Goal: Use online tool/utility: Utilize a website feature to perform a specific function

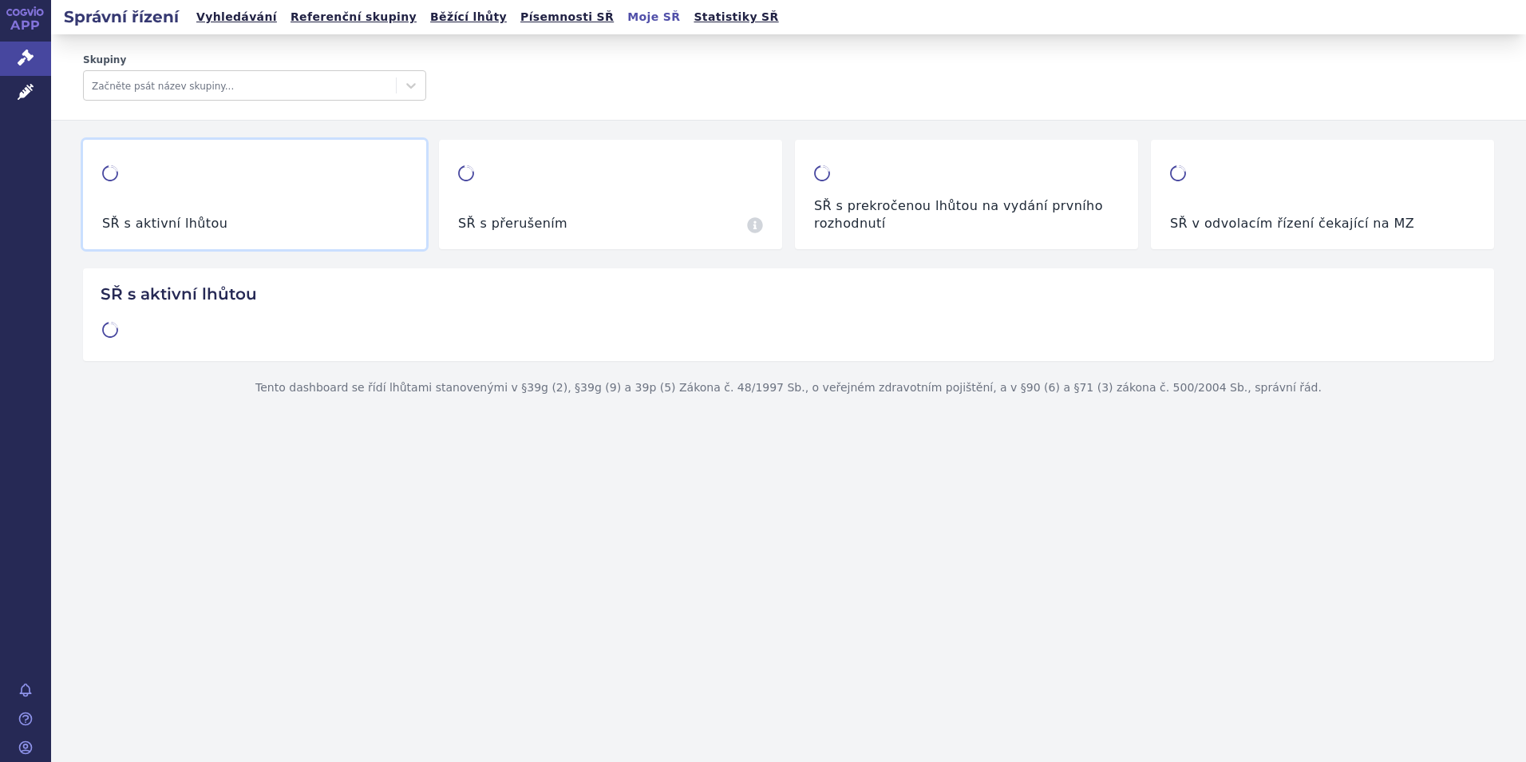
click at [74, 90] on span "Léčivé přípravky" at bounding box center [114, 93] width 127 height 34
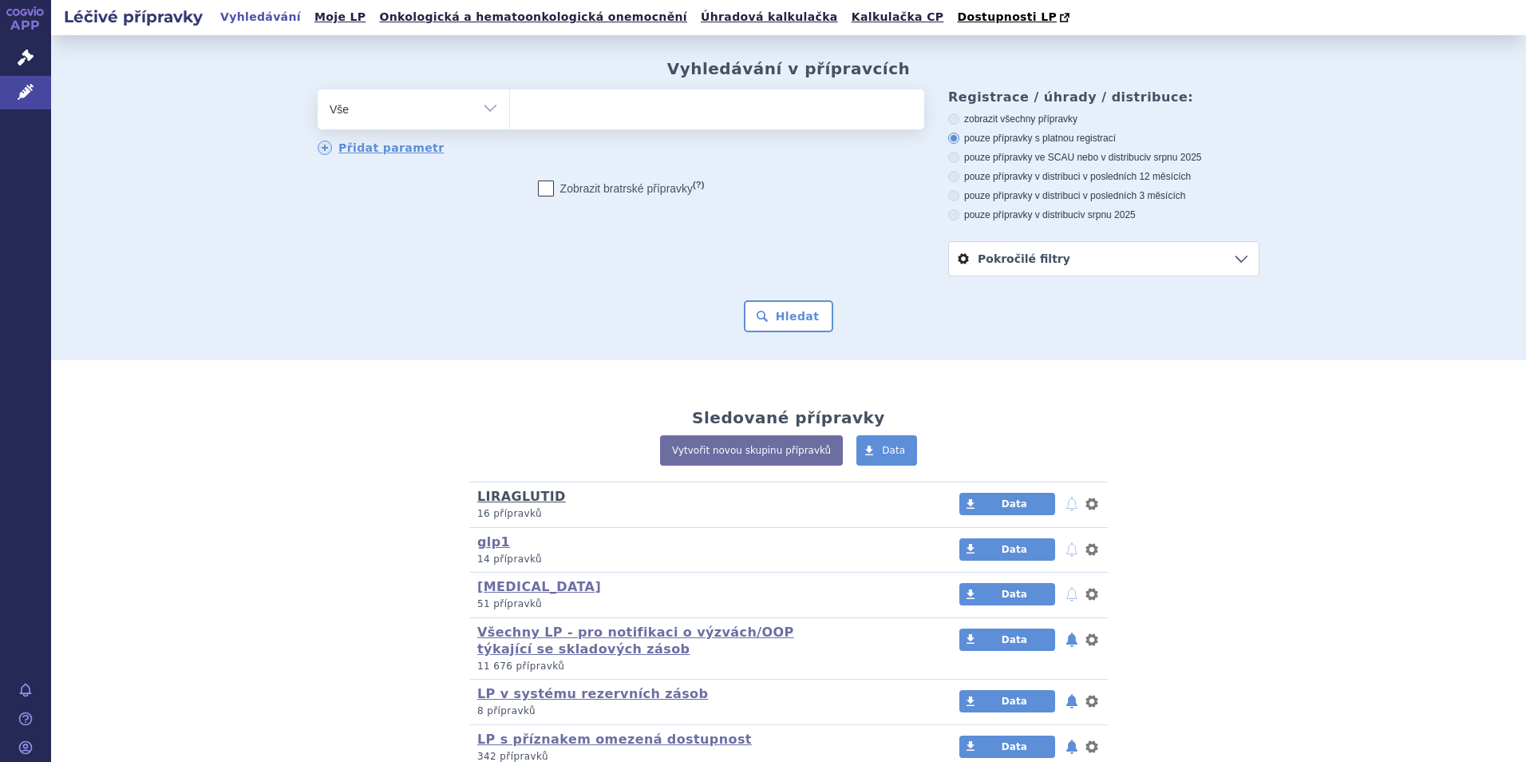
click at [531, 503] on link "LIRAGLUTID" at bounding box center [521, 496] width 89 height 15
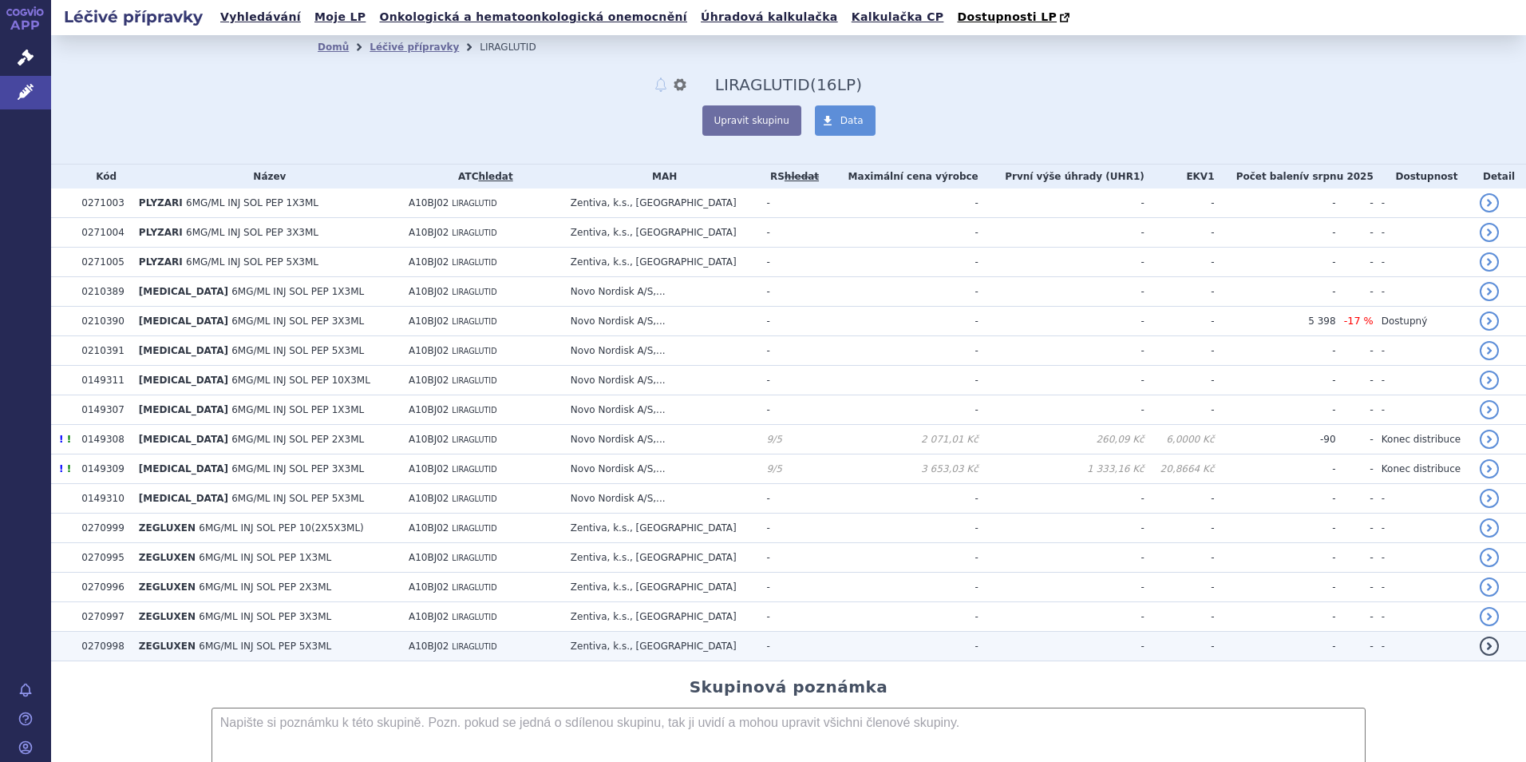
click at [166, 647] on span "ZEGLUXEN" at bounding box center [167, 645] width 57 height 11
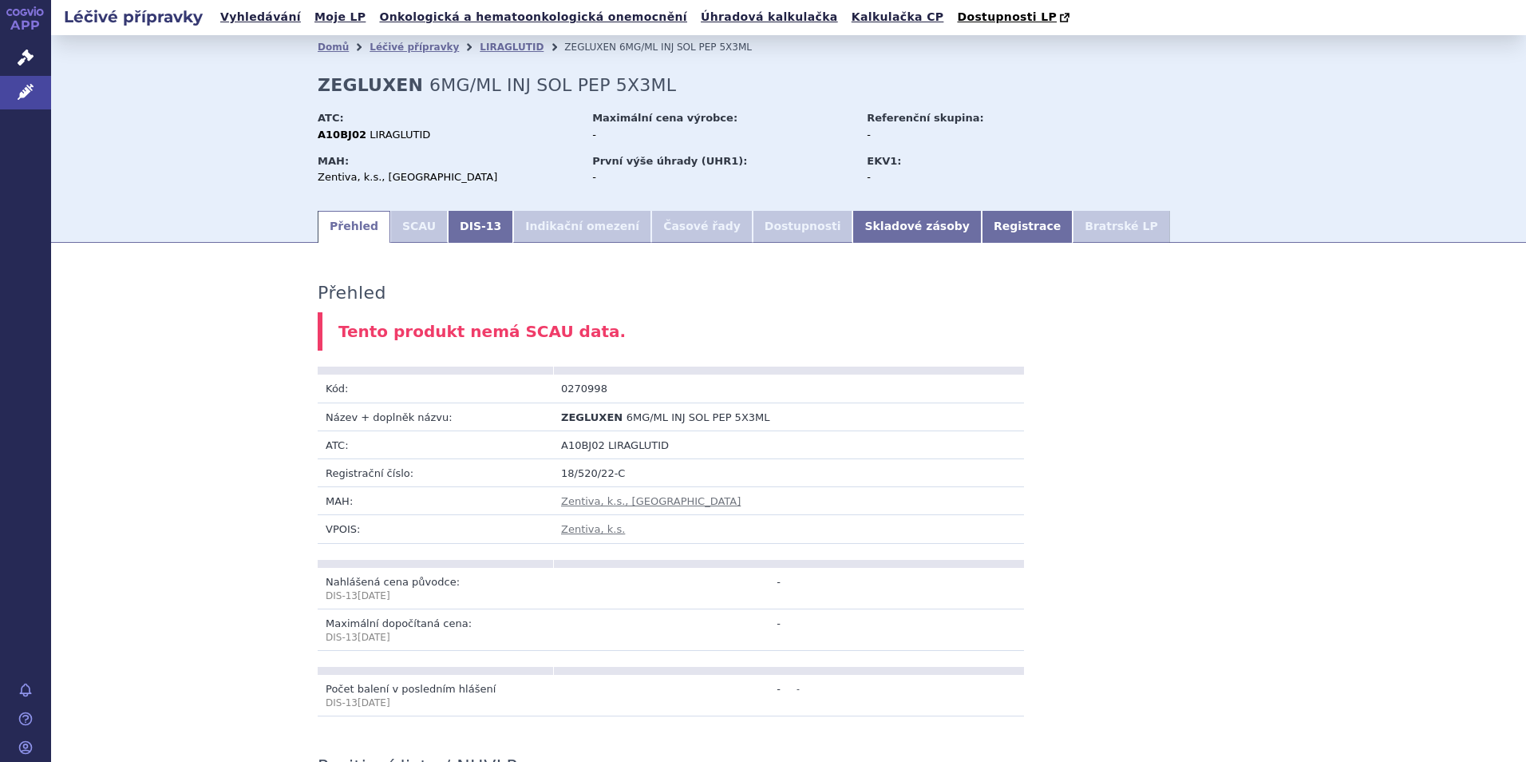
click at [405, 227] on li "SCAU" at bounding box center [418, 227] width 57 height 32
click at [451, 226] on link "DIS-13" at bounding box center [480, 227] width 65 height 32
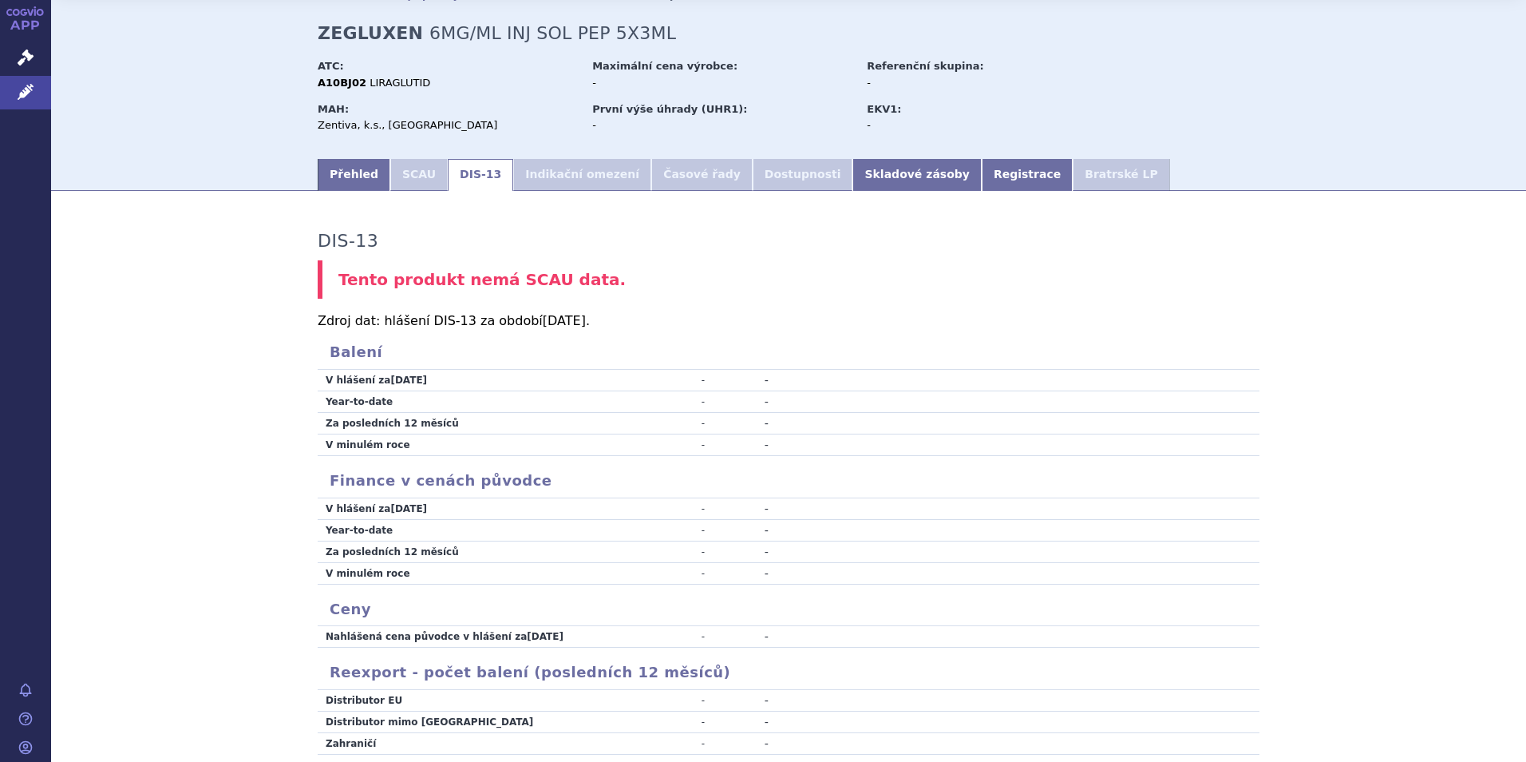
scroll to position [46, 0]
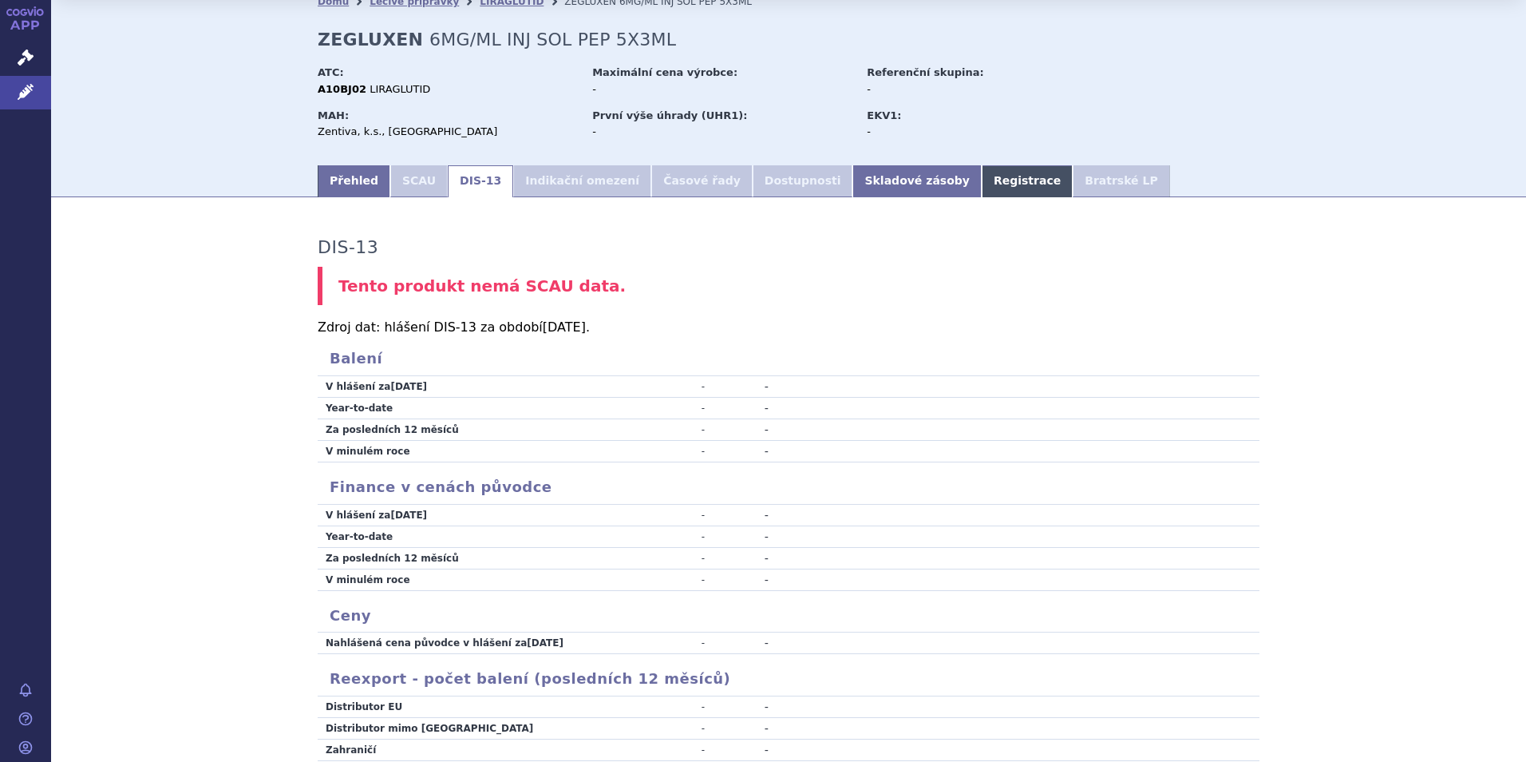
click at [982, 182] on link "Registrace" at bounding box center [1027, 181] width 91 height 32
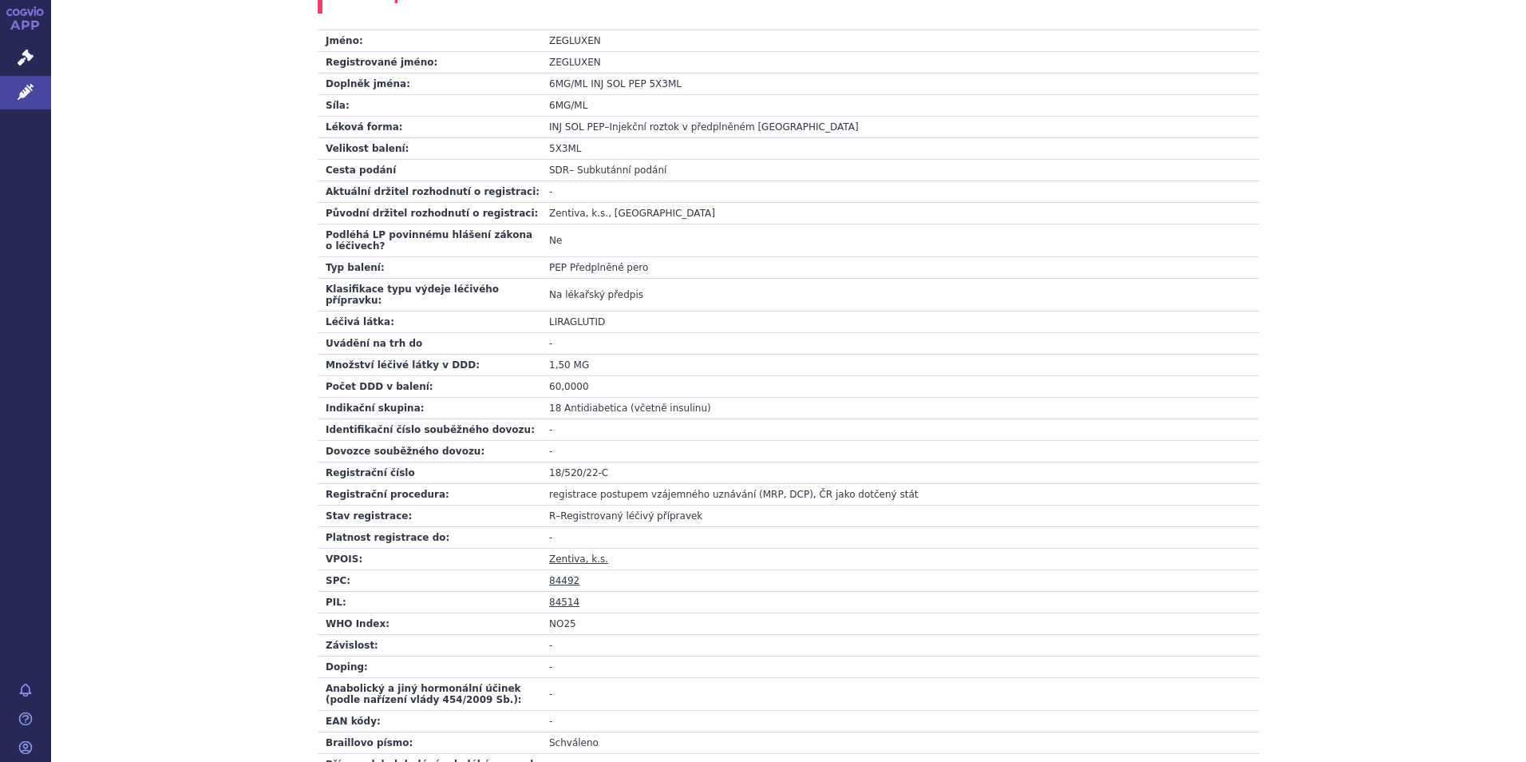
scroll to position [365, 0]
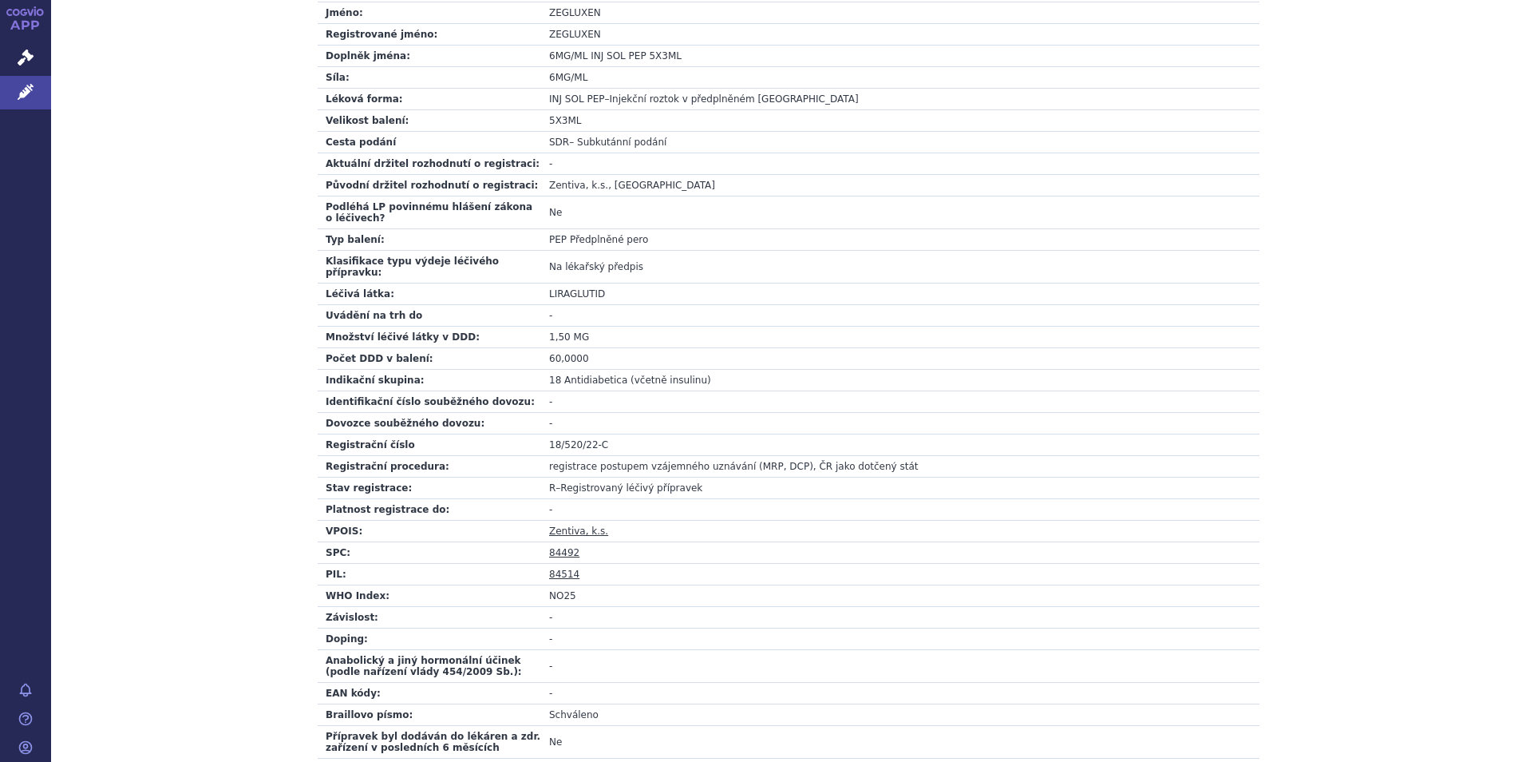
click at [559, 547] on link "84492" at bounding box center [564, 552] width 30 height 11
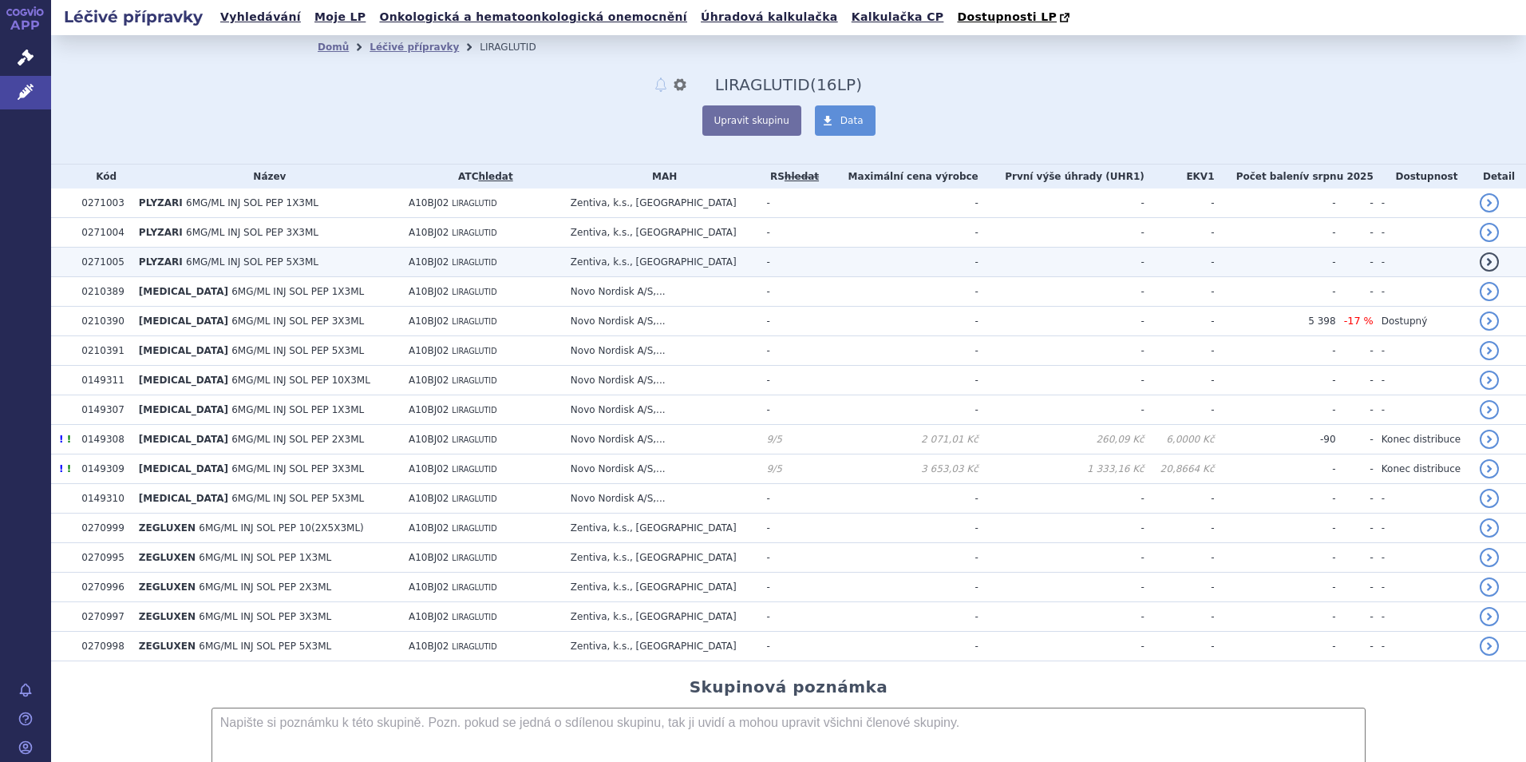
click at [217, 267] on span "6MG/ML INJ SOL PEP 5X3ML" at bounding box center [252, 261] width 133 height 11
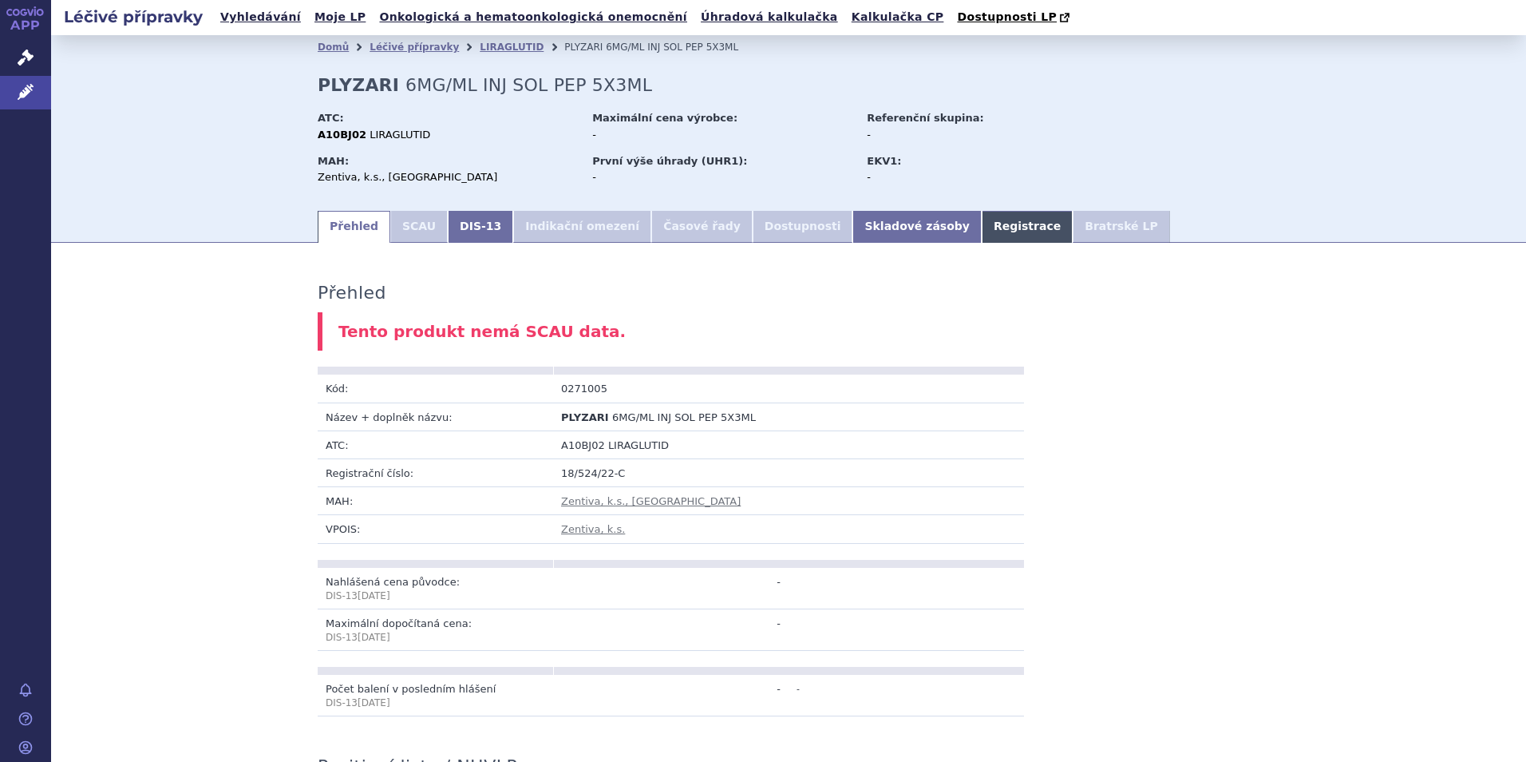
click at [982, 224] on link "Registrace" at bounding box center [1027, 227] width 91 height 32
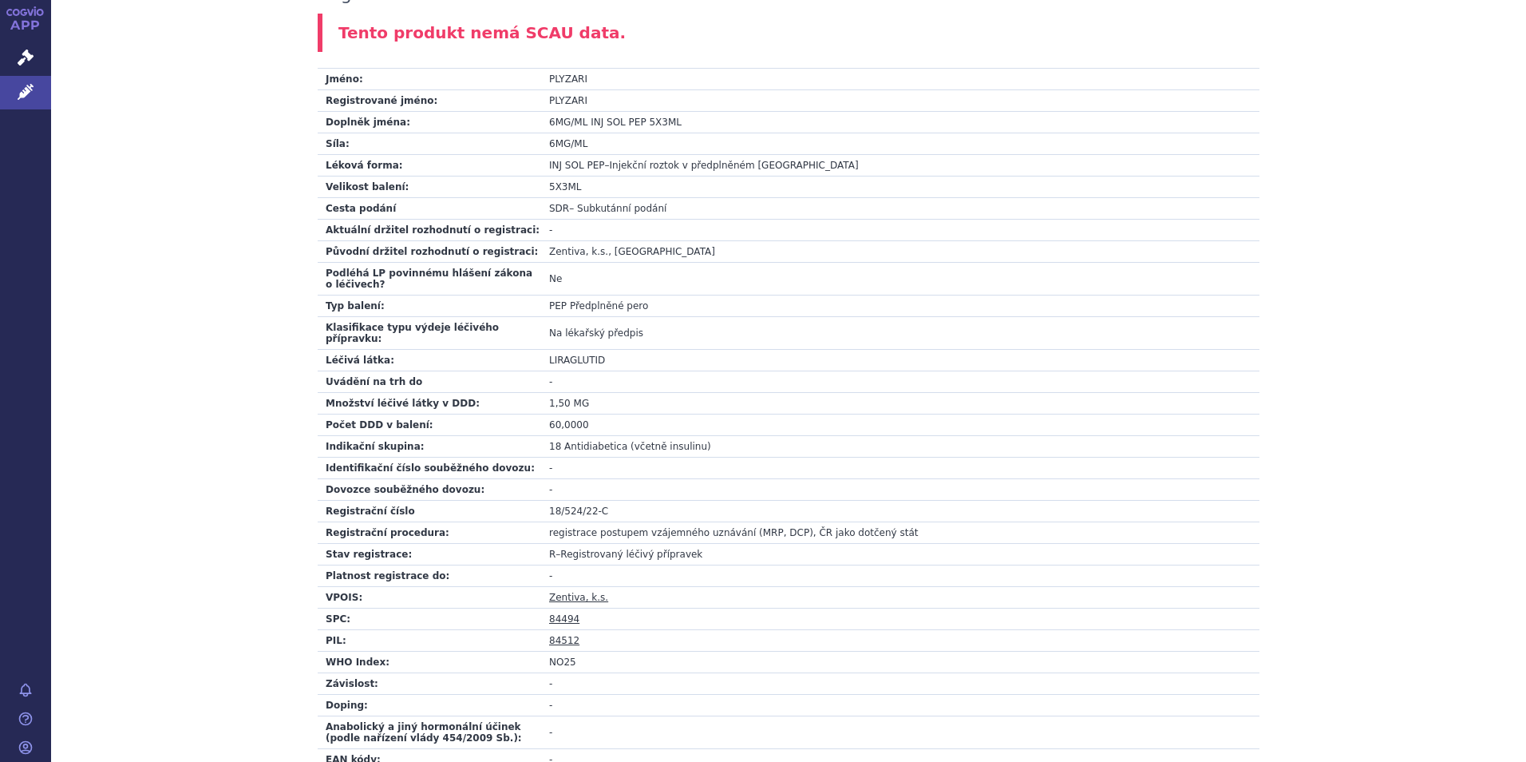
scroll to position [319, 0]
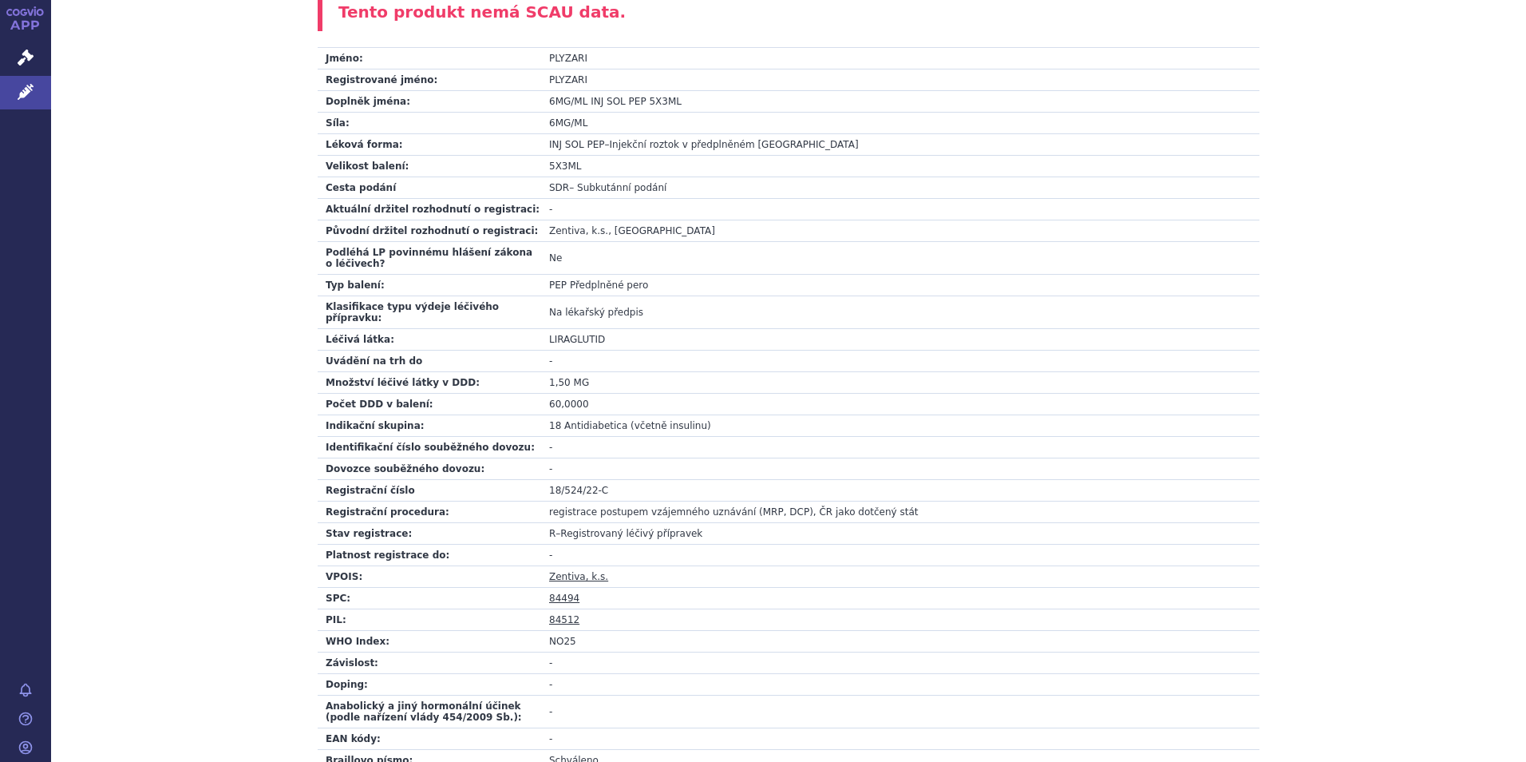
click at [552, 592] on link "84494" at bounding box center [564, 597] width 30 height 11
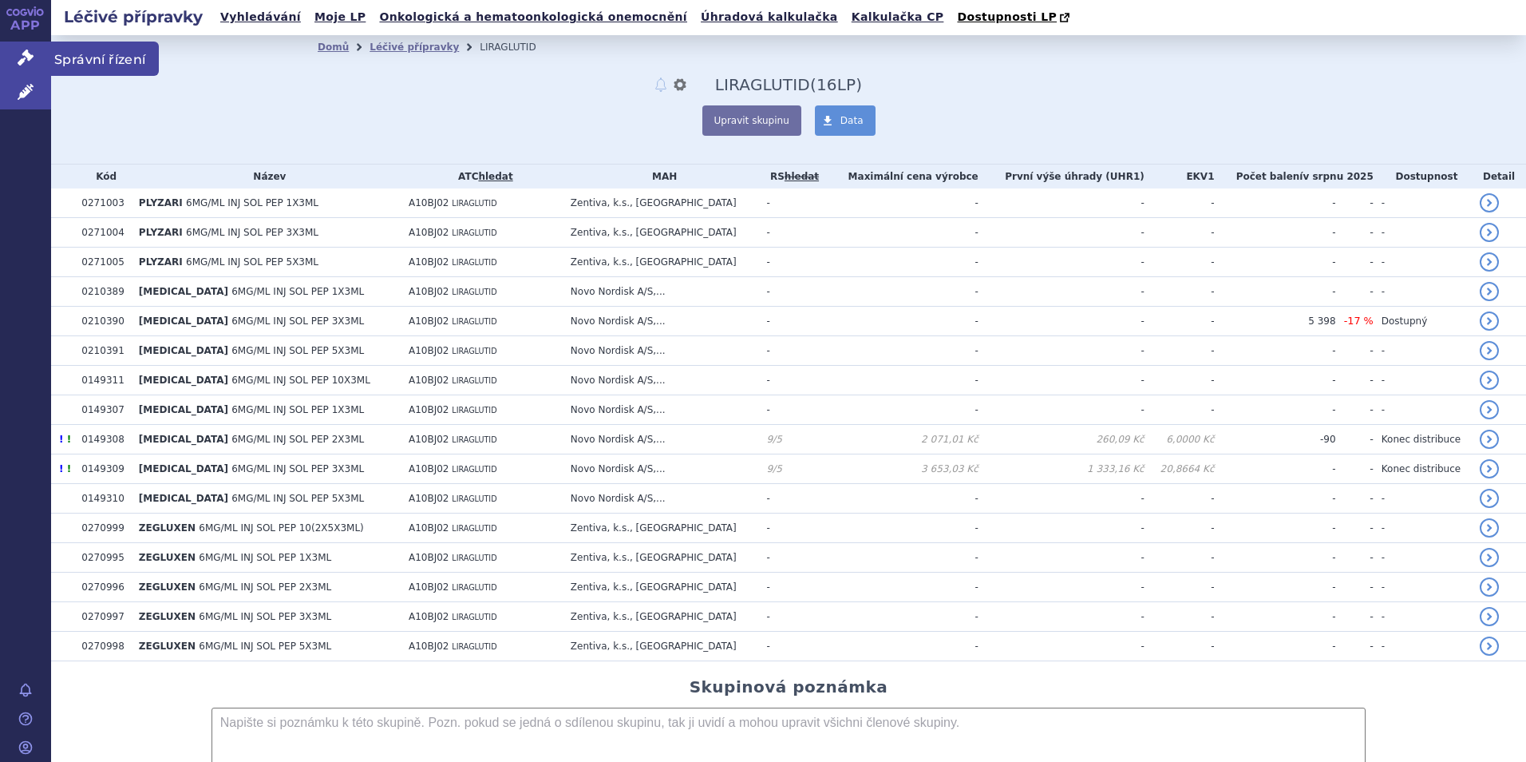
click at [80, 58] on span "Správní řízení" at bounding box center [105, 59] width 108 height 34
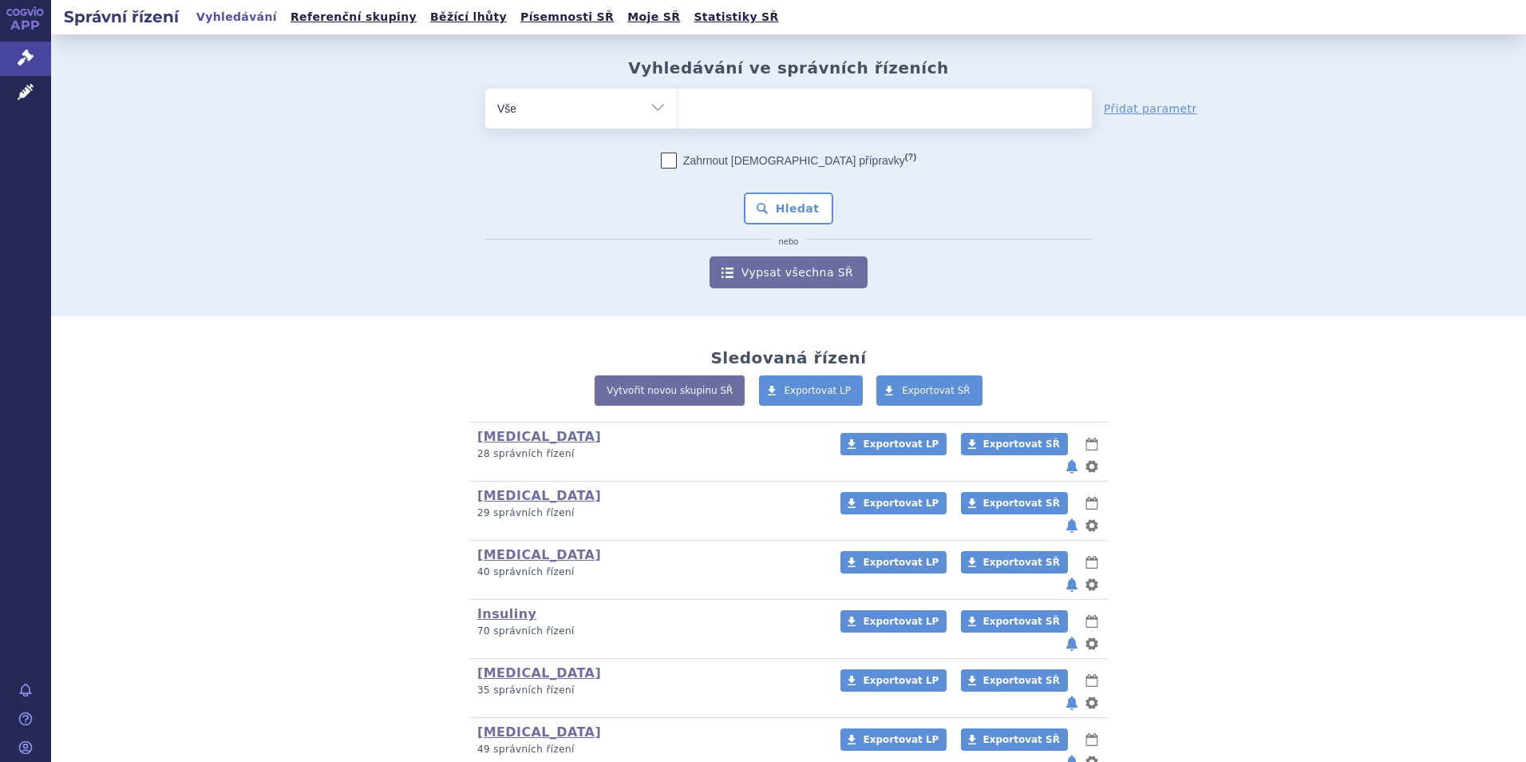
click at [738, 117] on ul at bounding box center [885, 106] width 414 height 34
click at [678, 117] on select at bounding box center [677, 108] width 1 height 40
type input "li"
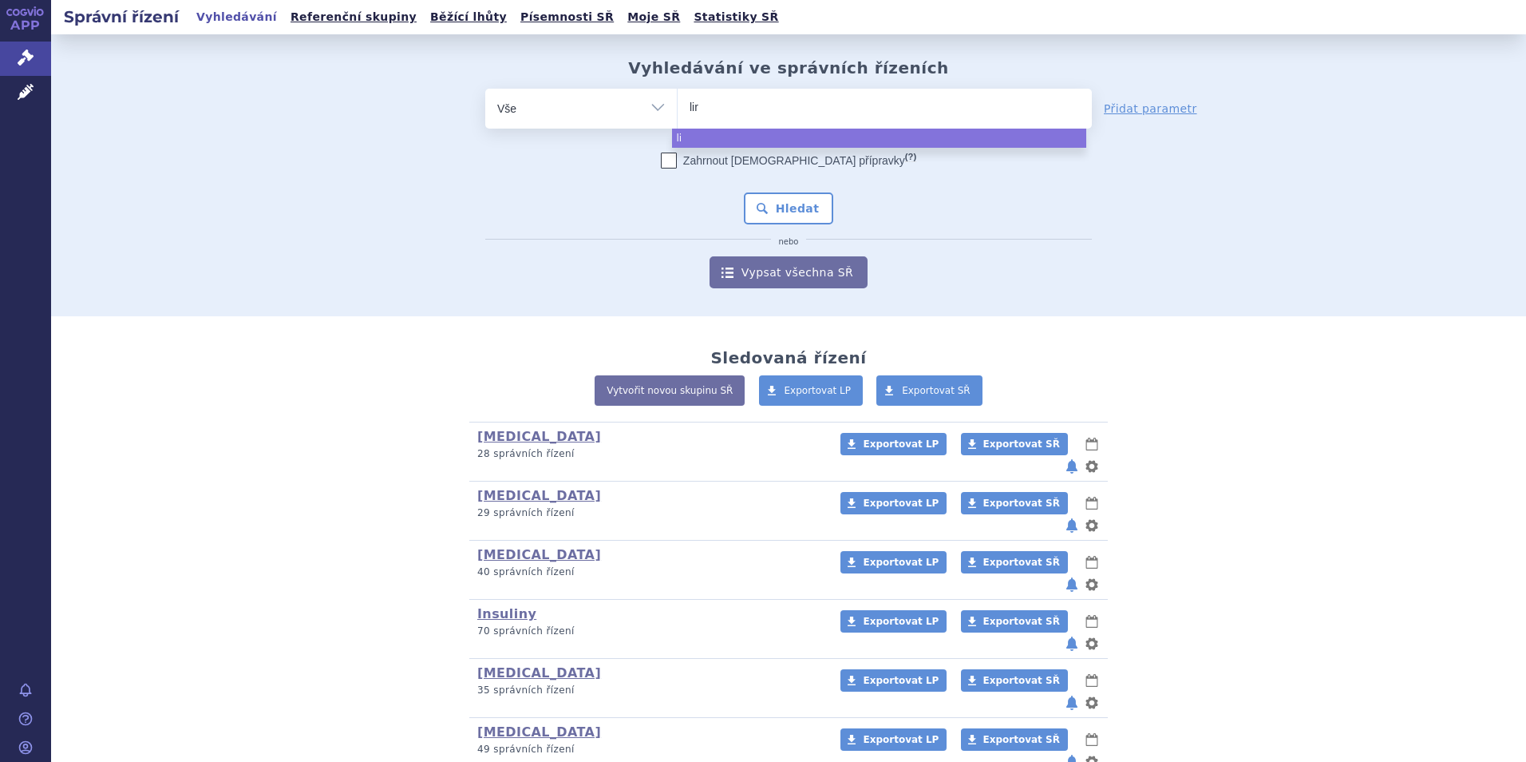
type input "lira"
type input "lirag"
type input "liragl"
type input "liraglu"
type input "liraglut"
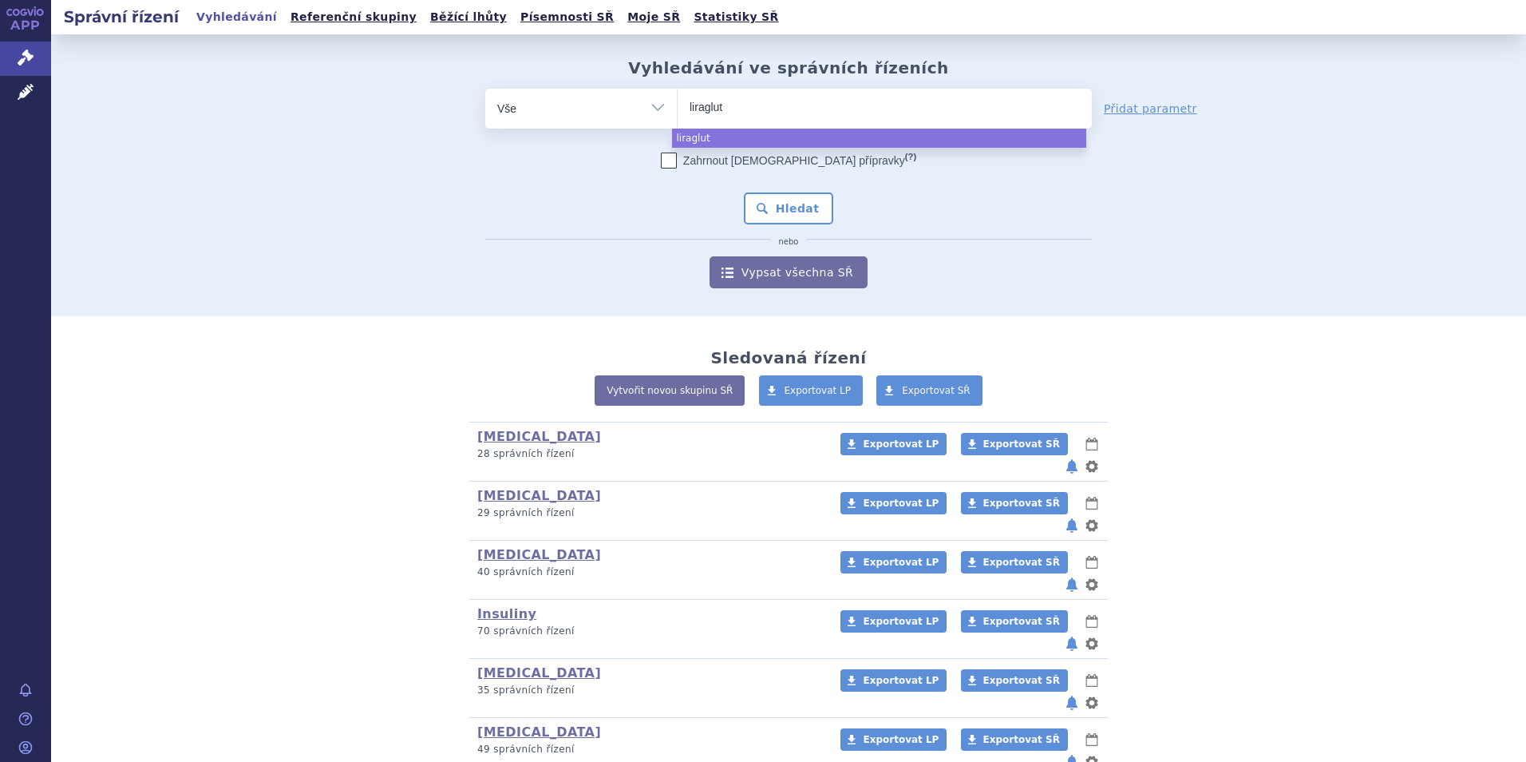
type input "liragluti"
type input "liraglutid"
select select "liraglutid"
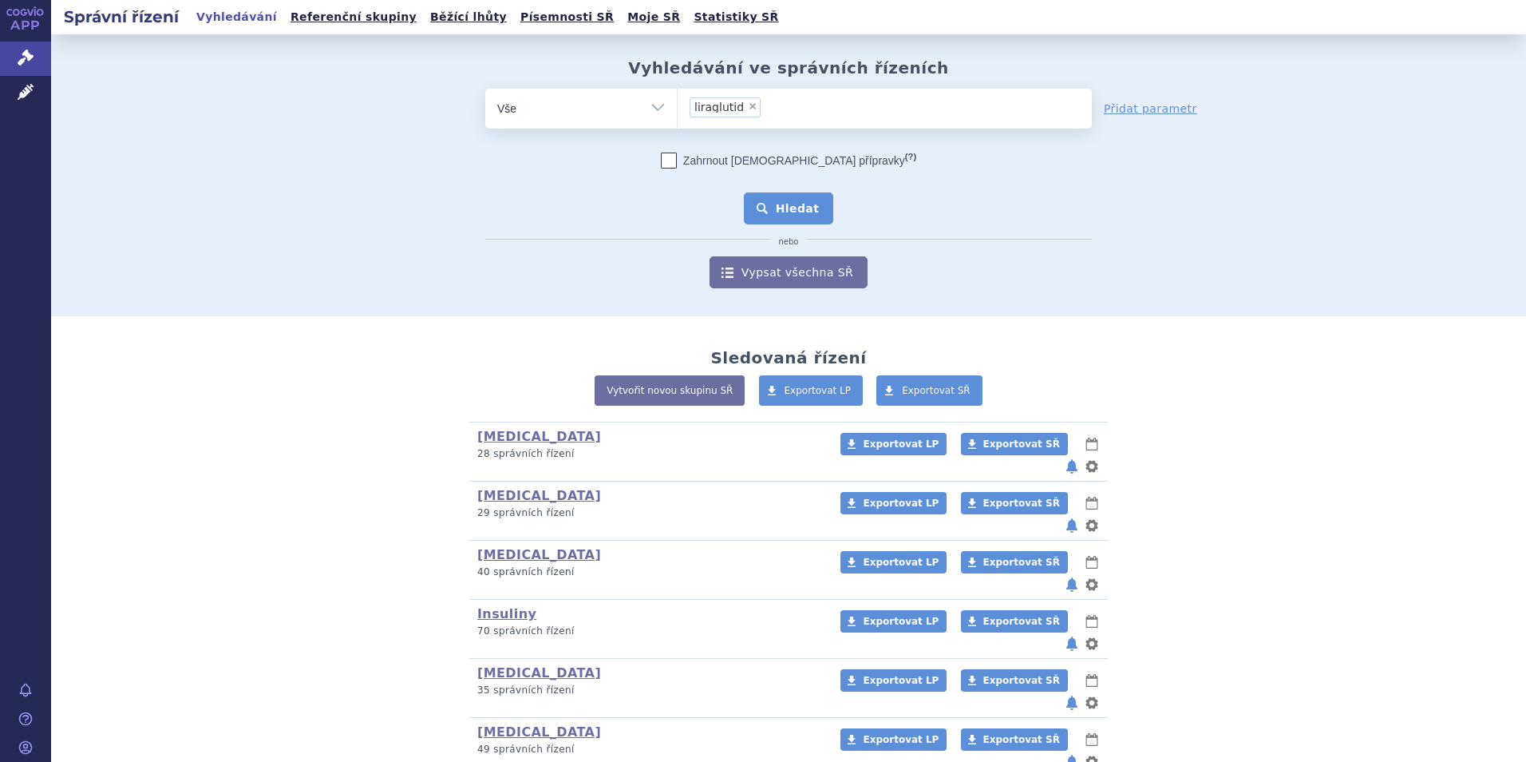
click at [789, 215] on button "Hledat" at bounding box center [789, 208] width 90 height 32
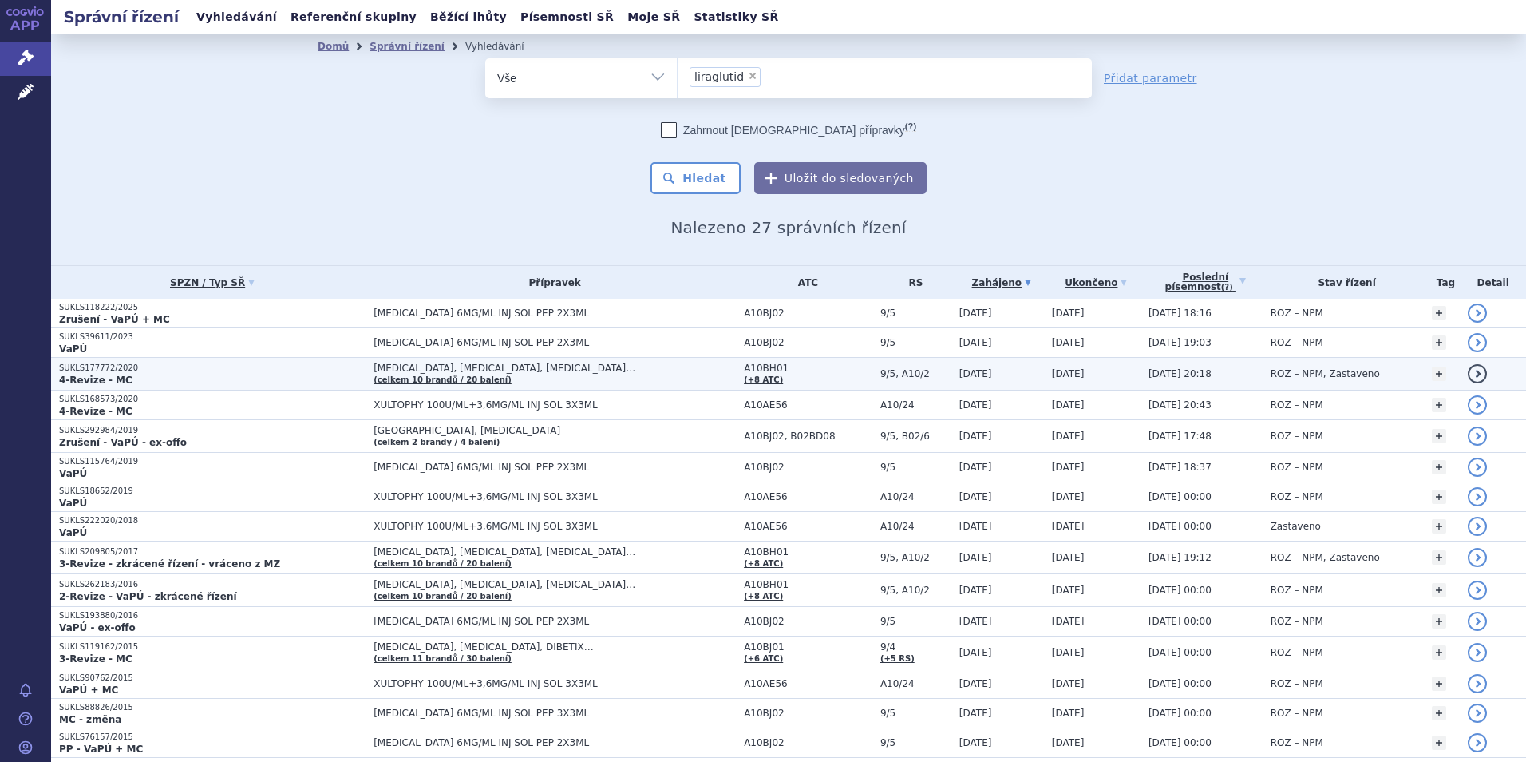
click at [1054, 379] on span "[DATE]" at bounding box center [1068, 373] width 33 height 11
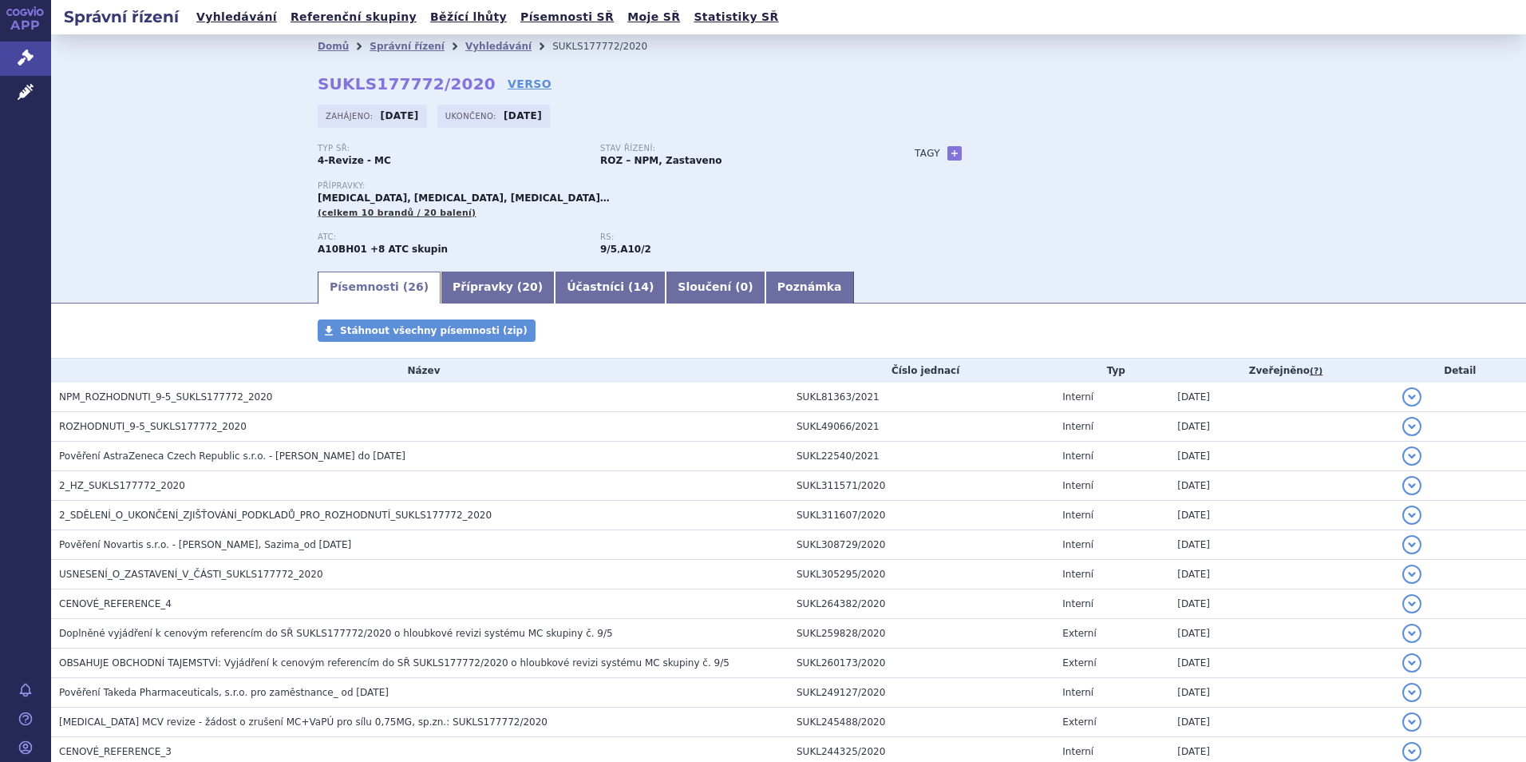
click at [1414, 227] on div "Domů Správní řízení Vyhledávání SUKLS177772/2020 SUKLS177772/2020 VERSO [GEOGRA…" at bounding box center [788, 151] width 1475 height 235
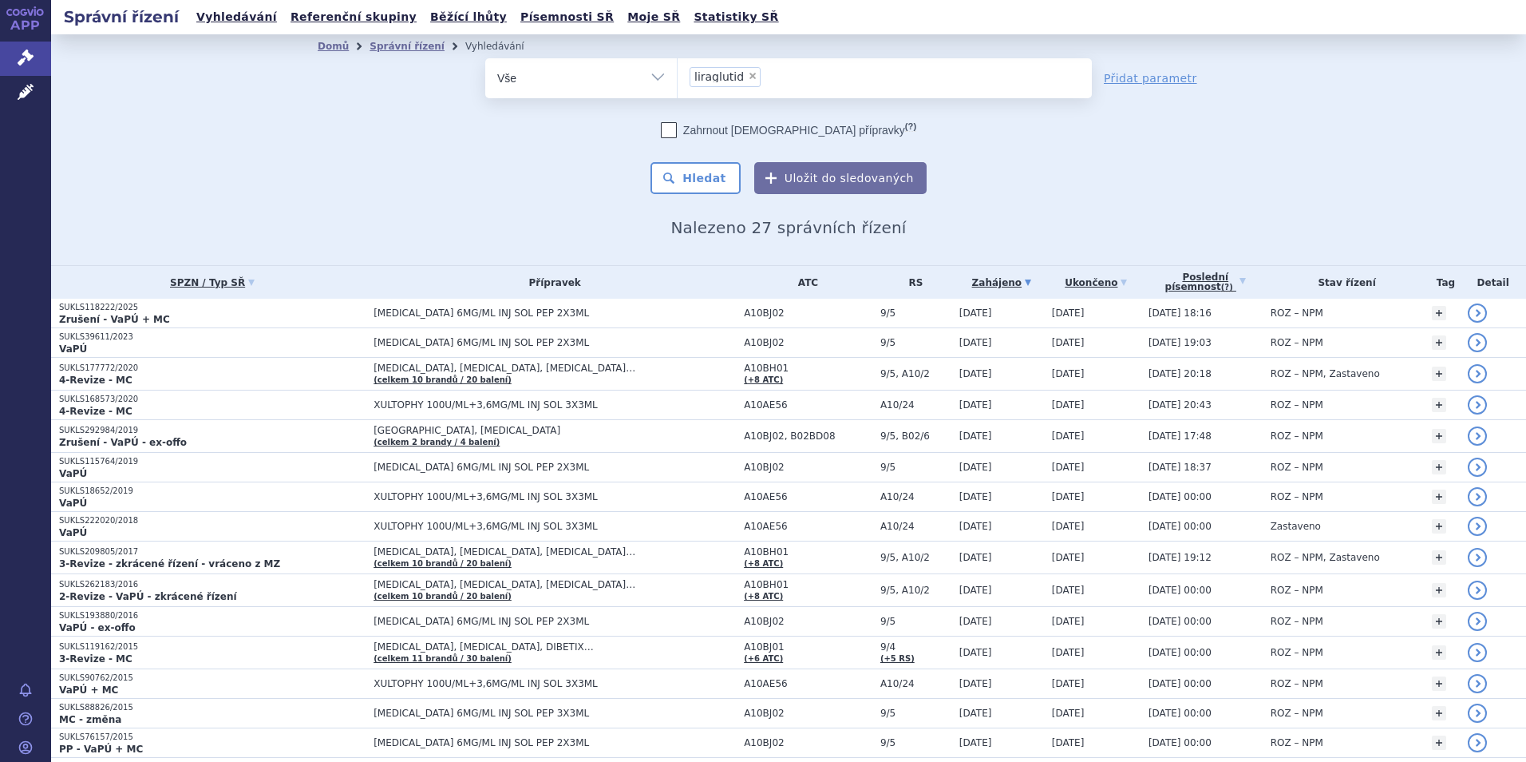
click at [748, 77] on span "×" at bounding box center [753, 76] width 10 height 10
click at [678, 77] on select "liraglutid" at bounding box center [677, 77] width 1 height 40
select select
click at [745, 77] on ul at bounding box center [885, 75] width 414 height 34
click at [678, 77] on select "liraglutid" at bounding box center [677, 77] width 1 height 40
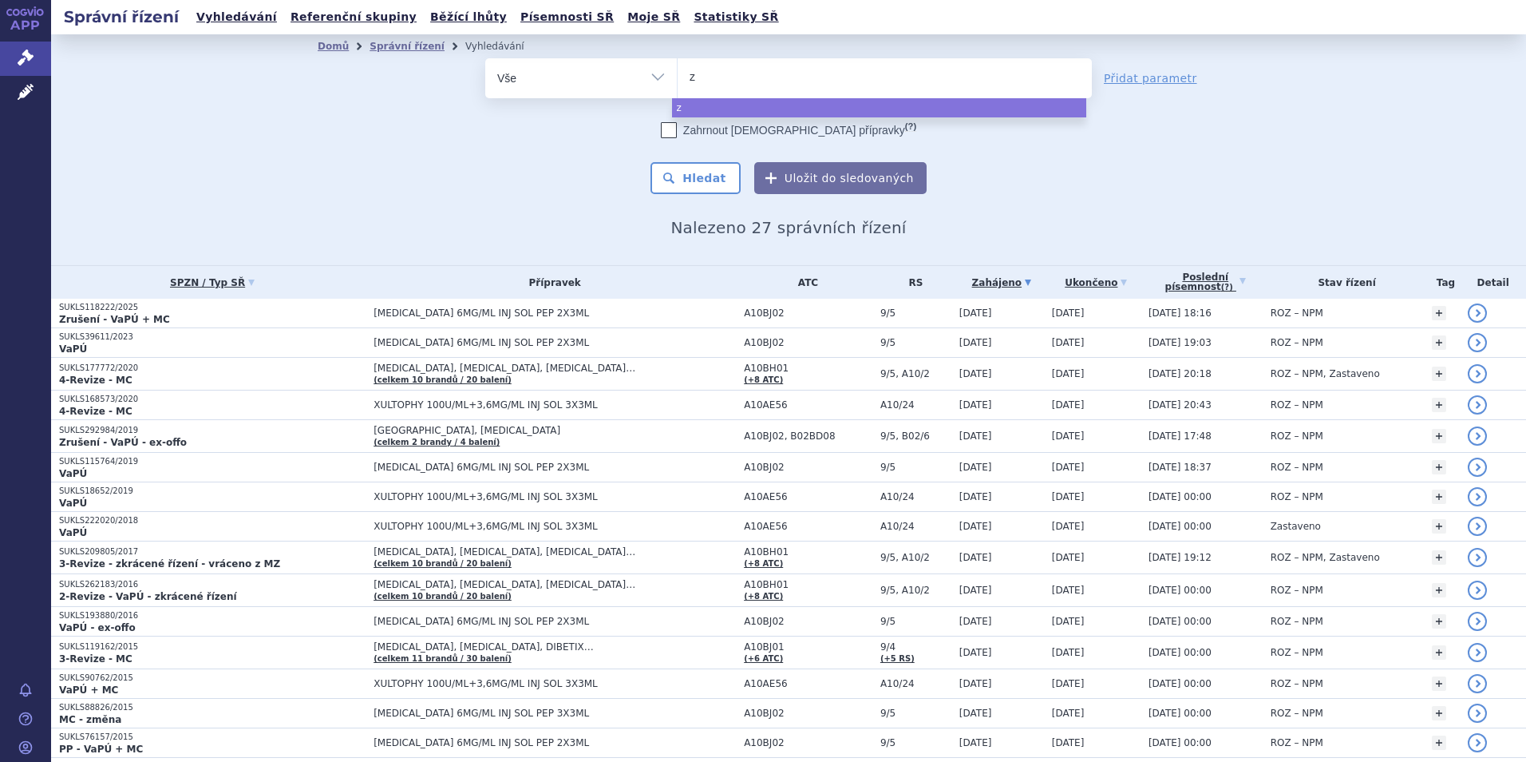
type input "ze"
type input "zent"
type input "zenti"
type input "zentiva"
select select "zentiva"
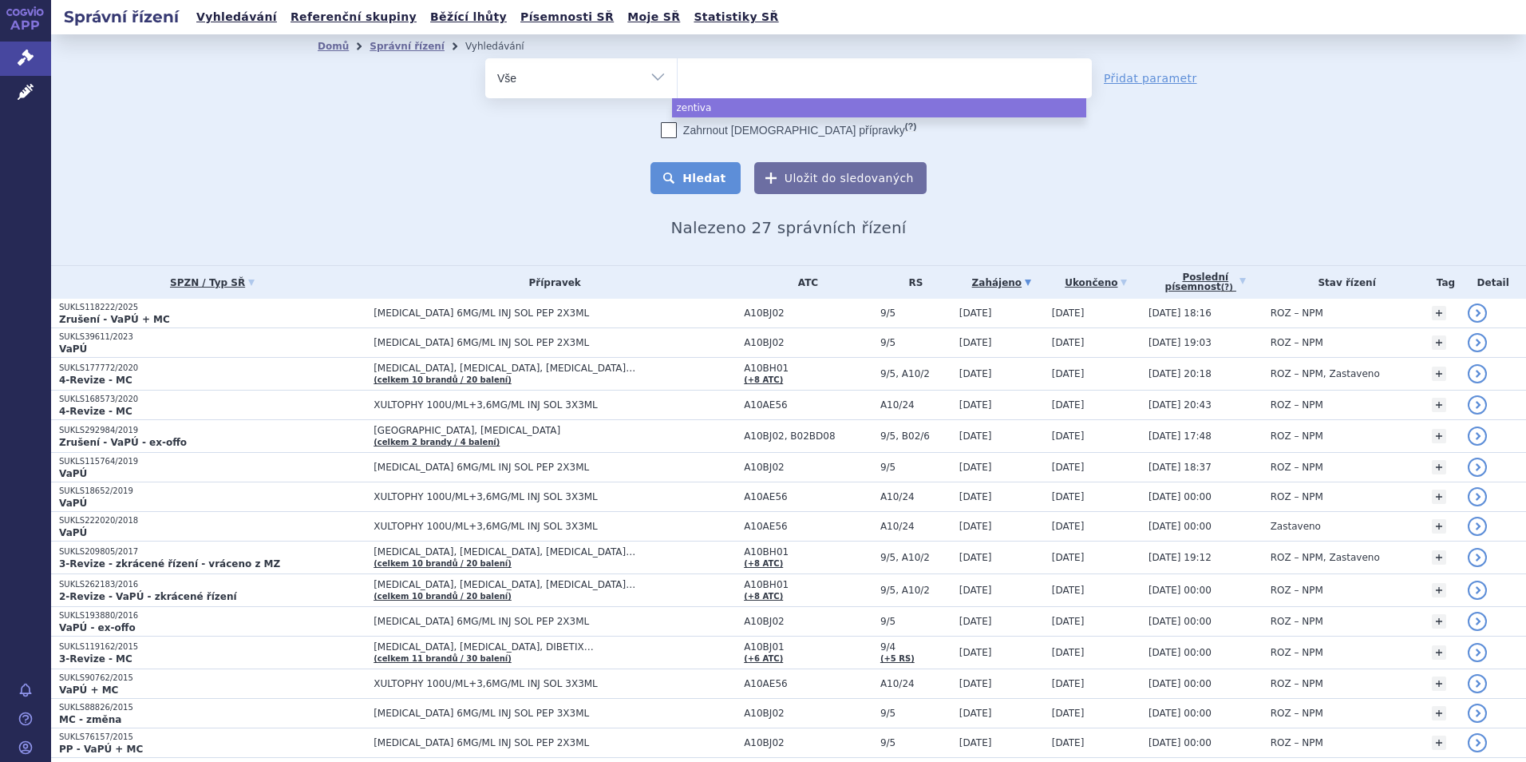
click at [702, 185] on button "Hledat" at bounding box center [696, 178] width 90 height 32
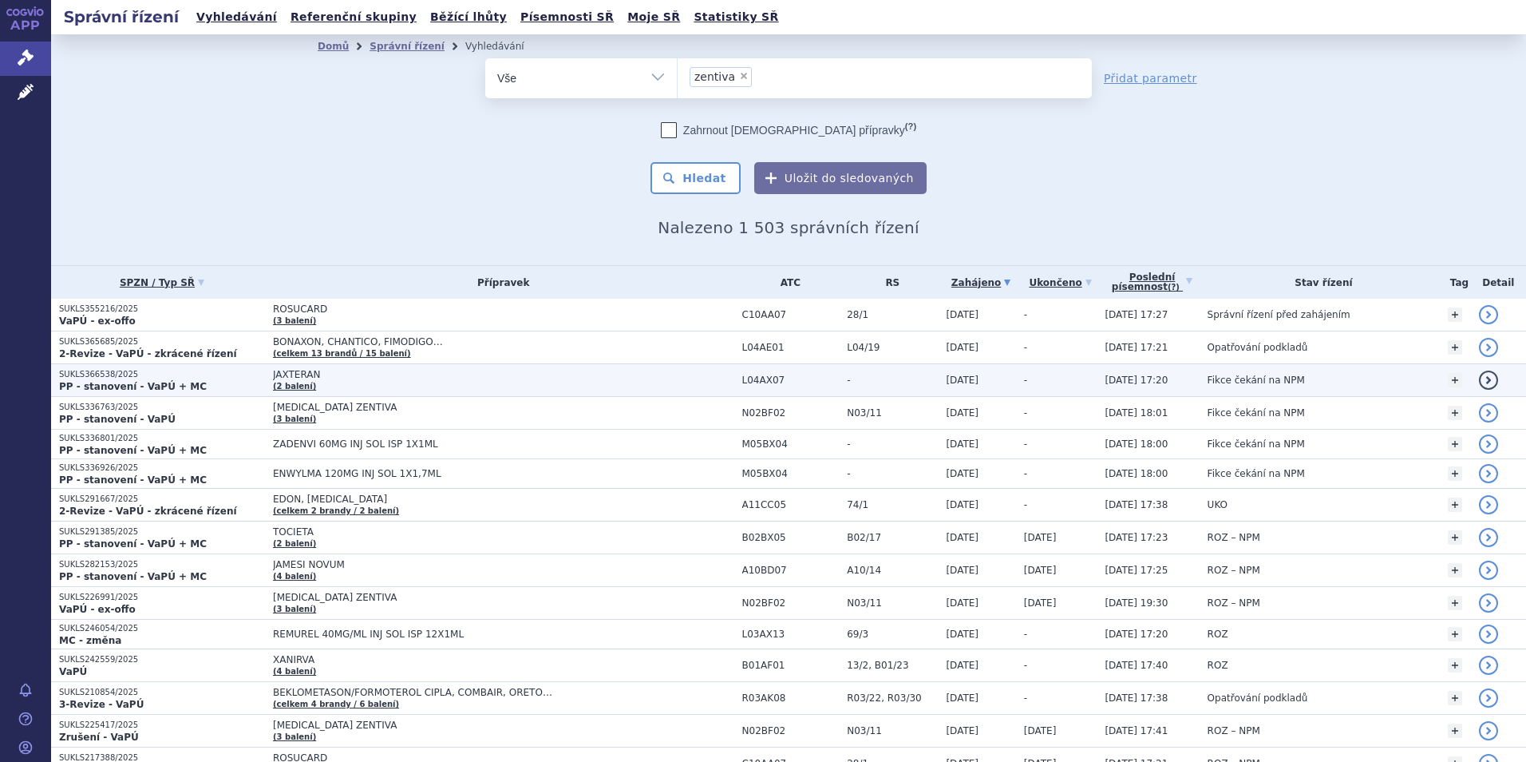
click at [283, 386] on link "(2 balení)" at bounding box center [294, 386] width 43 height 9
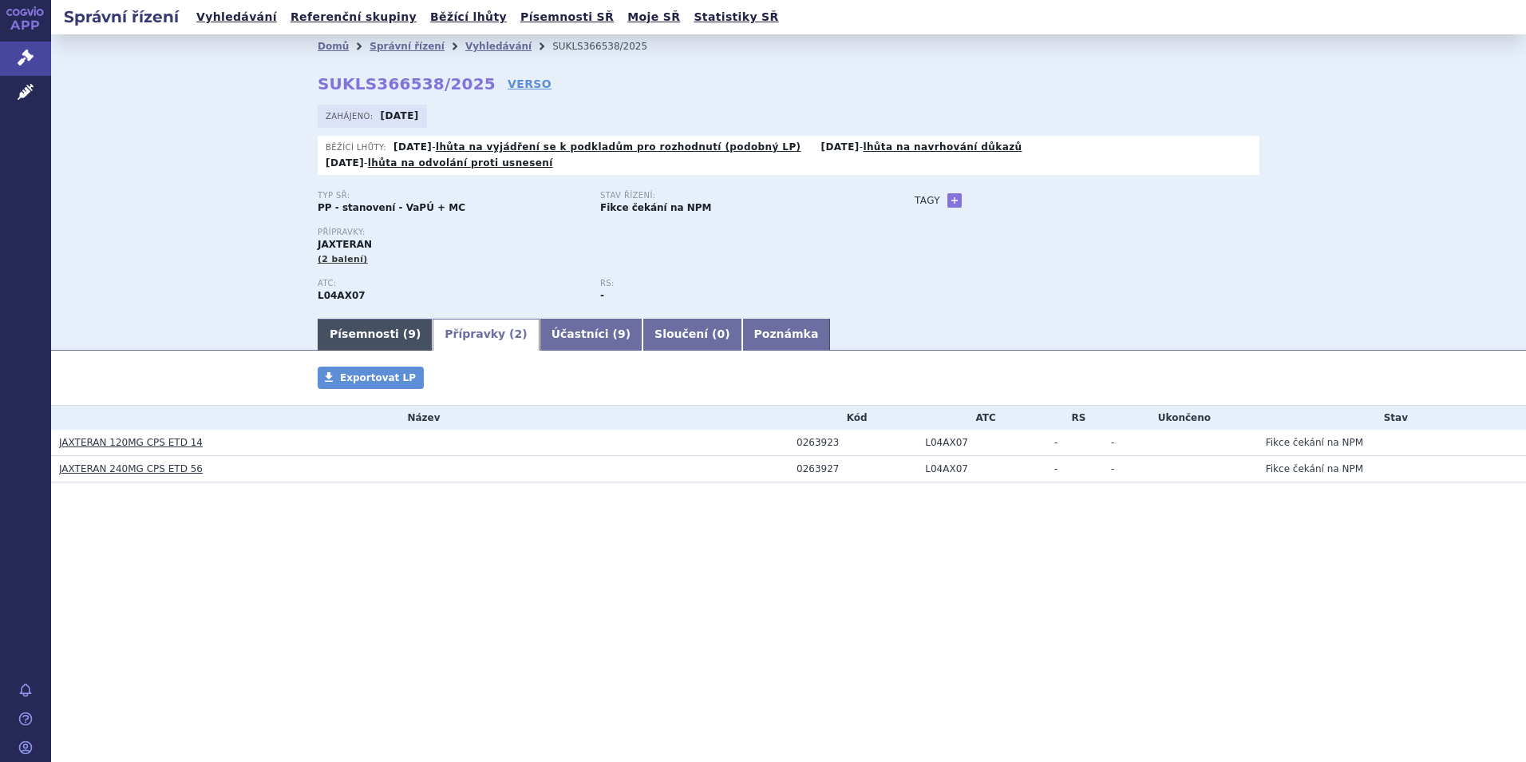
click at [378, 322] on link "Písemnosti ( 9 )" at bounding box center [375, 335] width 115 height 32
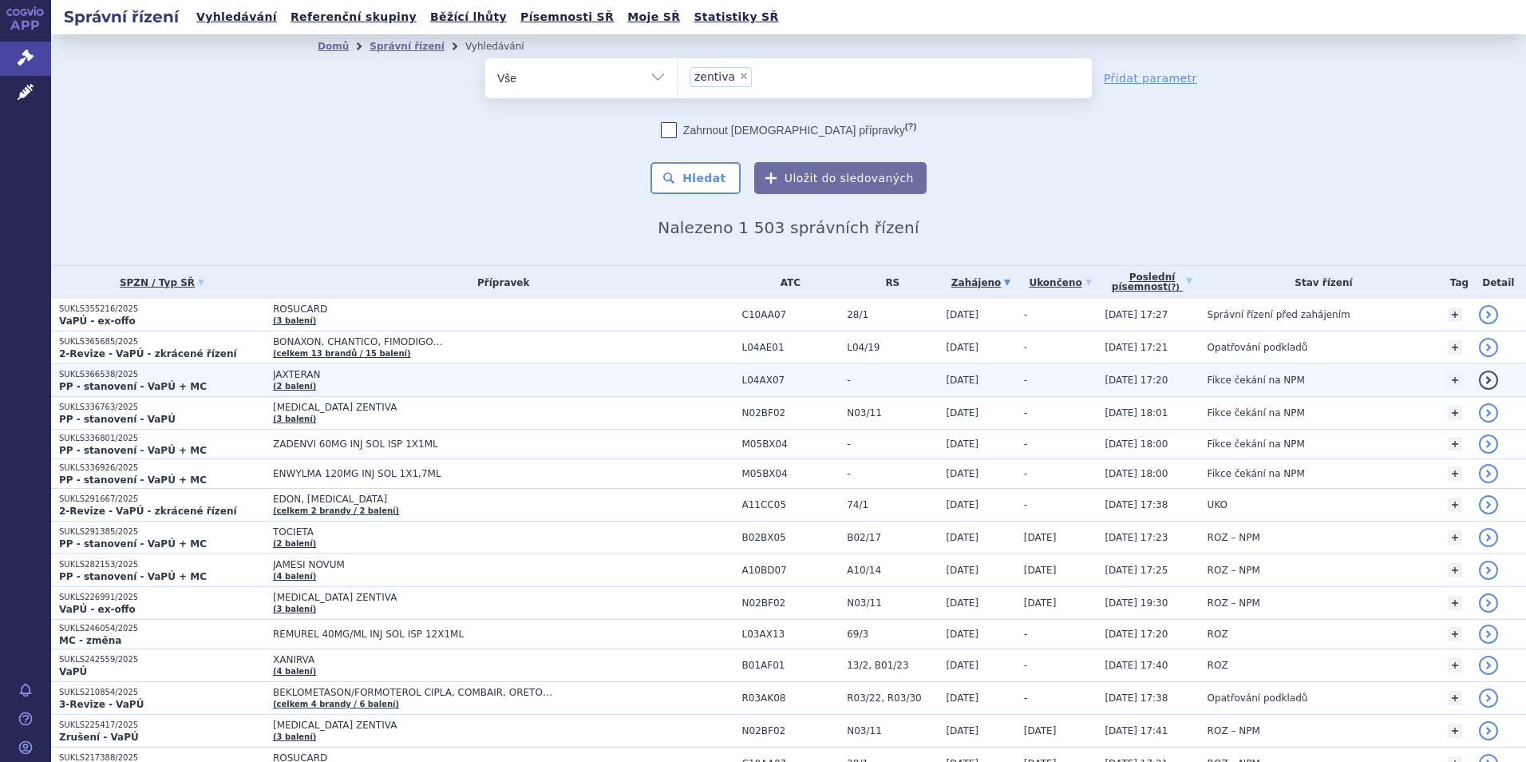
click at [279, 387] on link "(2 balení)" at bounding box center [294, 386] width 43 height 9
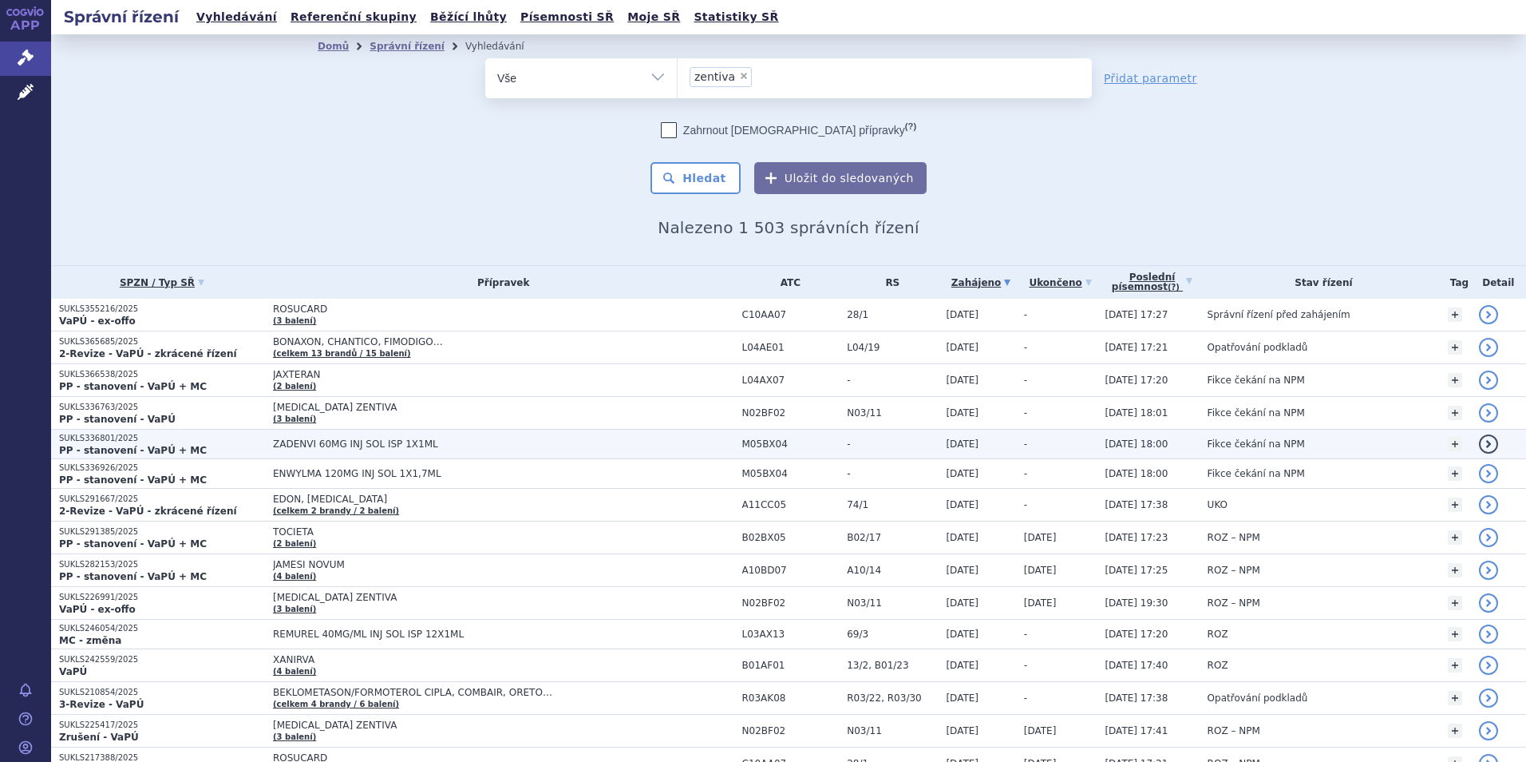
click at [321, 444] on span "ZADENVI 60MG INJ SOL ISP 1X1ML" at bounding box center [472, 443] width 399 height 11
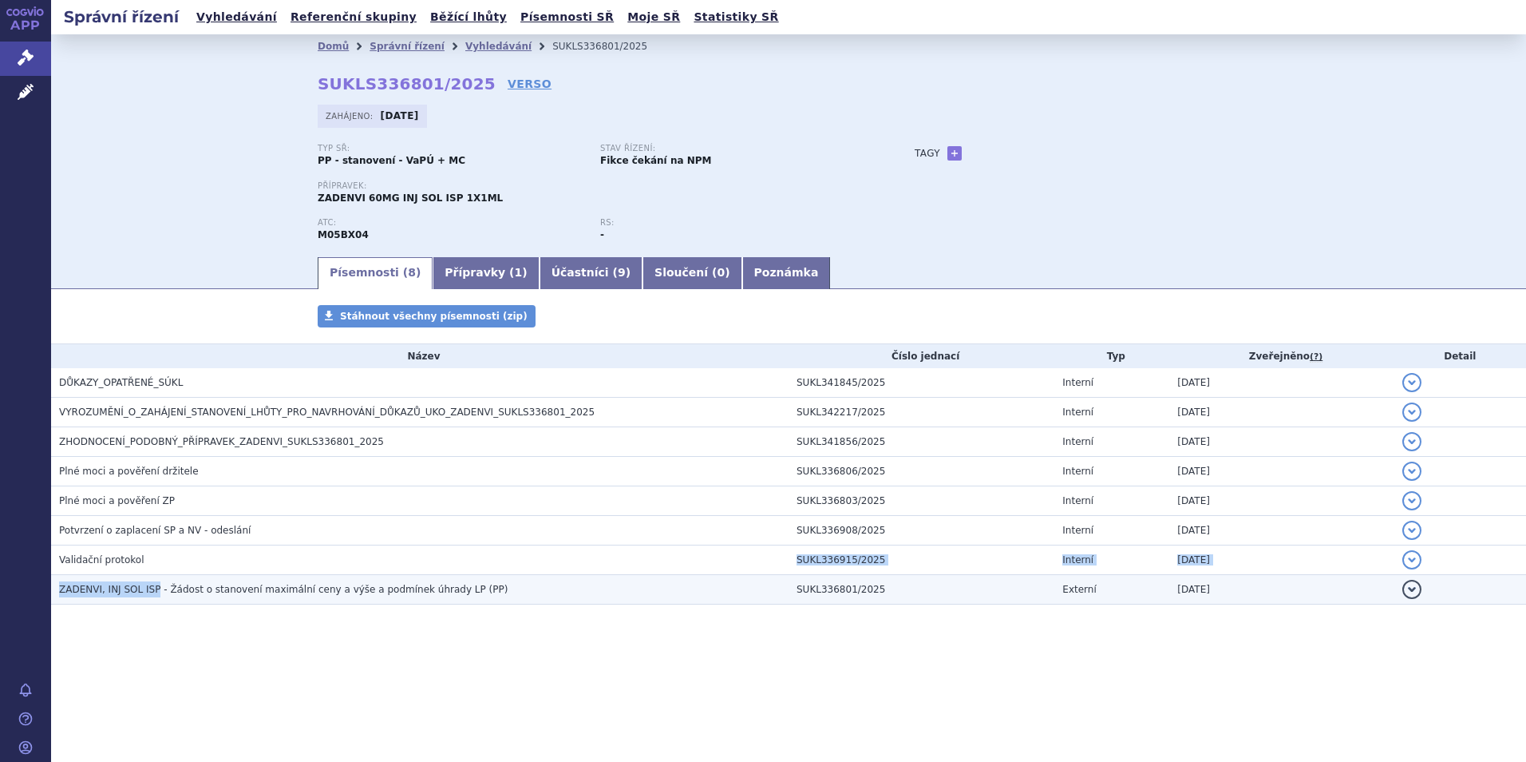
click at [152, 576] on tbody "DŮKAZY_OPATŘENÉ_SÚKL SUKL341845/2025 Interní [DATE] detail NPM_ROZHODNUTÍ_SUKLS…" at bounding box center [788, 486] width 1475 height 236
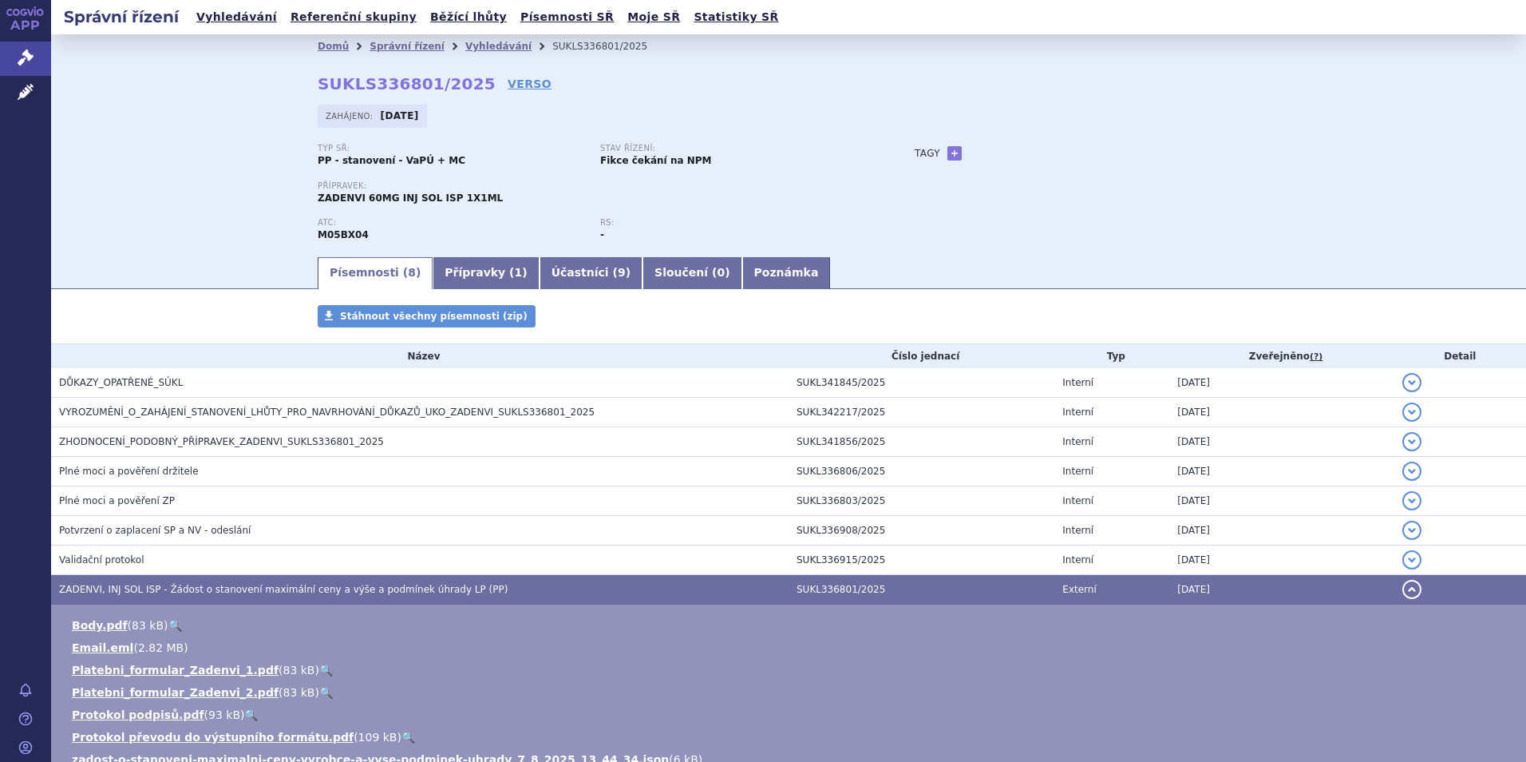
drag, startPoint x: 152, startPoint y: 576, endPoint x: 226, endPoint y: 593, distance: 76.3
click at [226, 593] on span "ZADENVI, INJ SOL ISP - Žádost o stanovení maximální ceny a výše a podmínek úhra…" at bounding box center [283, 589] width 449 height 11
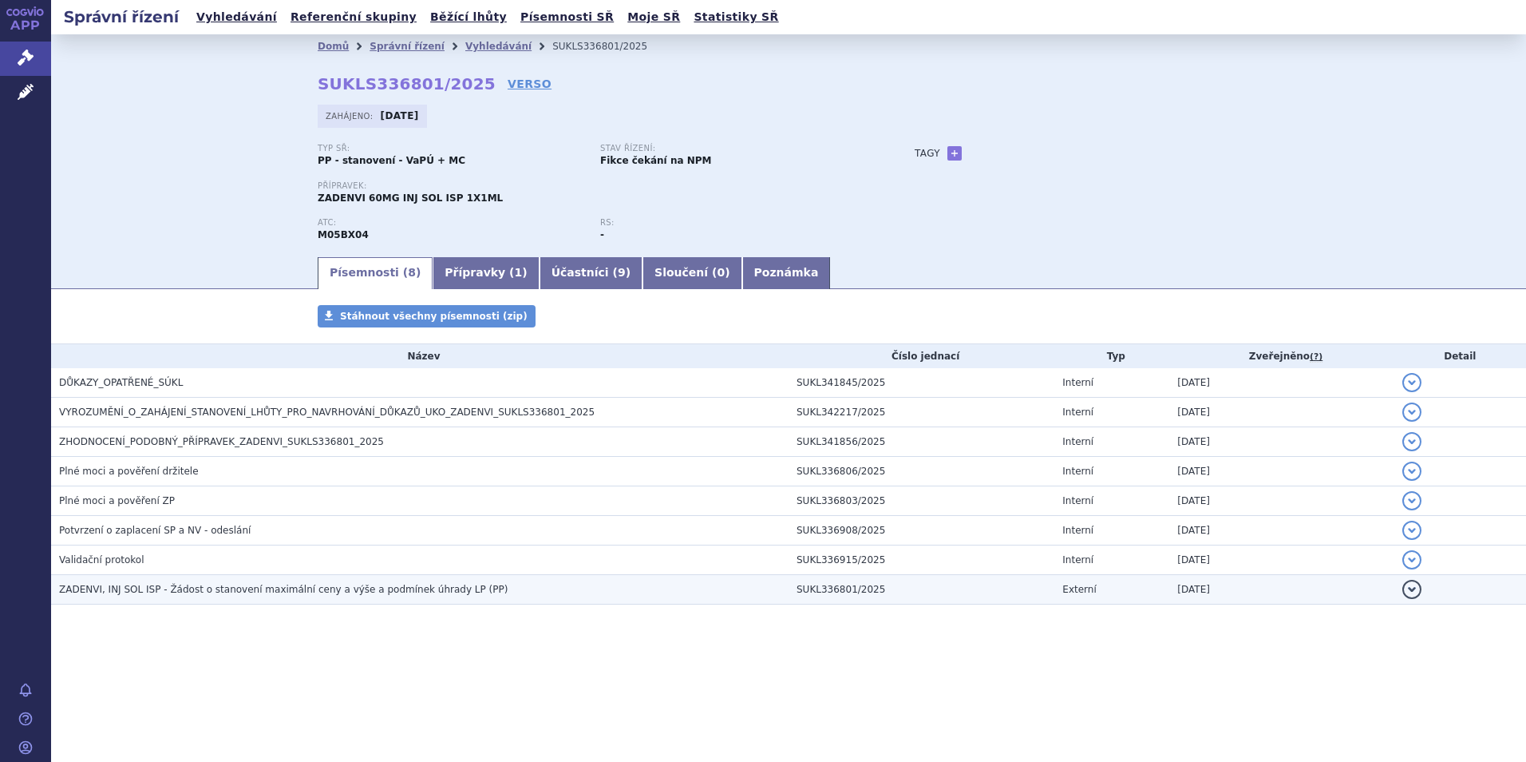
click at [226, 591] on span "ZADENVI, INJ SOL ISP - Žádost o stanovení maximální ceny a výše a podmínek úhra…" at bounding box center [283, 589] width 449 height 11
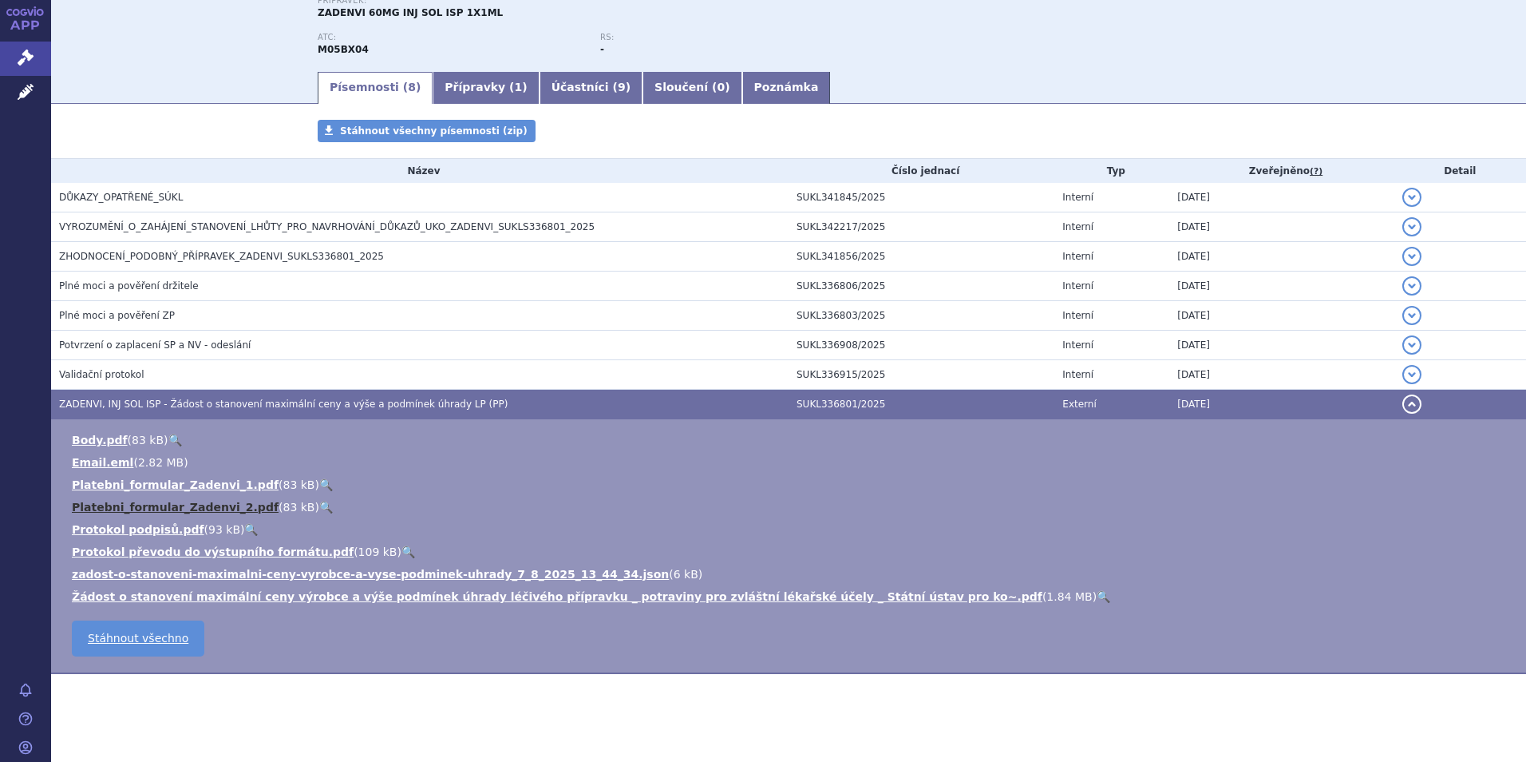
scroll to position [193, 0]
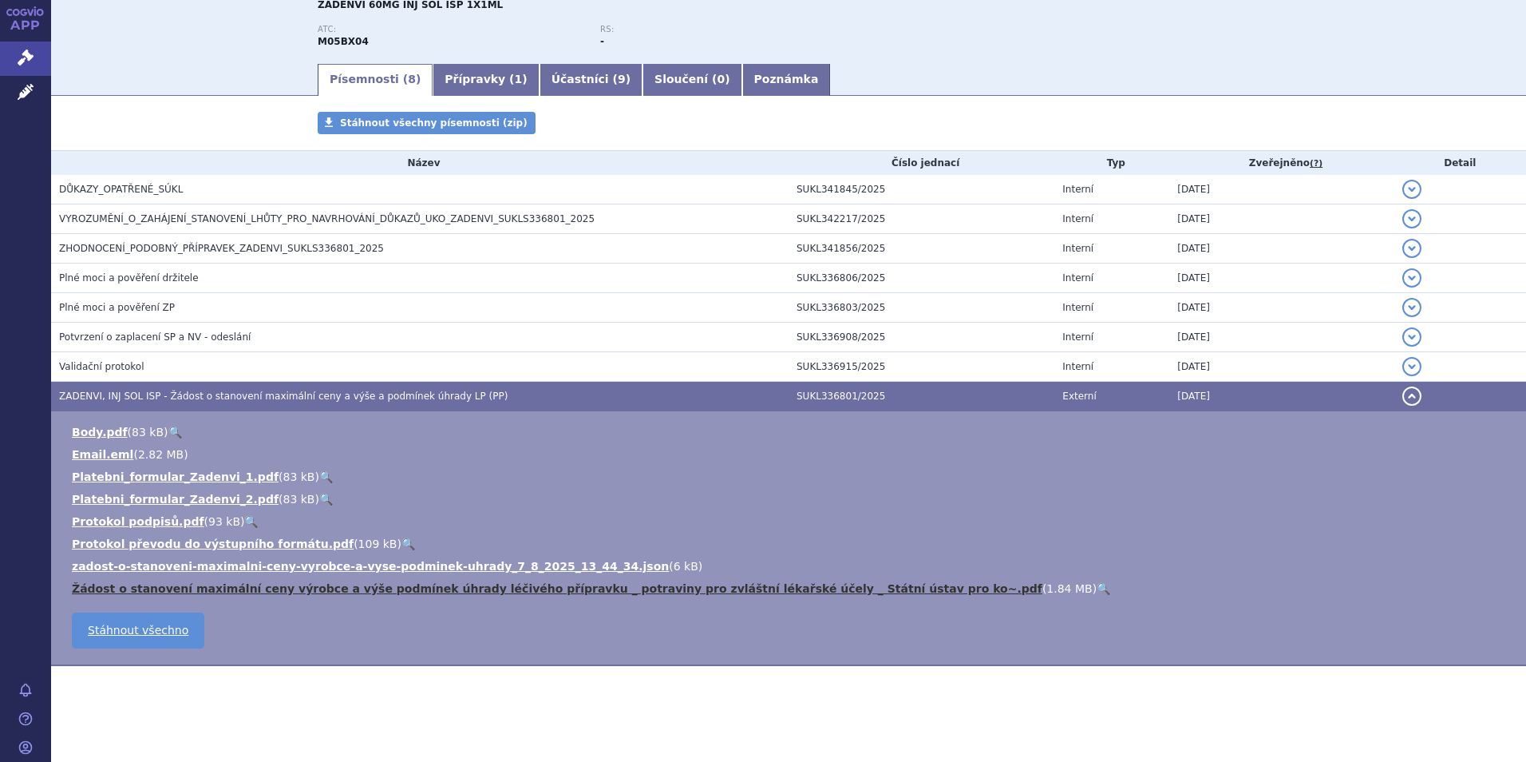
click at [241, 584] on link "Žádost o stanovení maximální ceny výrobce a výše podmínek úhrady léčivého přípr…" at bounding box center [557, 588] width 971 height 13
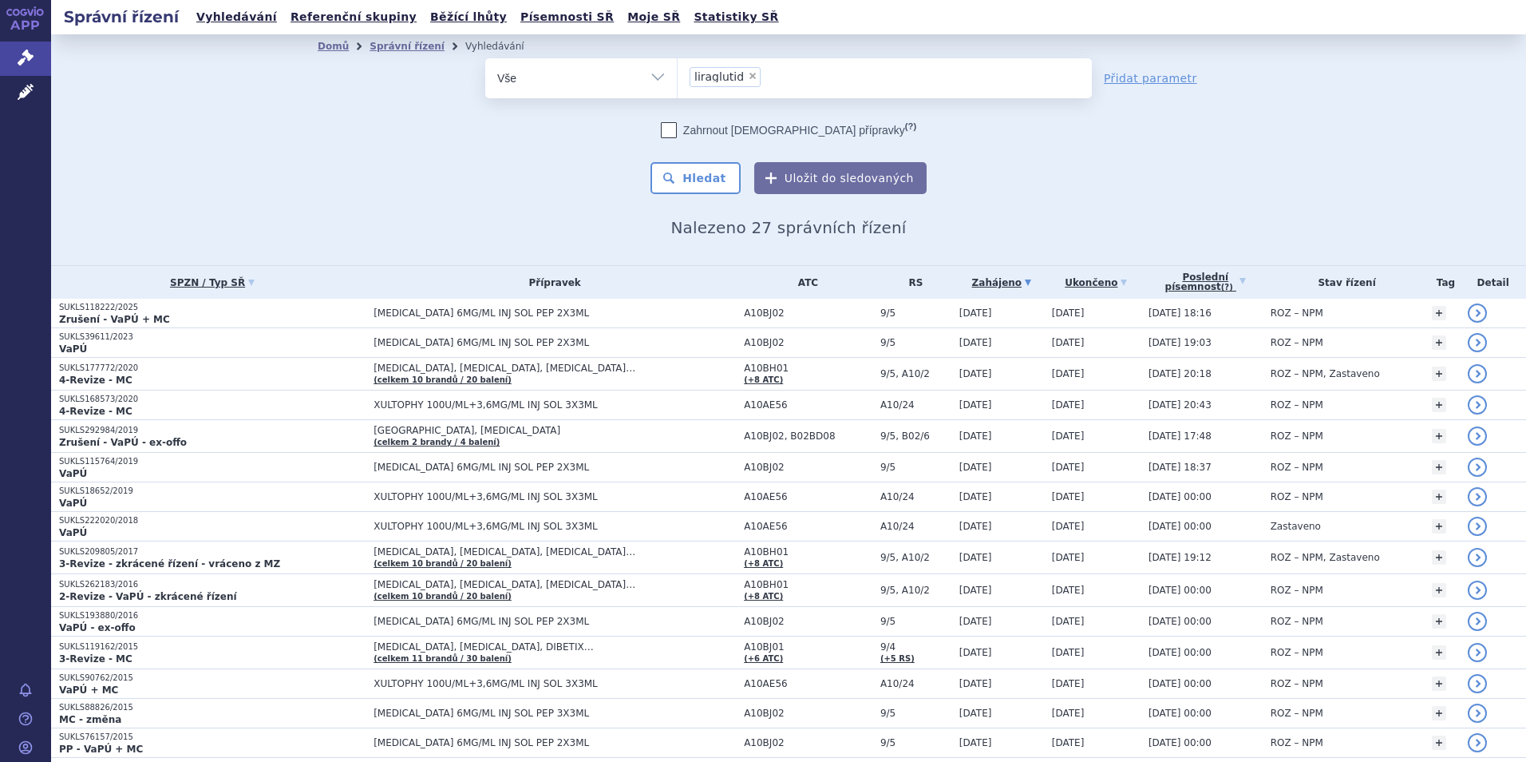
select select
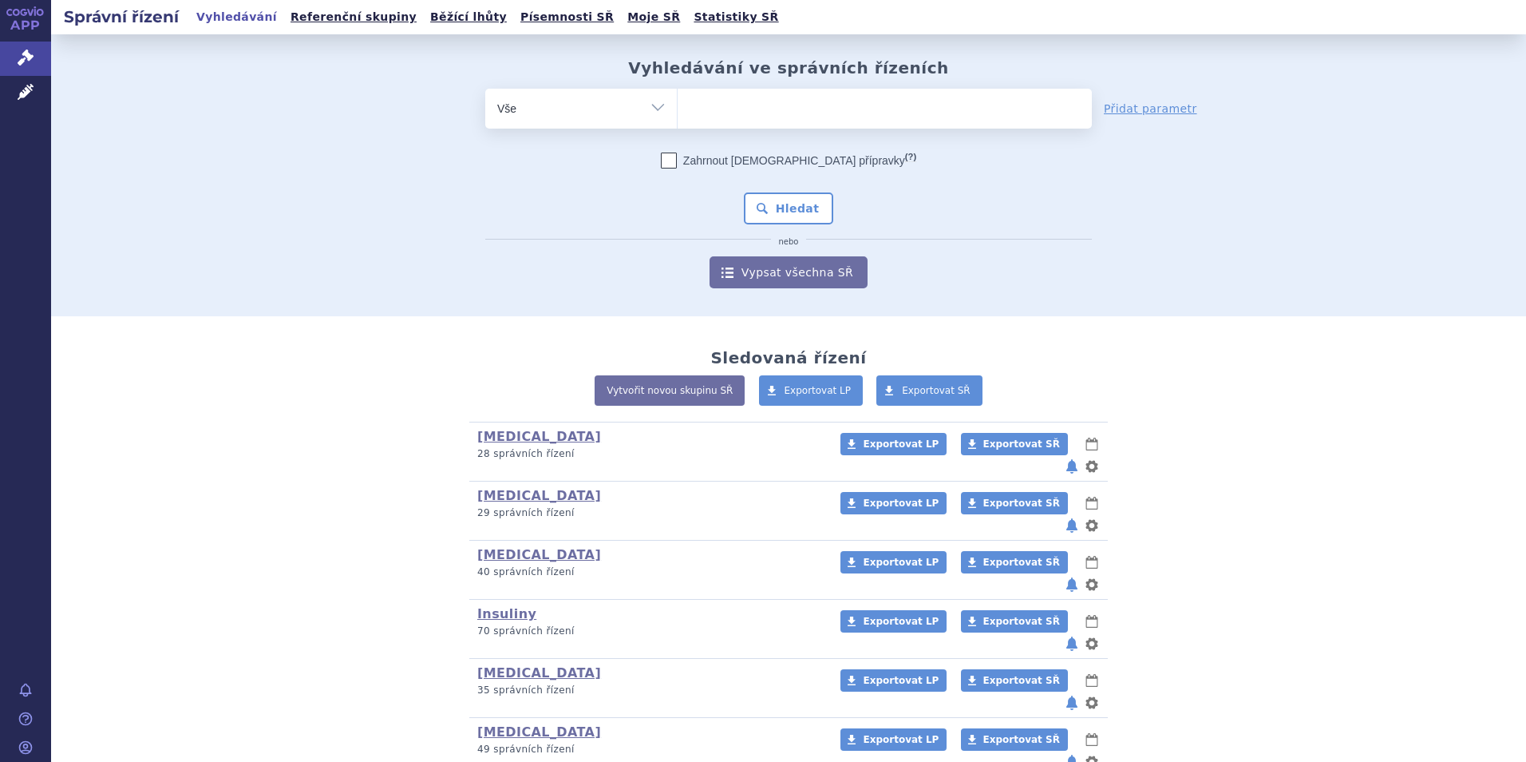
click at [39, 91] on link "Léčivé přípravky" at bounding box center [25, 93] width 51 height 34
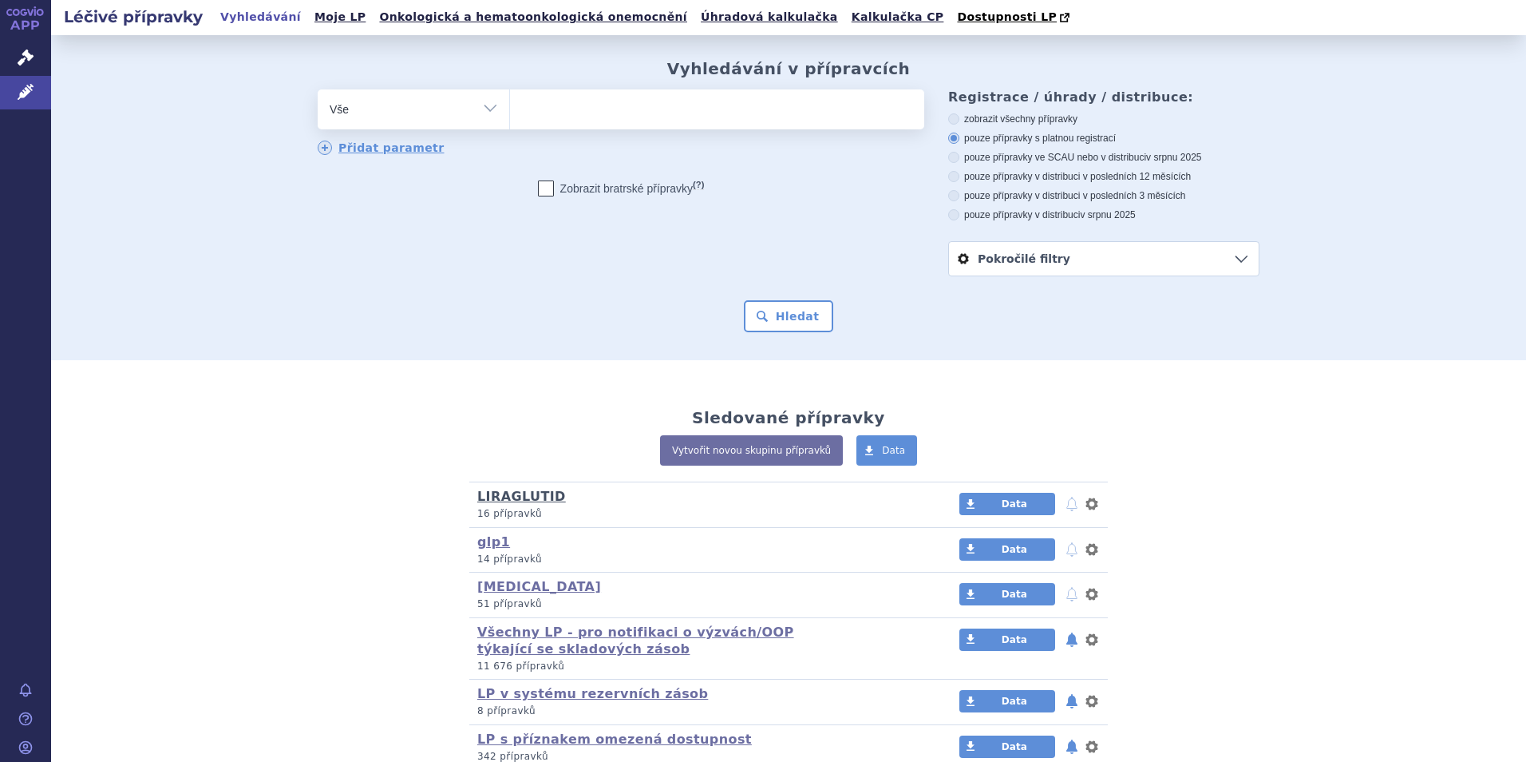
click at [534, 501] on link "LIRAGLUTID" at bounding box center [521, 496] width 89 height 15
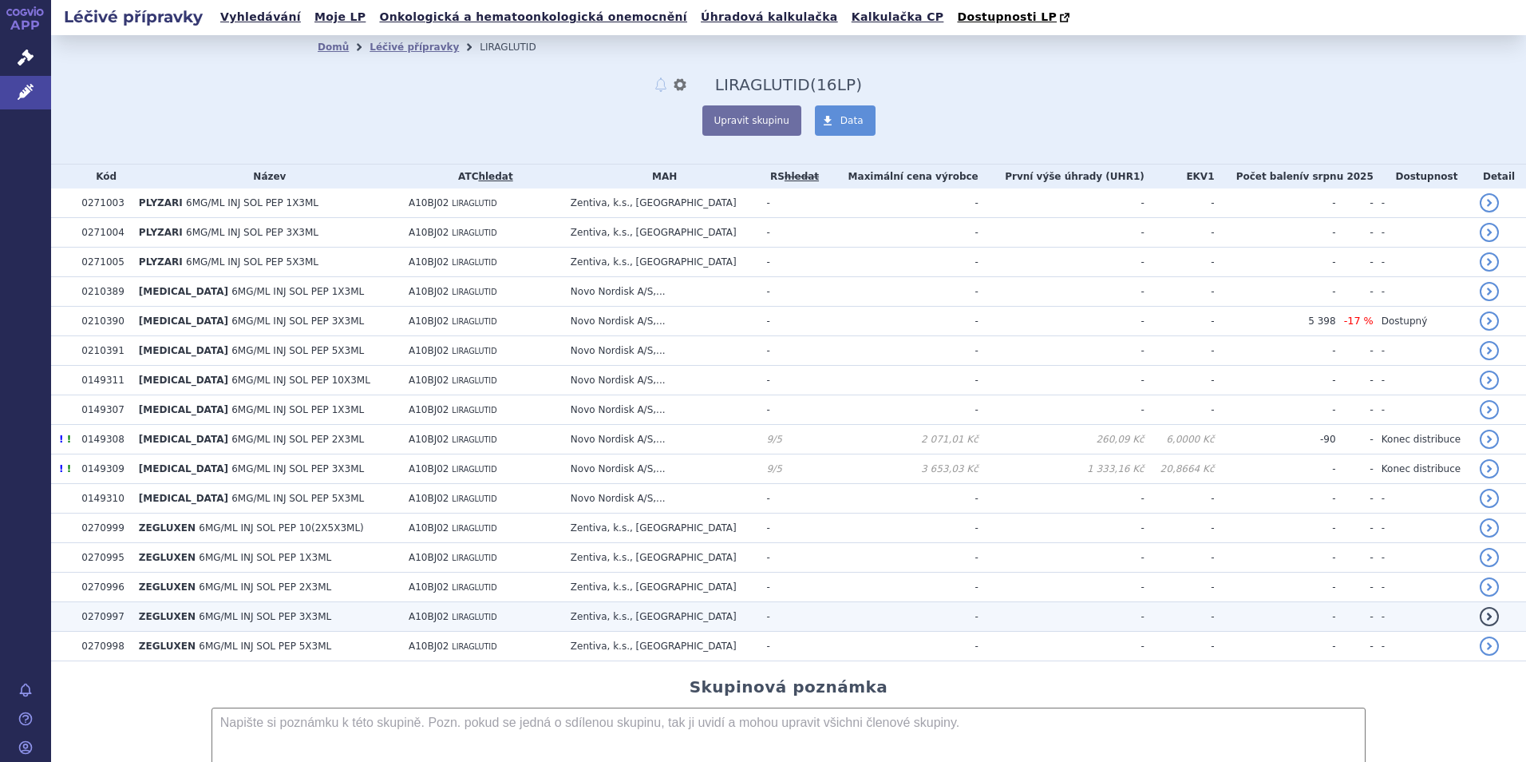
click at [152, 621] on span "ZEGLUXEN" at bounding box center [167, 616] width 57 height 11
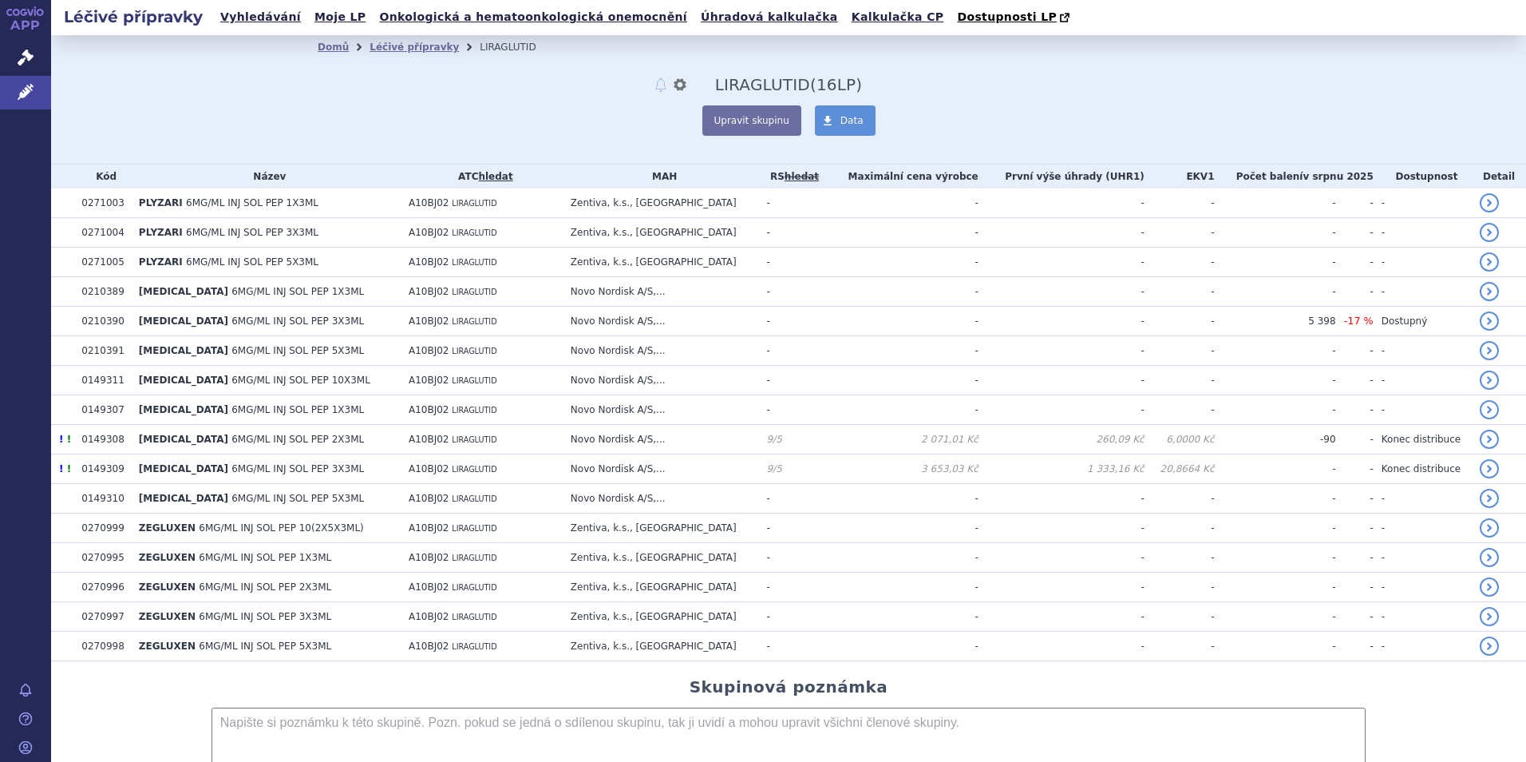
click at [178, 202] on b "PLYZARI" at bounding box center [162, 202] width 47 height 11
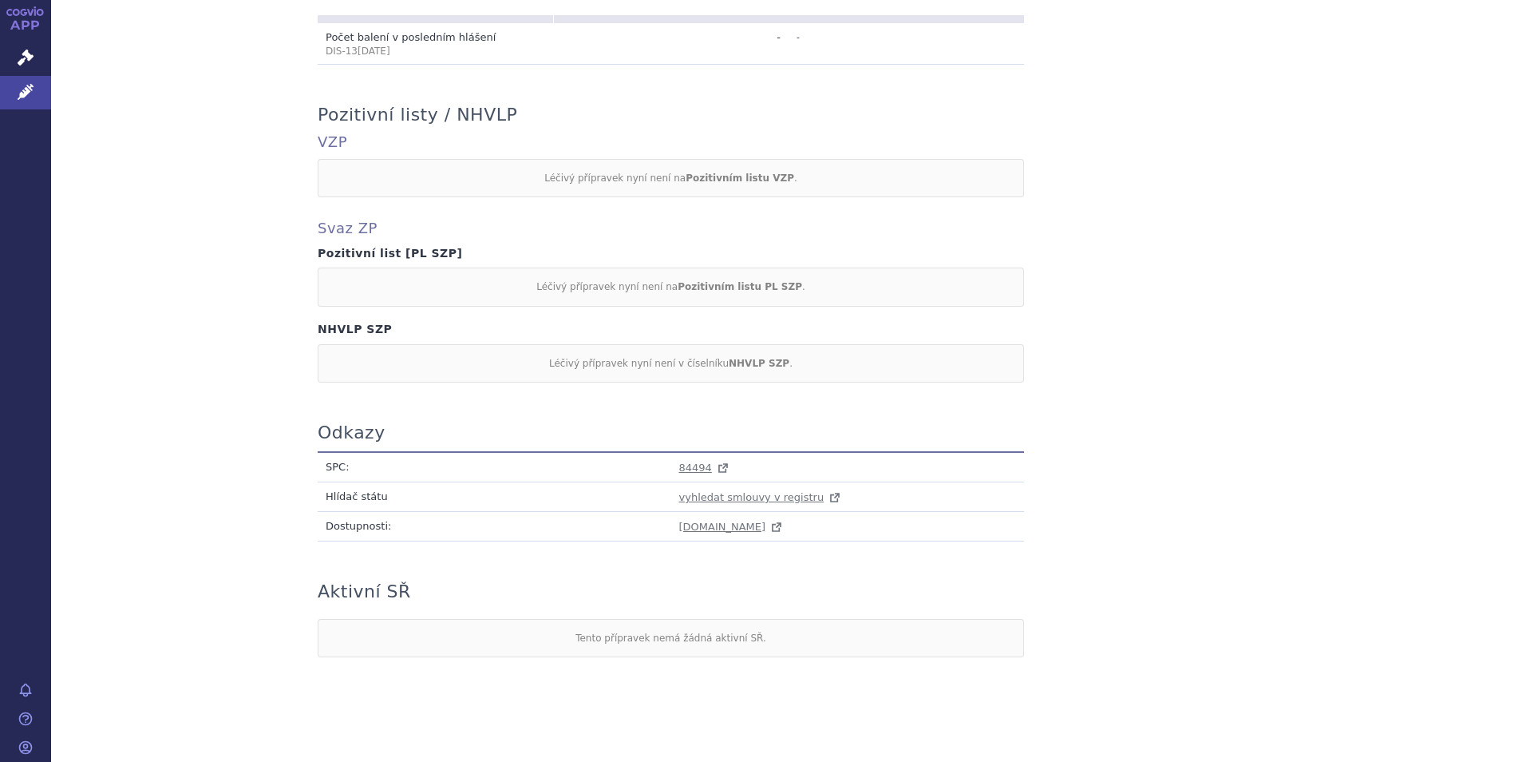
scroll to position [662, 0]
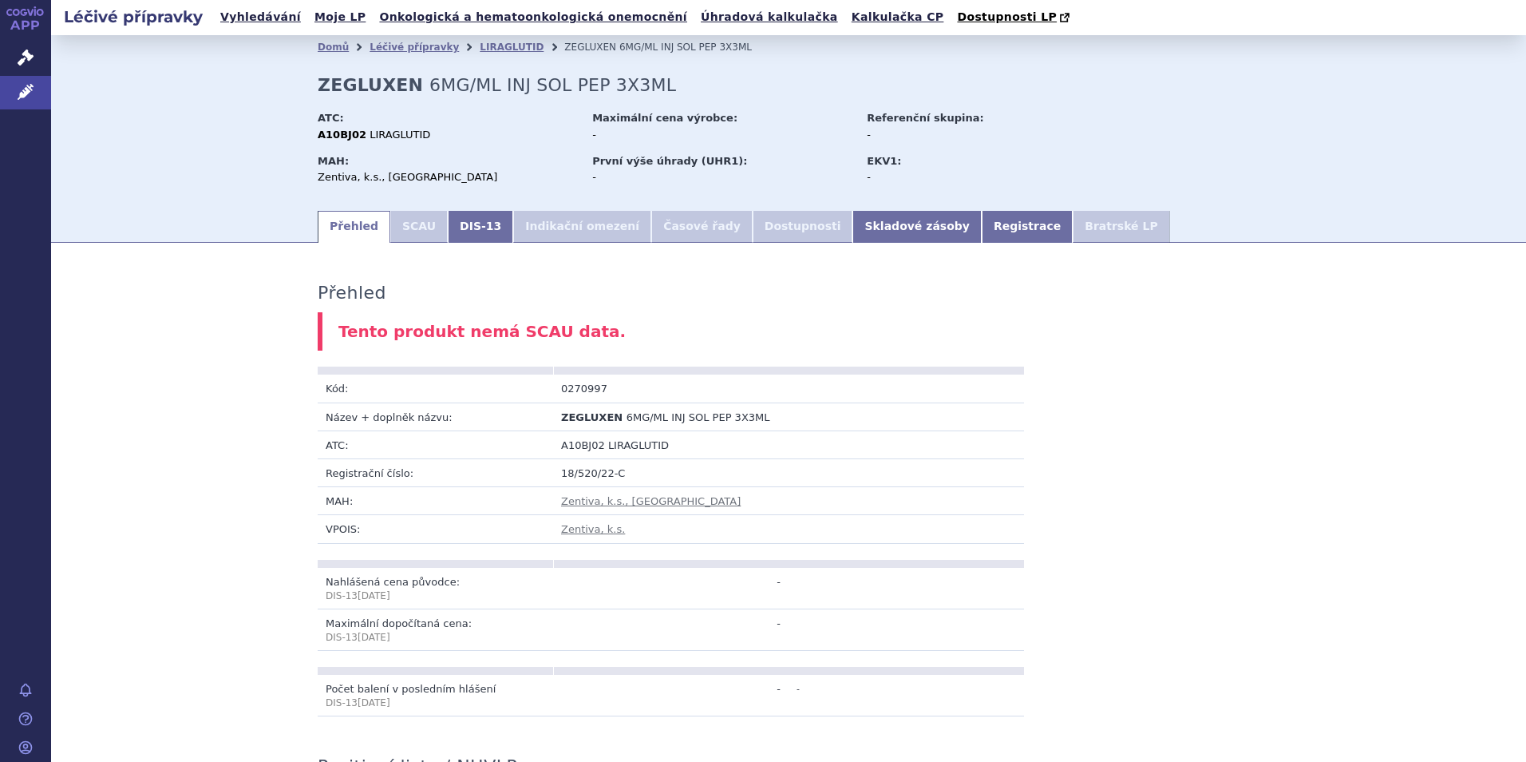
scroll to position [662, 0]
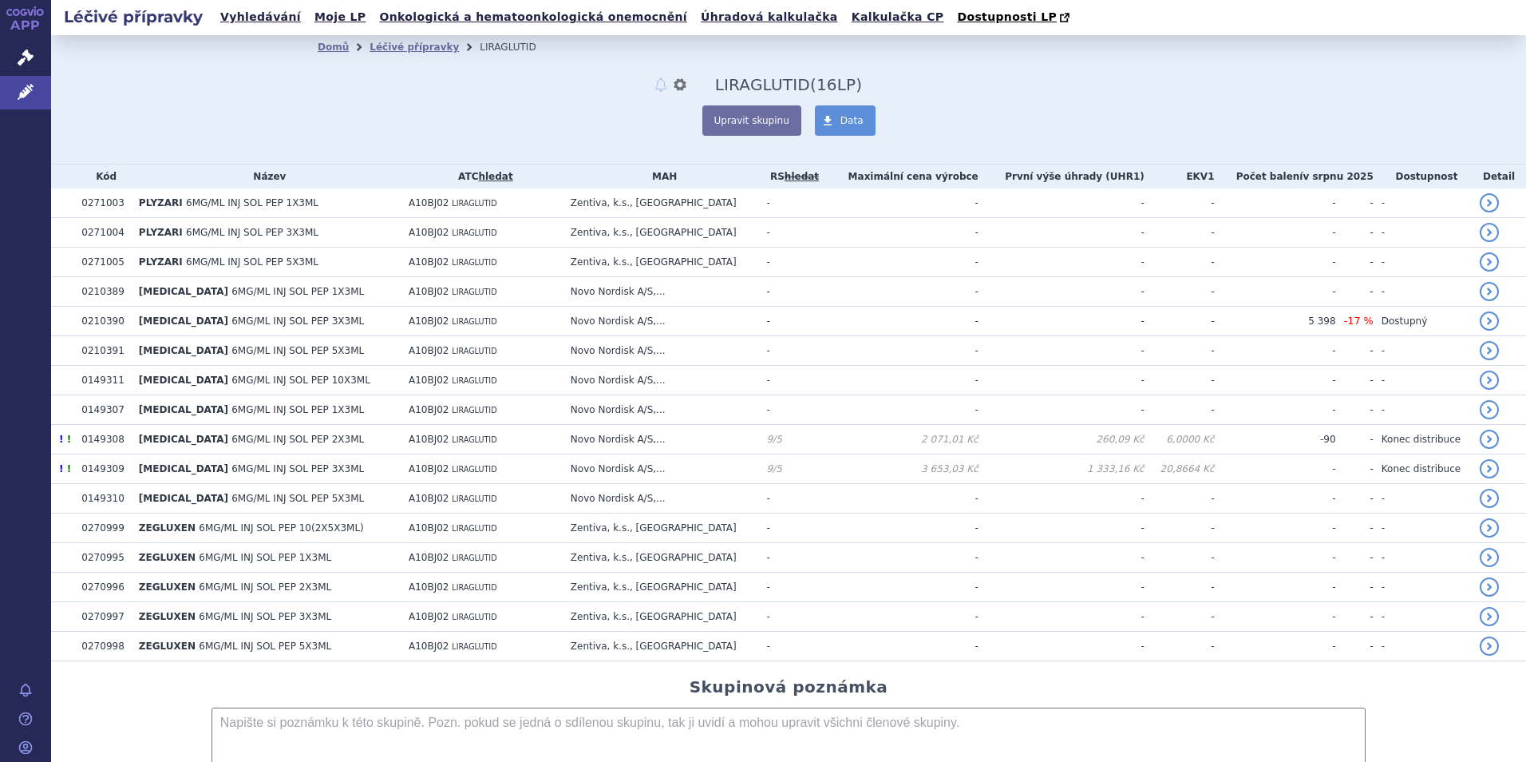
scroll to position [80, 0]
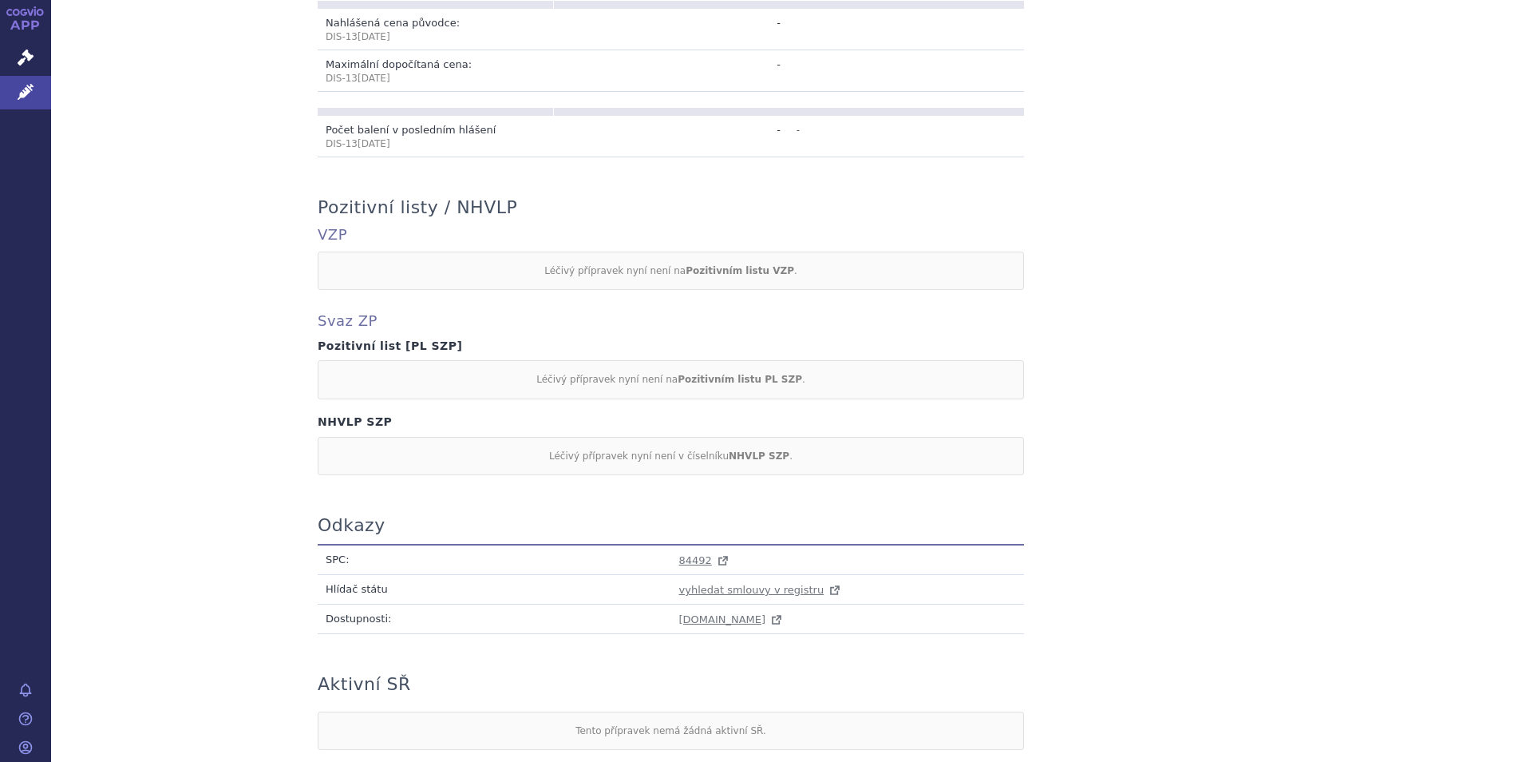
scroll to position [662, 0]
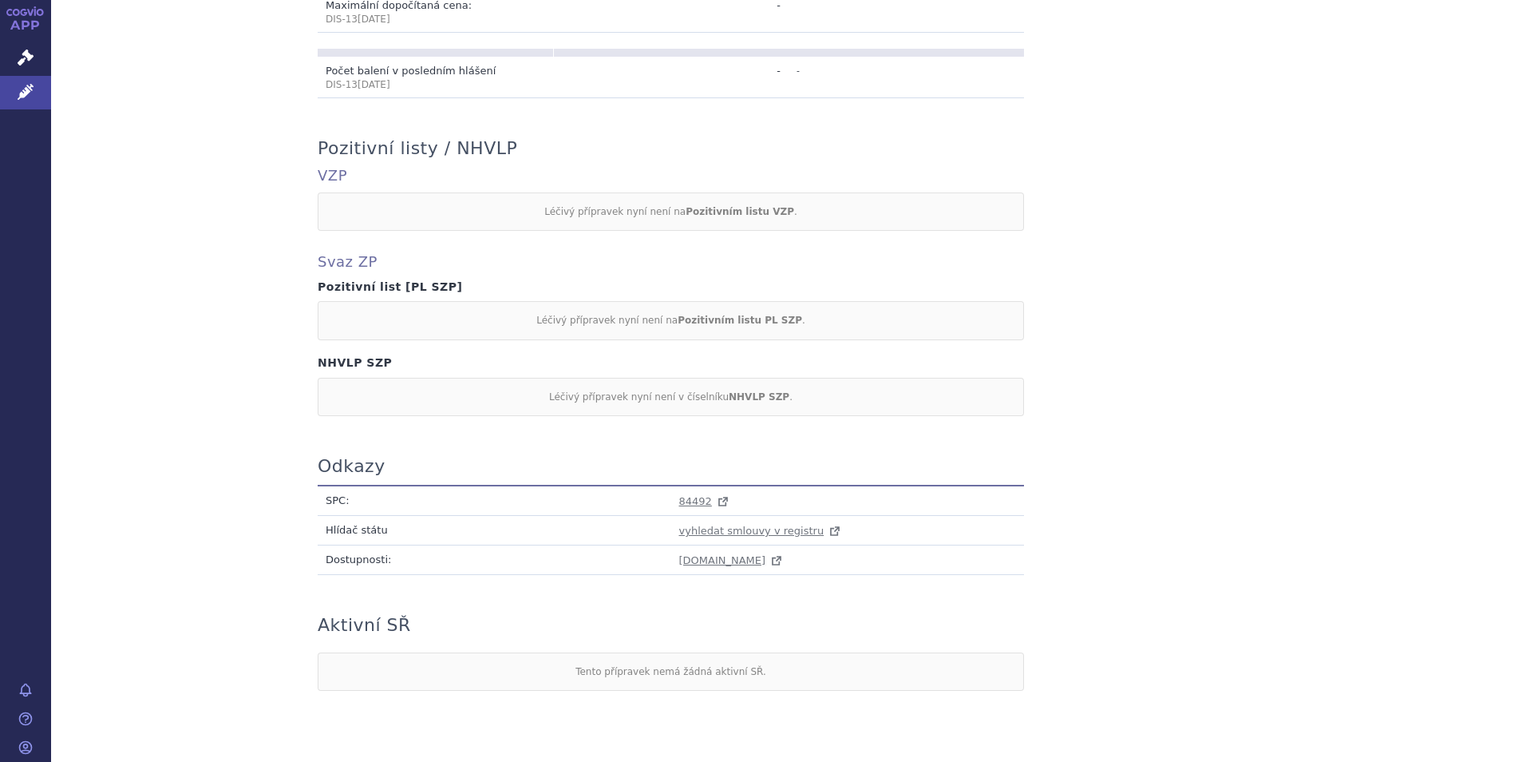
scroll to position [662, 0]
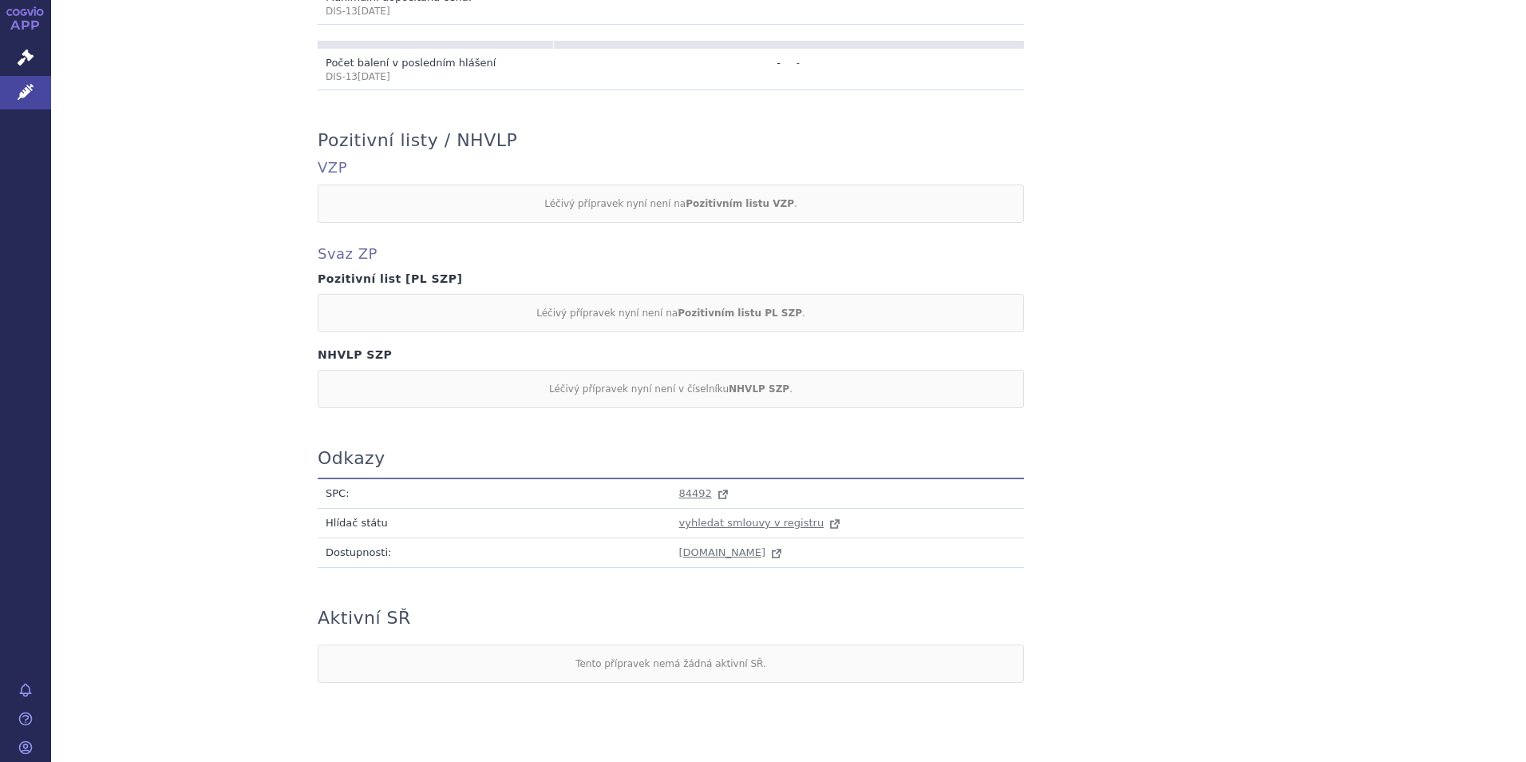
scroll to position [662, 0]
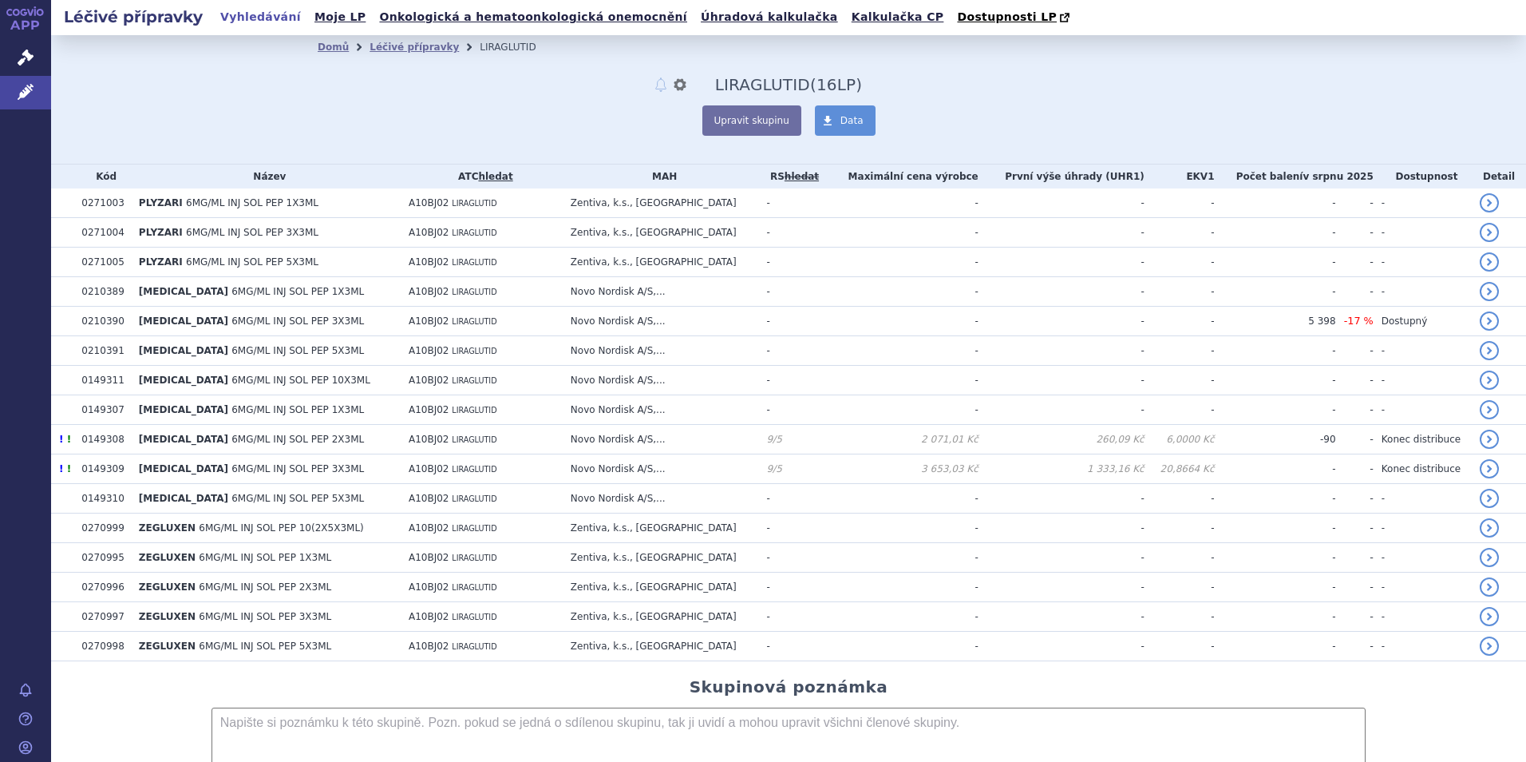
click at [241, 22] on link "Vyhledávání" at bounding box center [261, 17] width 90 height 22
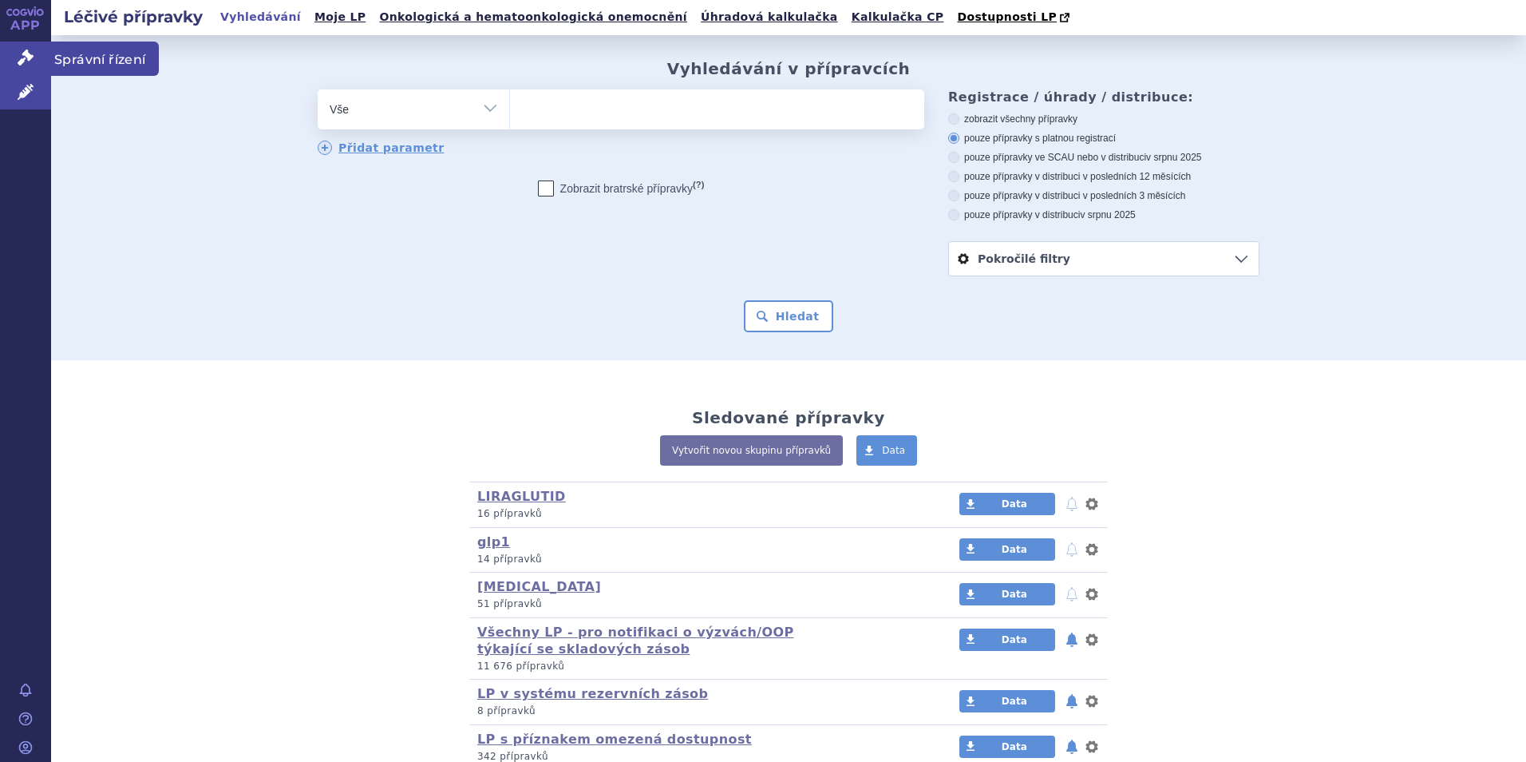
click at [52, 59] on span "Správní řízení" at bounding box center [105, 59] width 108 height 34
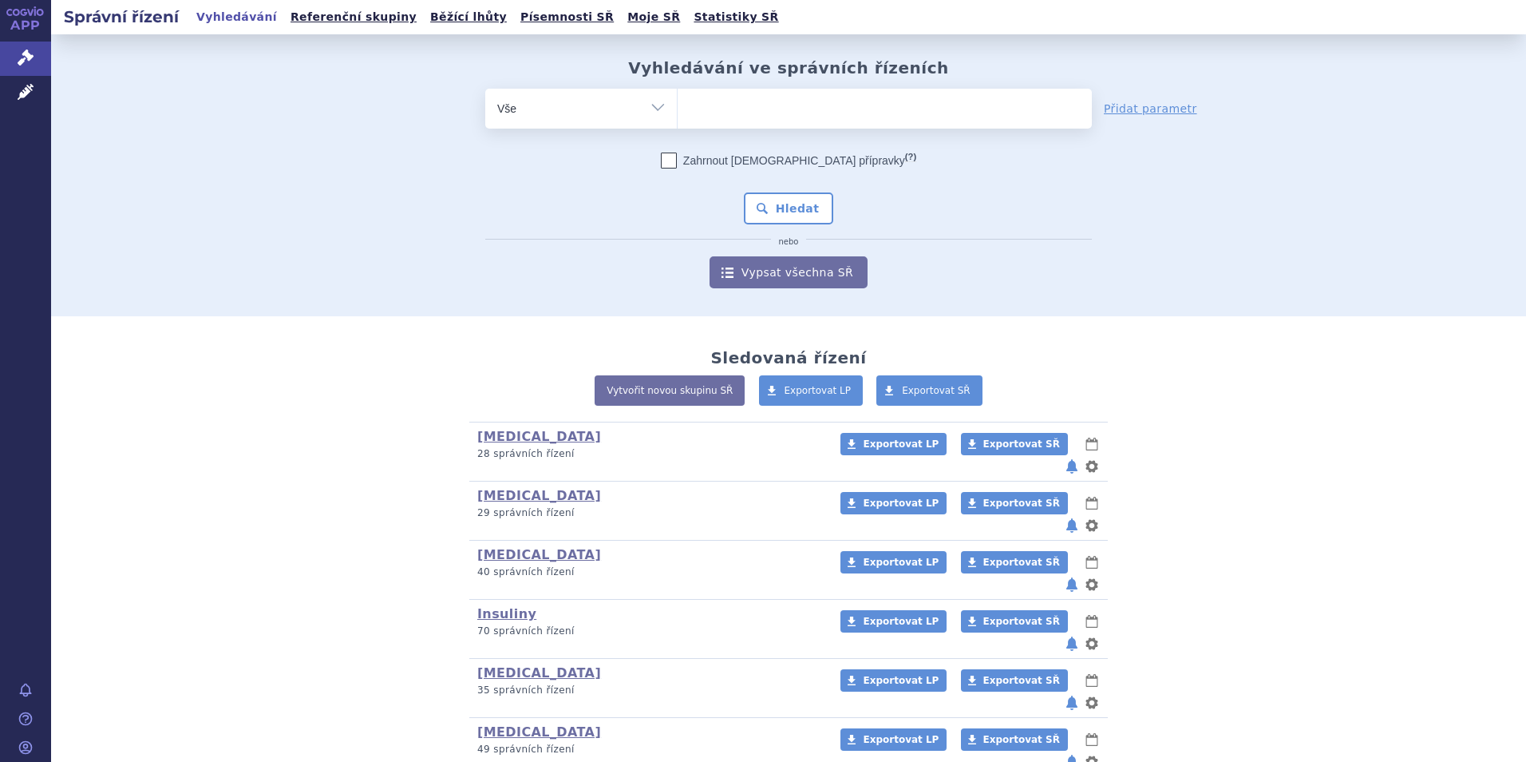
click at [647, 106] on select "Vše Spisová značka Typ SŘ Přípravek/SUKL kód Účastník/Držitel" at bounding box center [581, 107] width 192 height 36
select select "filter-atc-group"
click at [485, 89] on select "Vše Spisová značka Typ SŘ Přípravek/SUKL kód Účastník/Držitel" at bounding box center [581, 107] width 192 height 36
click at [754, 113] on ul at bounding box center [885, 106] width 414 height 34
click at [678, 113] on select at bounding box center [677, 108] width 1 height 40
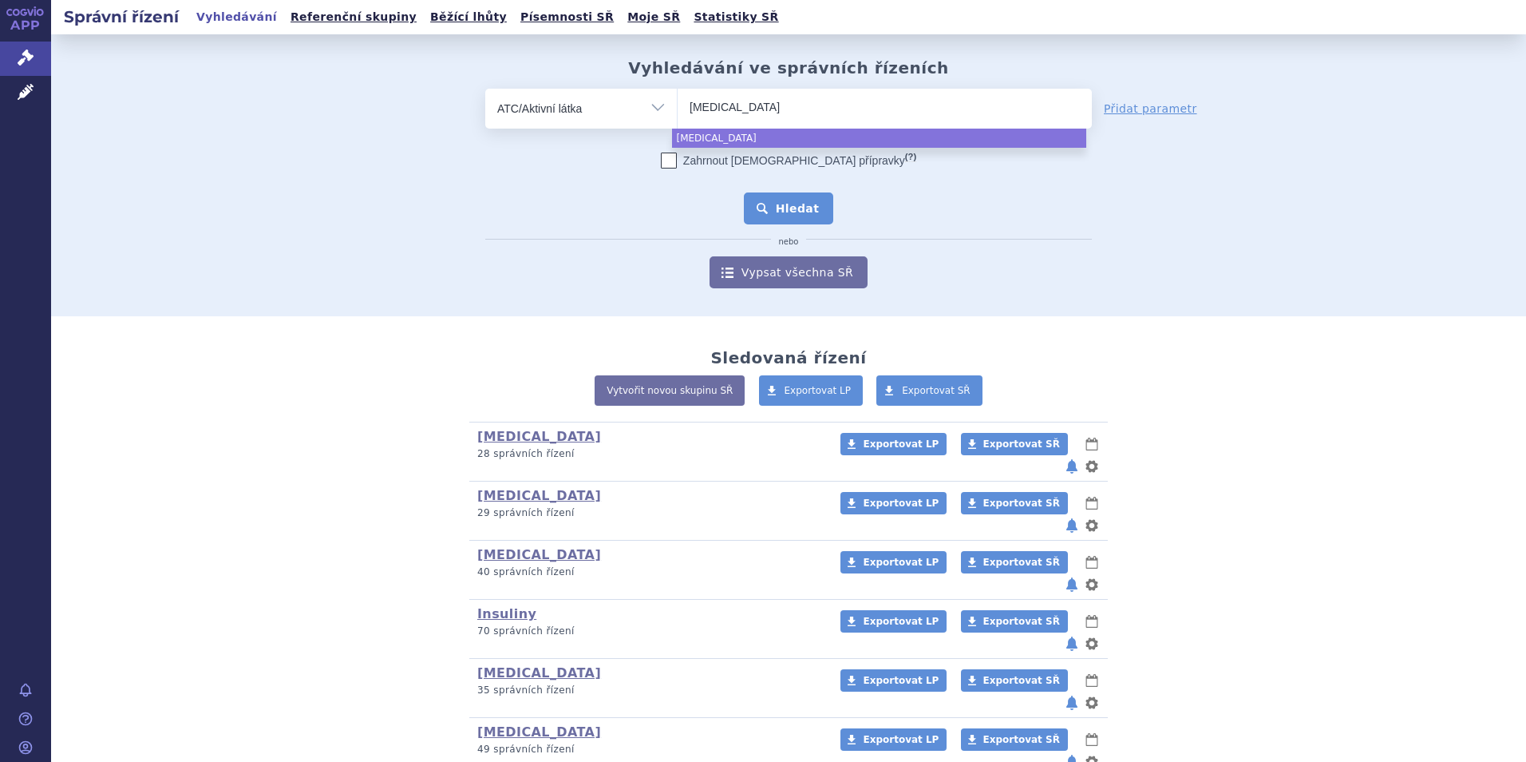
type input "[MEDICAL_DATA]"
click at [801, 216] on button "Hledat" at bounding box center [789, 208] width 90 height 32
select select "[MEDICAL_DATA]"
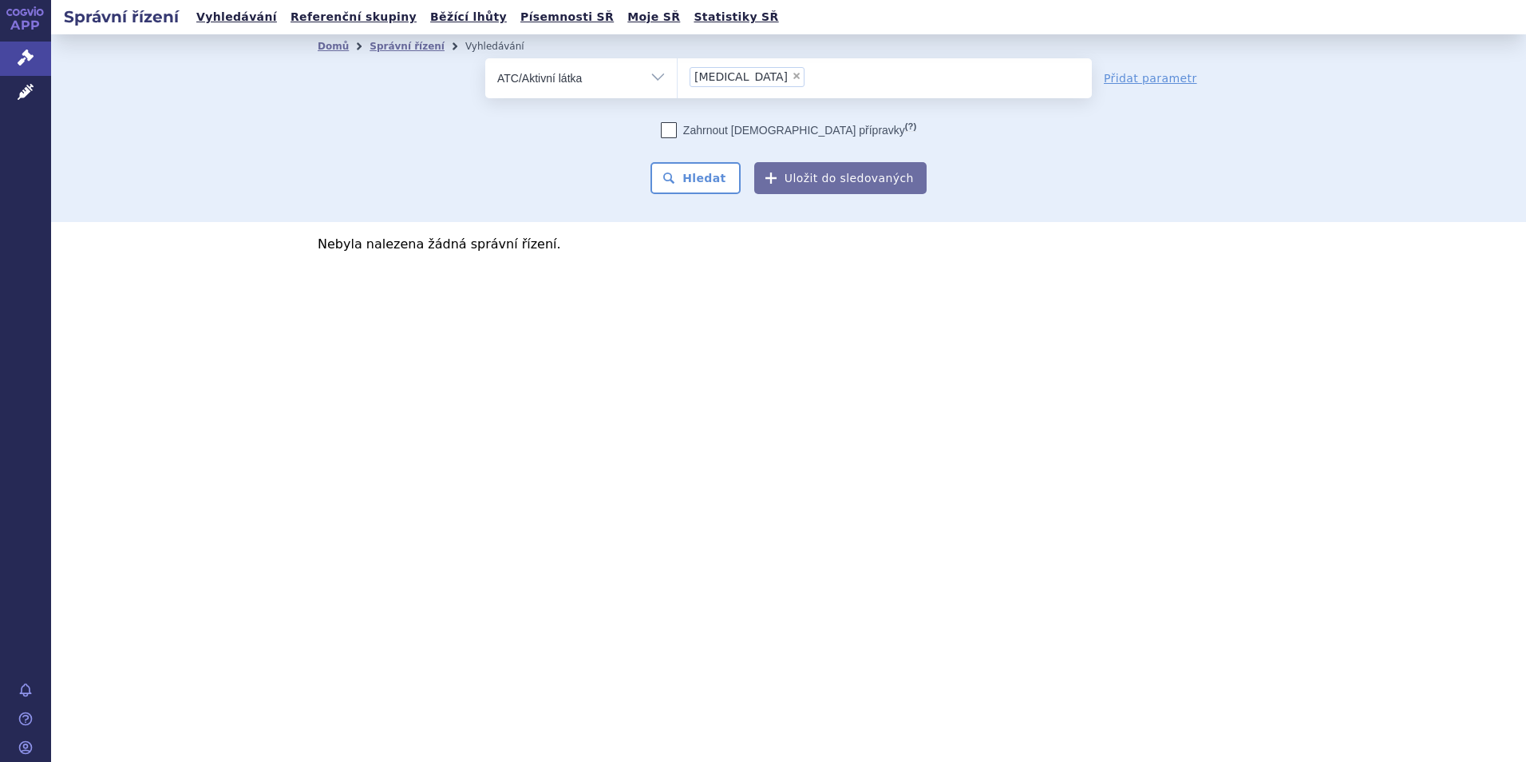
click at [739, 78] on span "liraglutide" at bounding box center [741, 76] width 93 height 11
click at [678, 78] on select "liraglutide" at bounding box center [677, 77] width 1 height 40
click at [747, 73] on li "× liraglutide" at bounding box center [747, 77] width 115 height 20
click at [678, 73] on select "liraglutide" at bounding box center [677, 77] width 1 height 40
click at [792, 76] on span "×" at bounding box center [797, 76] width 10 height 10
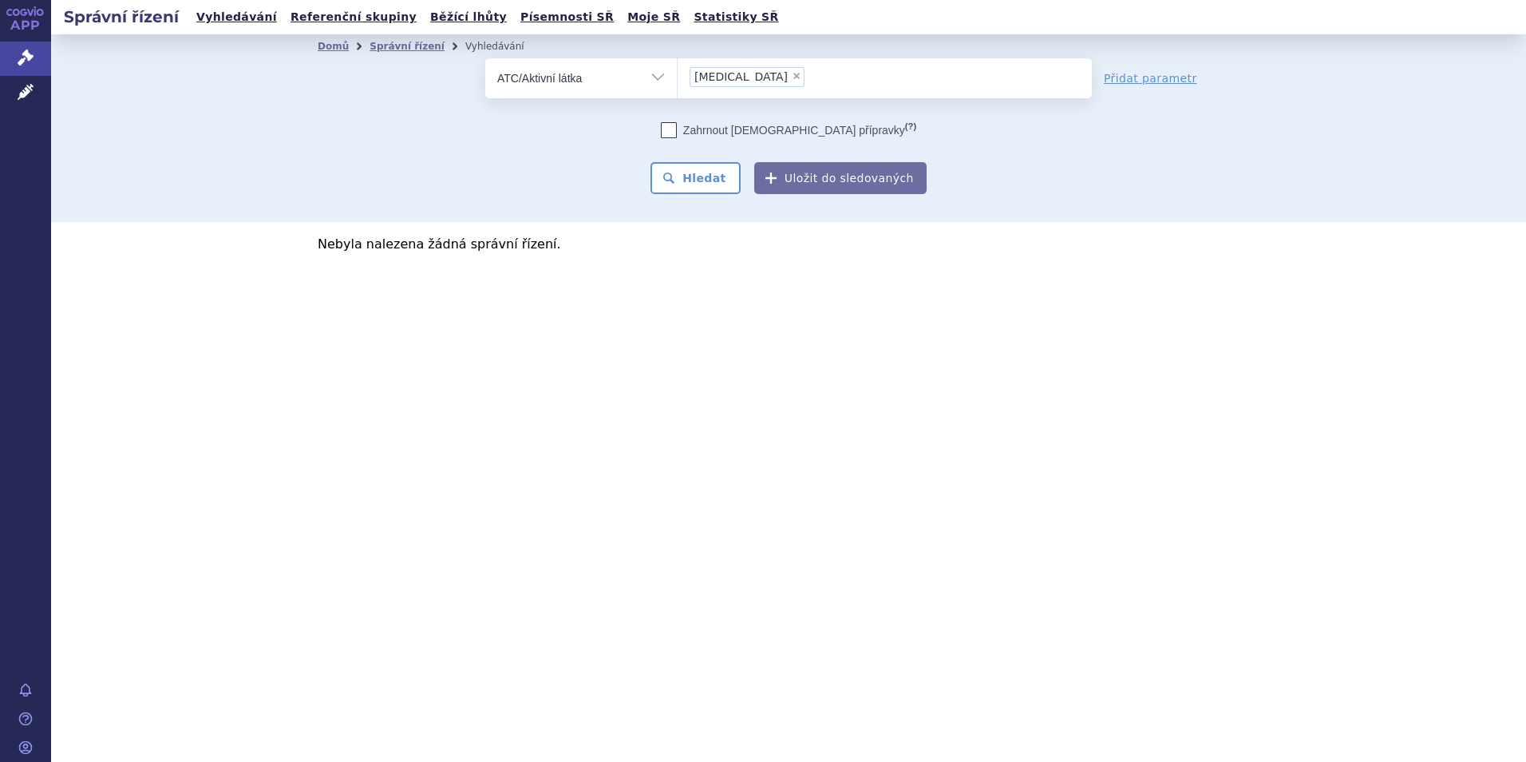
click at [678, 76] on select "liraglutide" at bounding box center [677, 77] width 1 height 40
select select
click at [654, 83] on select "Vše Spisová značka Typ SŘ Přípravek/SUKL kód Účastník/Držitel" at bounding box center [581, 76] width 192 height 36
select select "filter-all"
click at [485, 58] on select "Vše Spisová značka Typ SŘ Přípravek/SUKL kód Účastník/Držitel" at bounding box center [581, 76] width 192 height 36
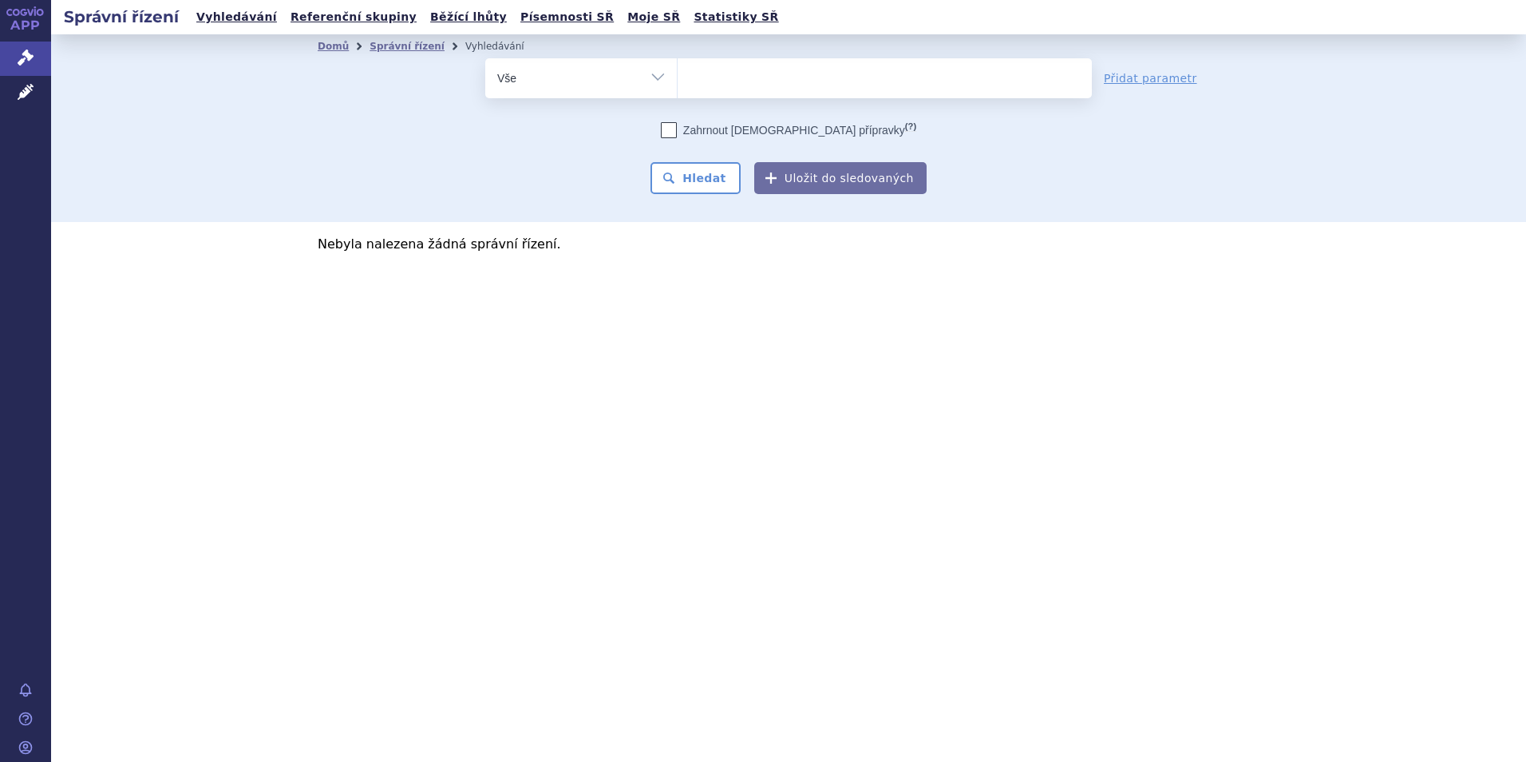
click at [812, 73] on ul at bounding box center [885, 75] width 414 height 34
click at [678, 73] on select at bounding box center [677, 77] width 1 height 40
type input "ze"
type input "zen"
type input "zenti"
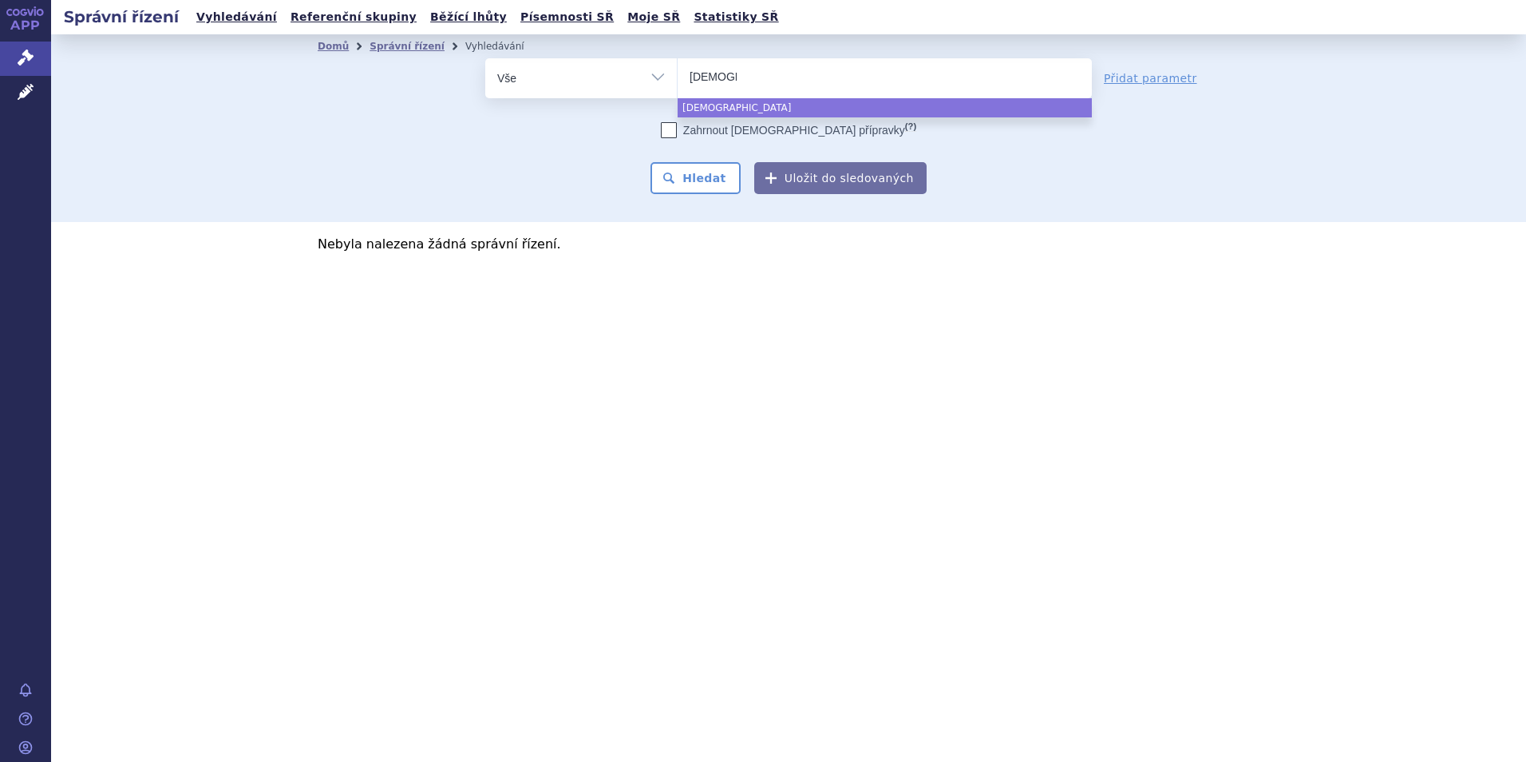
type input "zentia"
type input "zenti"
type input "zentiva"
select select "zentiva"
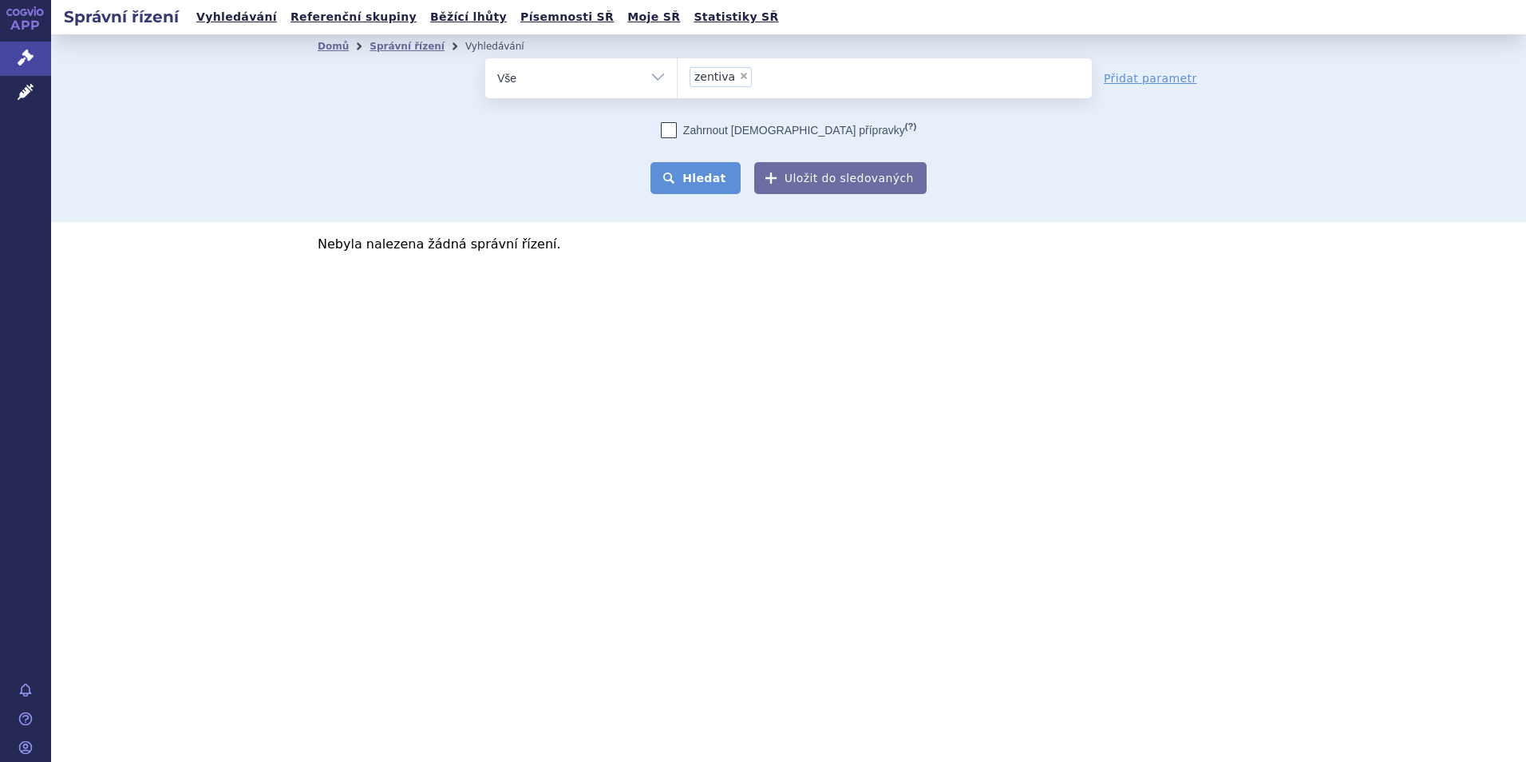
click at [732, 181] on button "Hledat" at bounding box center [696, 178] width 90 height 32
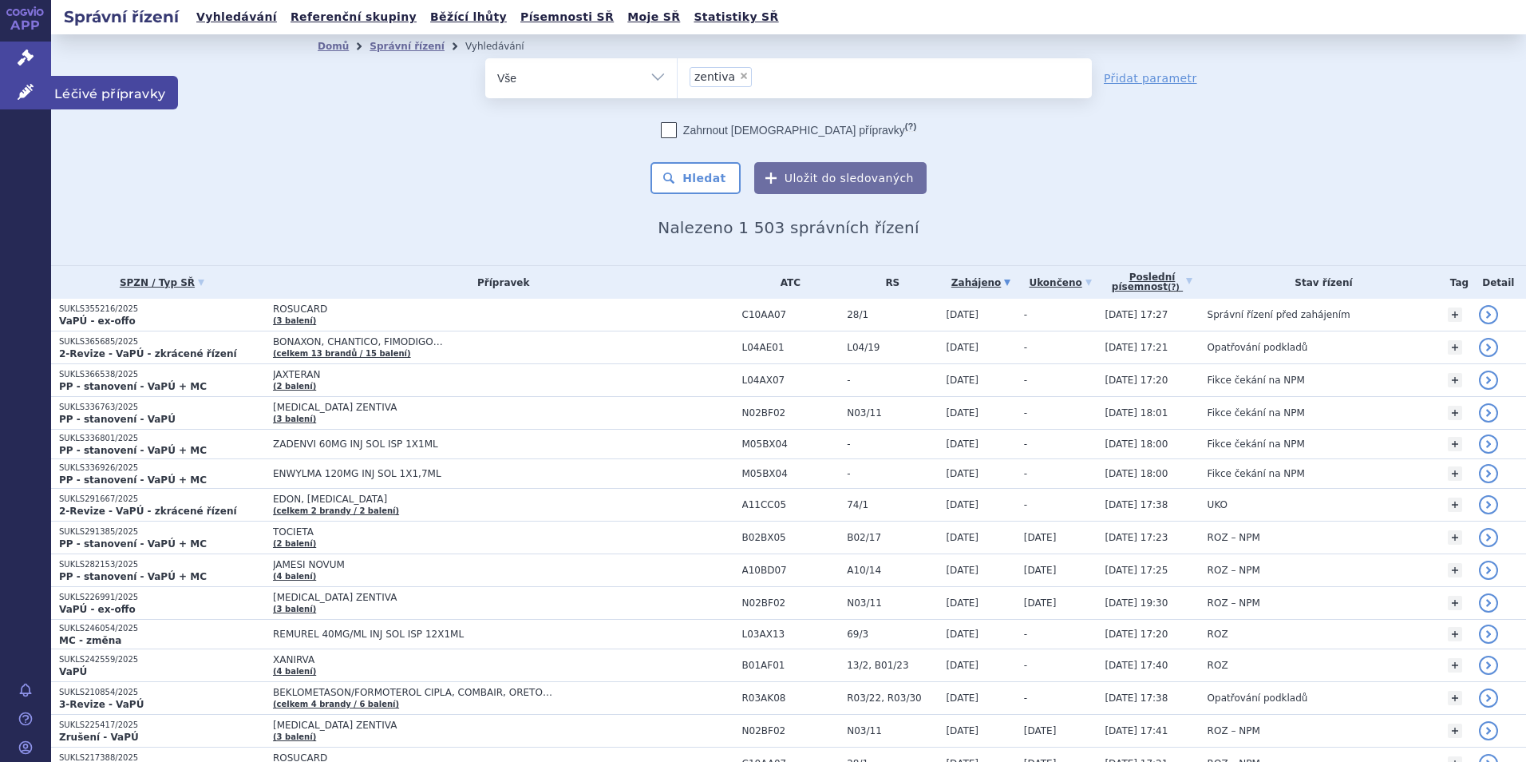
click at [98, 102] on span "Léčivé přípravky" at bounding box center [114, 93] width 127 height 34
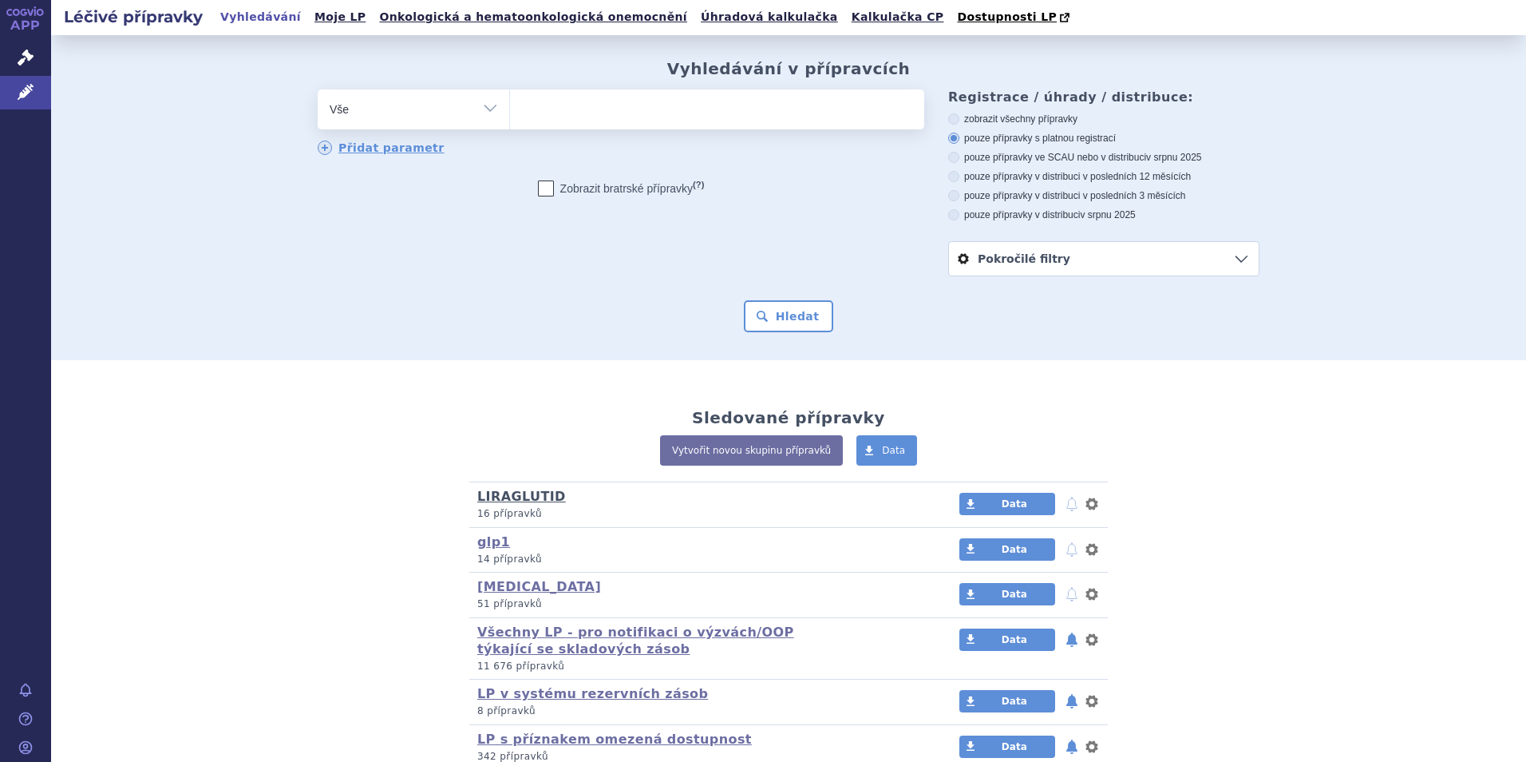
click at [519, 497] on link "LIRAGLUTID" at bounding box center [521, 496] width 89 height 15
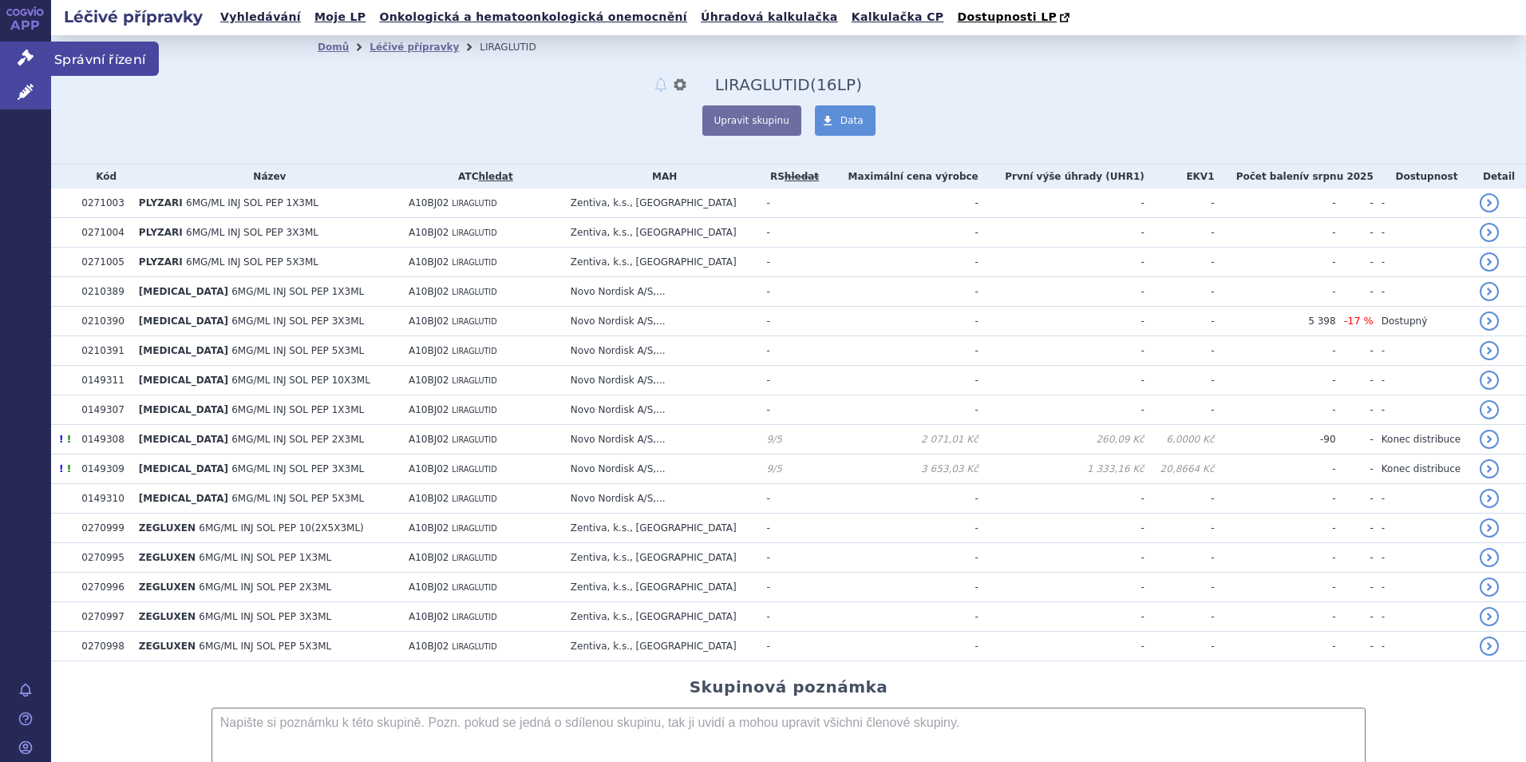
click at [75, 65] on span "Správní řízení" at bounding box center [105, 59] width 108 height 34
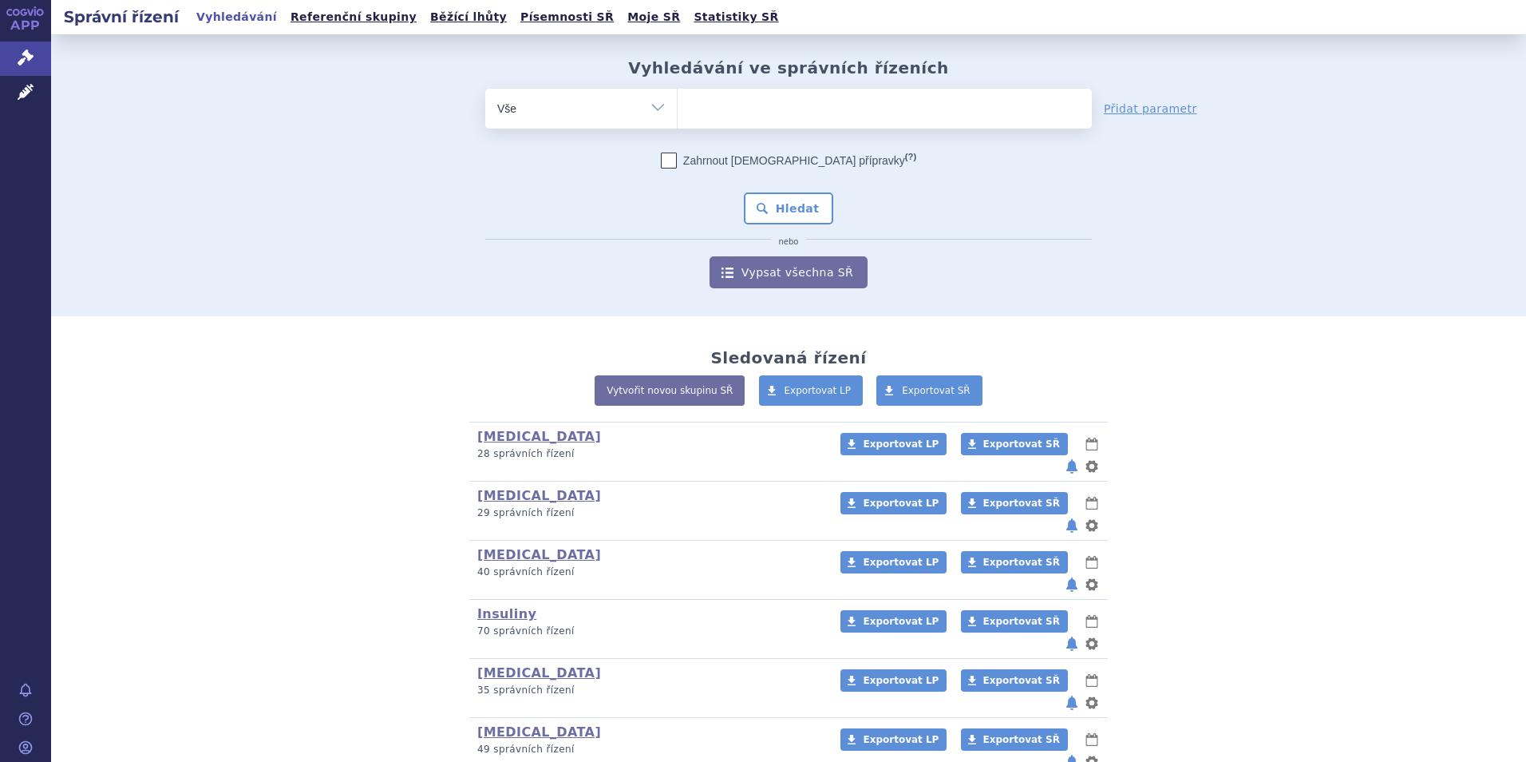
click at [950, 112] on ul at bounding box center [885, 106] width 414 height 34
click at [678, 112] on select at bounding box center [677, 108] width 1 height 40
type input "ze"
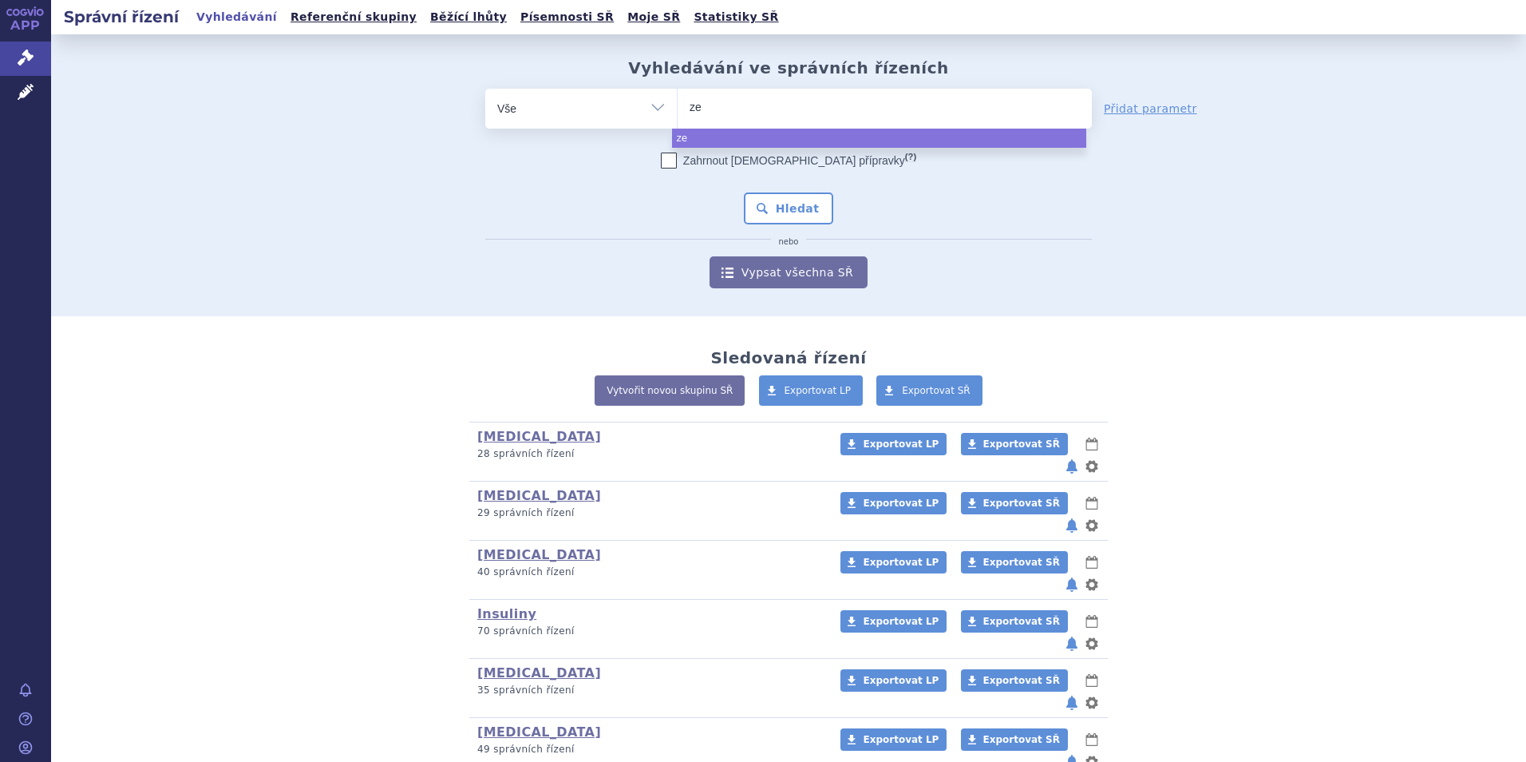
type input "zen"
type input "zenti"
type input "zentiva"
select select "zentiva"
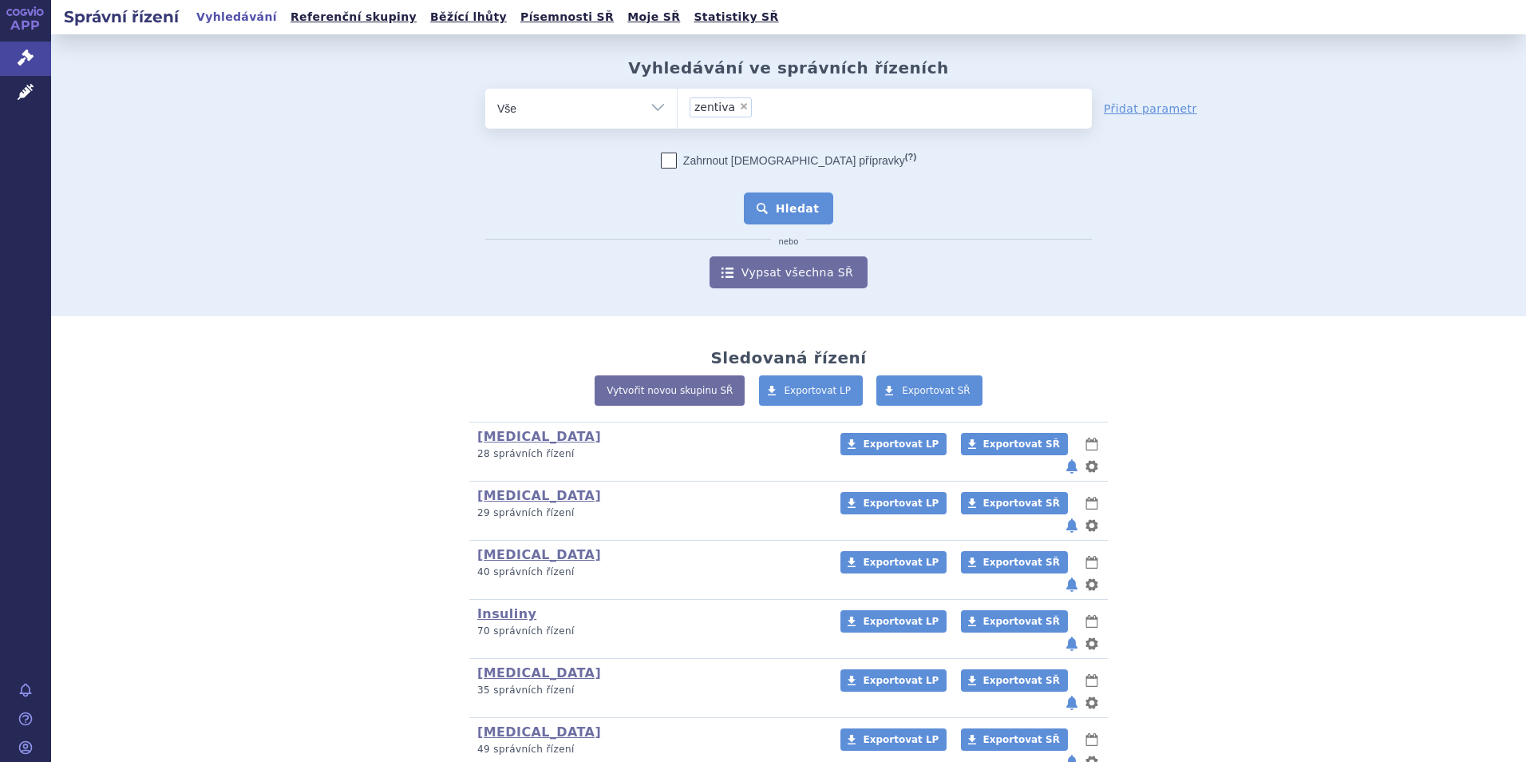
click at [808, 204] on button "Hledat" at bounding box center [789, 208] width 90 height 32
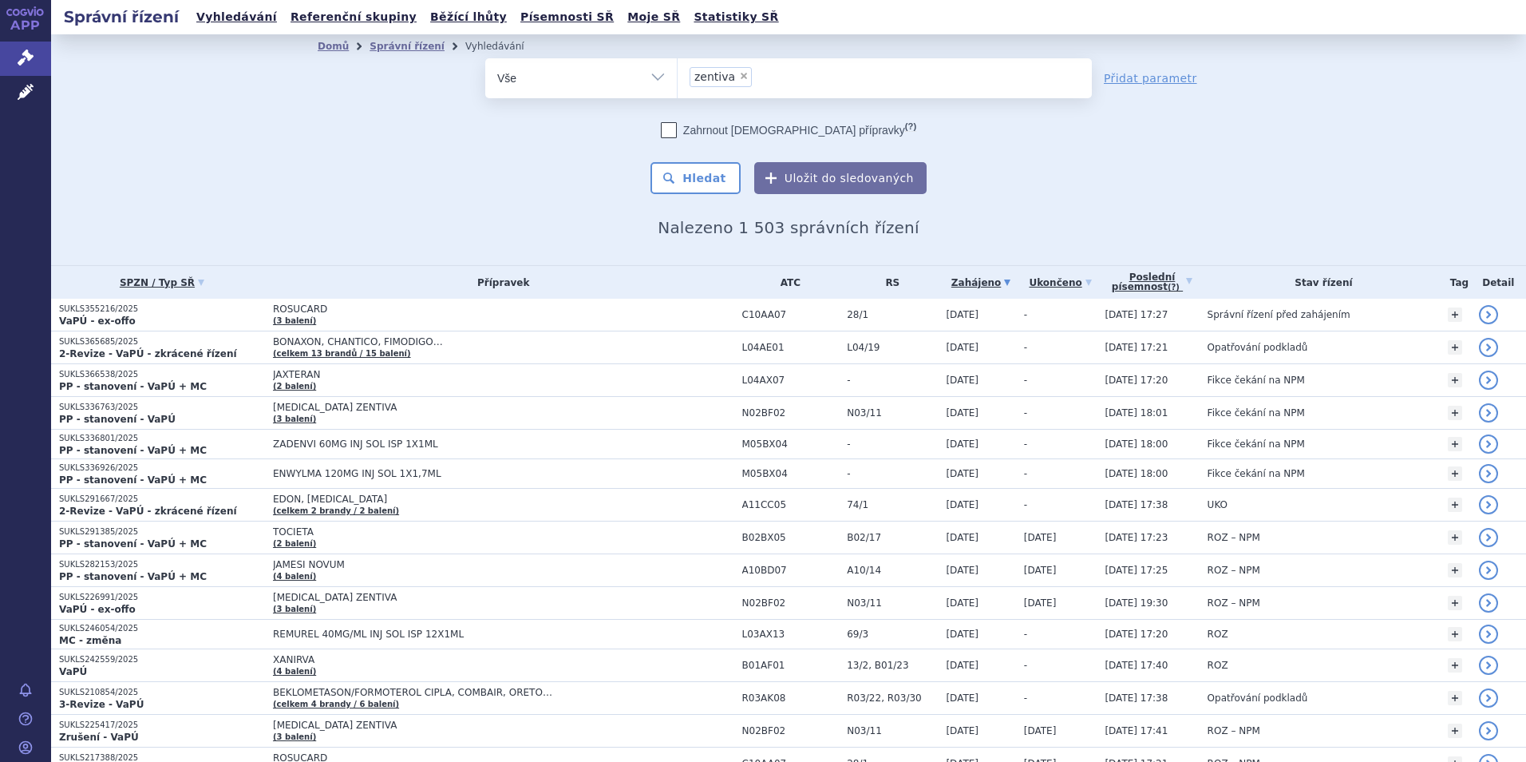
click at [798, 273] on th "ATC" at bounding box center [786, 282] width 105 height 33
click at [794, 283] on th "ATC" at bounding box center [786, 282] width 105 height 33
click at [61, 96] on span "Léčivé přípravky" at bounding box center [114, 93] width 127 height 34
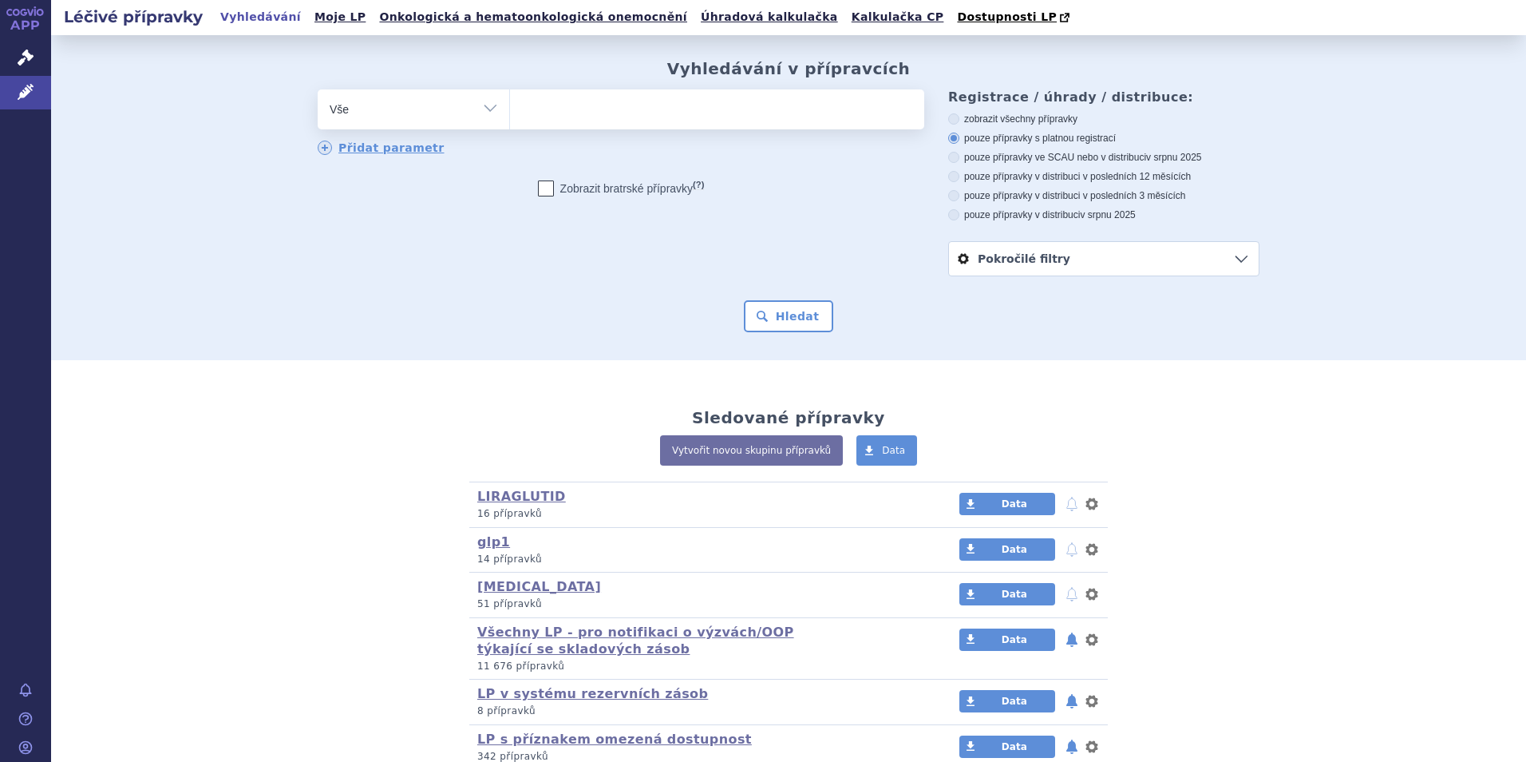
click at [509, 501] on link "LIRAGLUTID" at bounding box center [521, 496] width 89 height 15
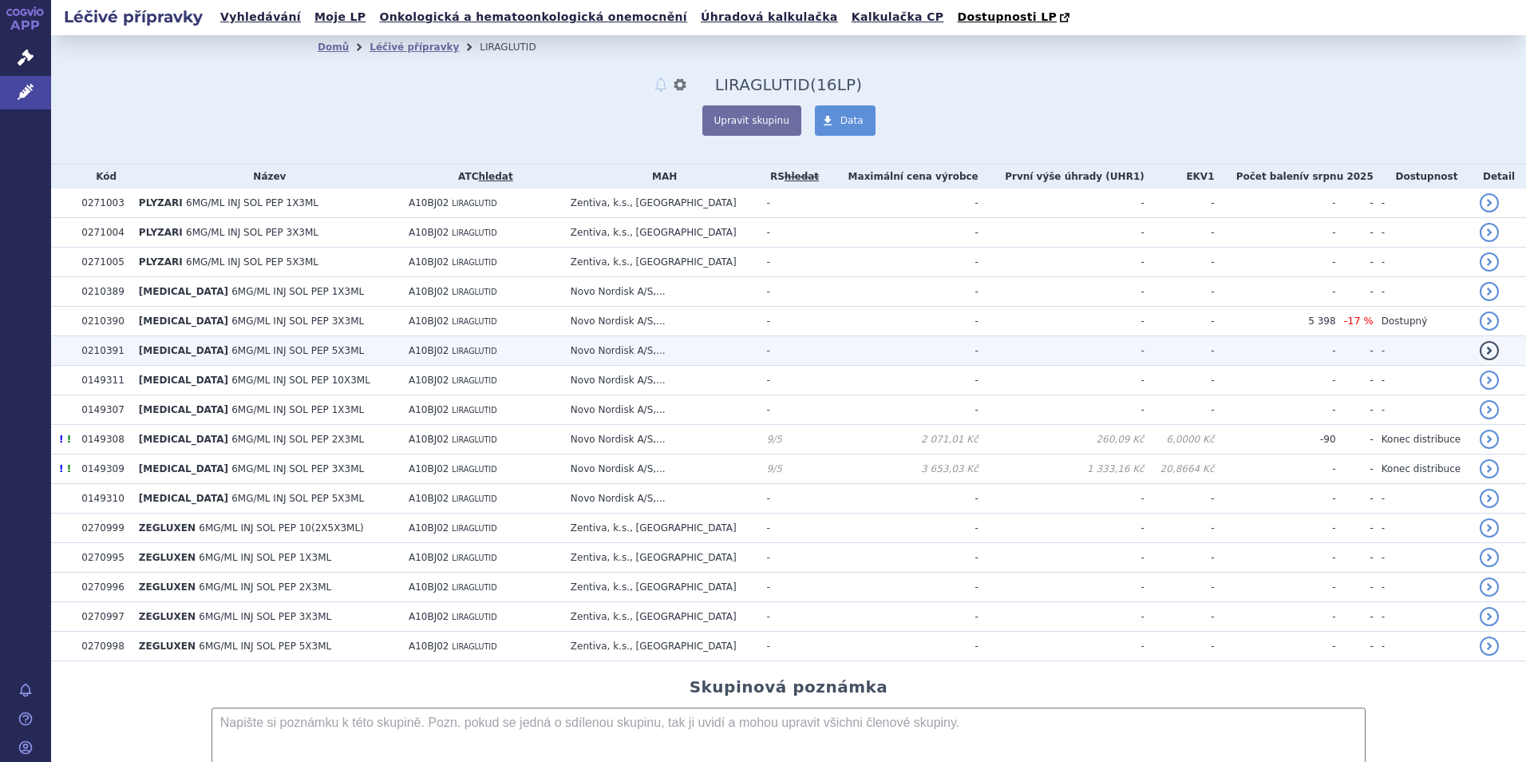
click at [232, 354] on span "6MG/ML INJ SOL PEP 5X3ML" at bounding box center [298, 350] width 133 height 11
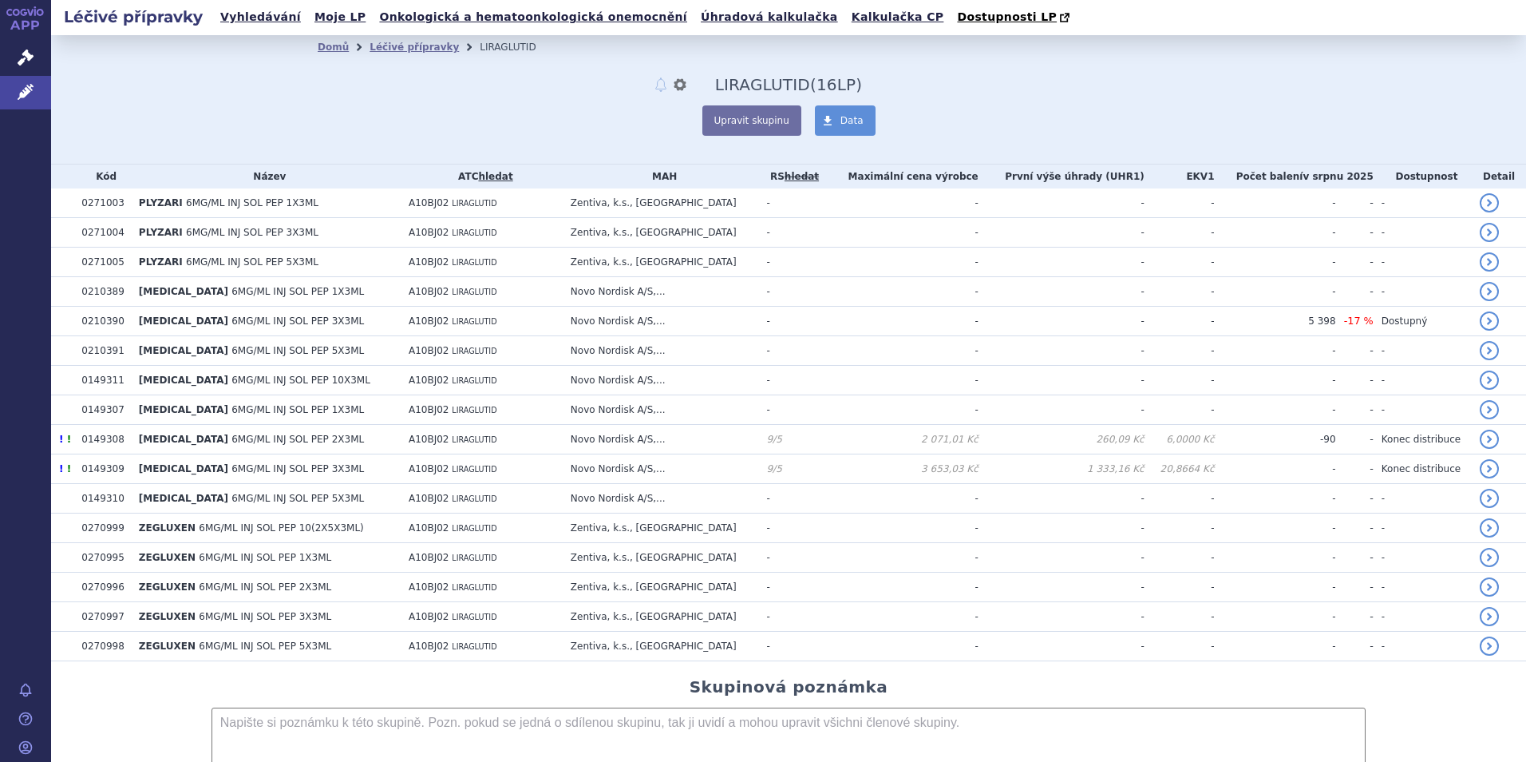
click at [232, 326] on span "6MG/ML INJ SOL PEP 3X3ML" at bounding box center [298, 320] width 133 height 11
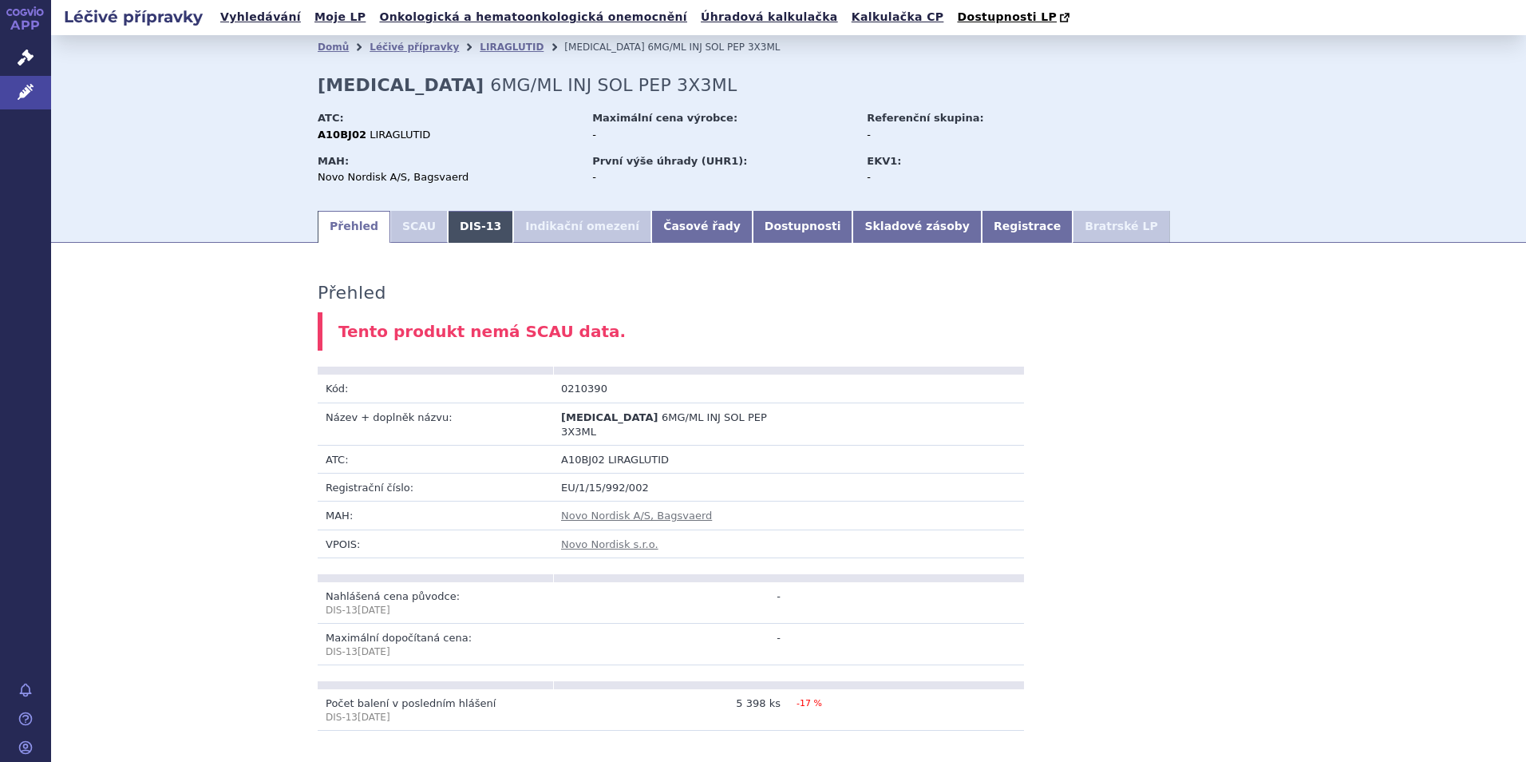
click at [459, 231] on link "DIS-13" at bounding box center [480, 227] width 65 height 32
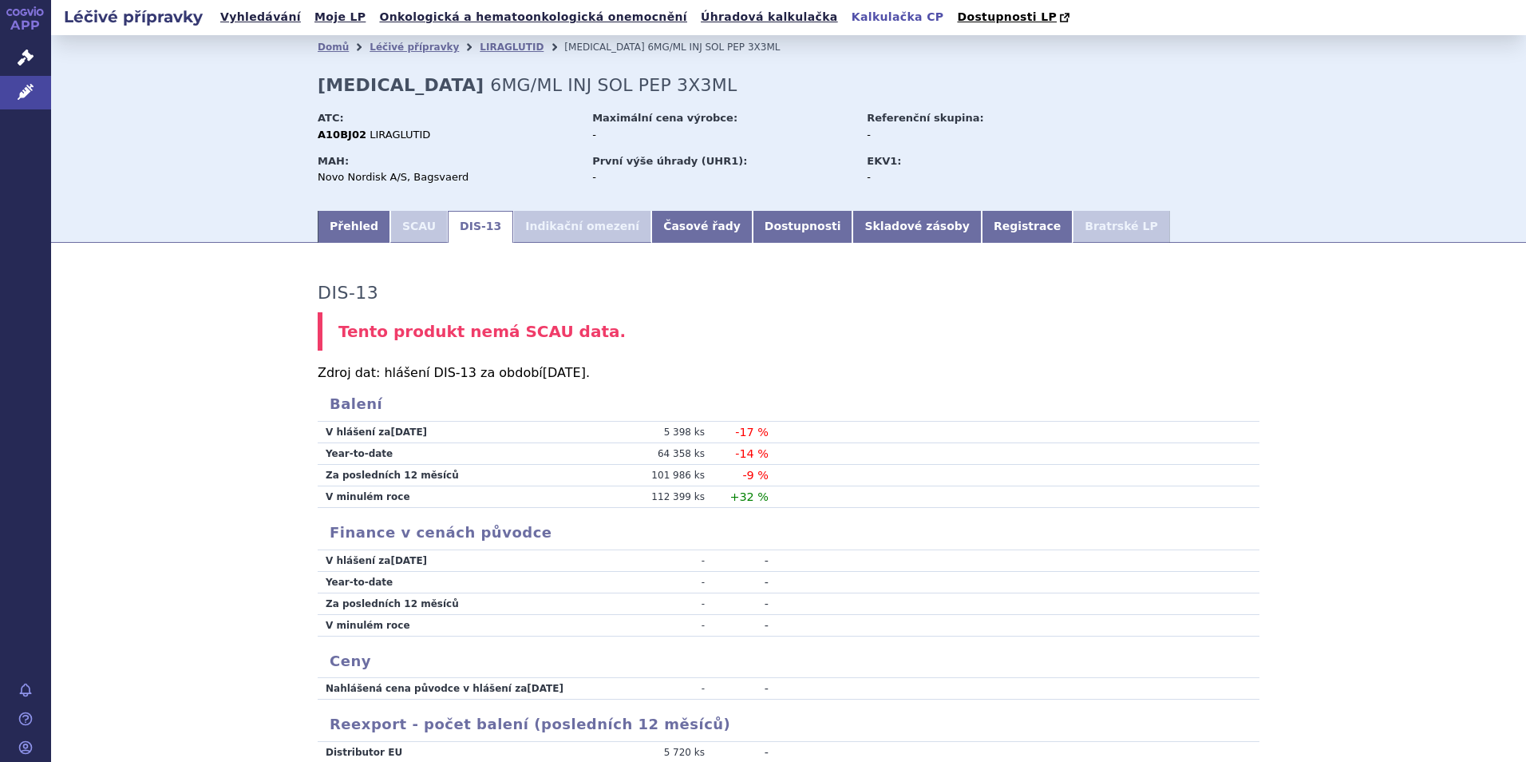
click at [847, 18] on link "Kalkulačka CP" at bounding box center [898, 17] width 102 height 22
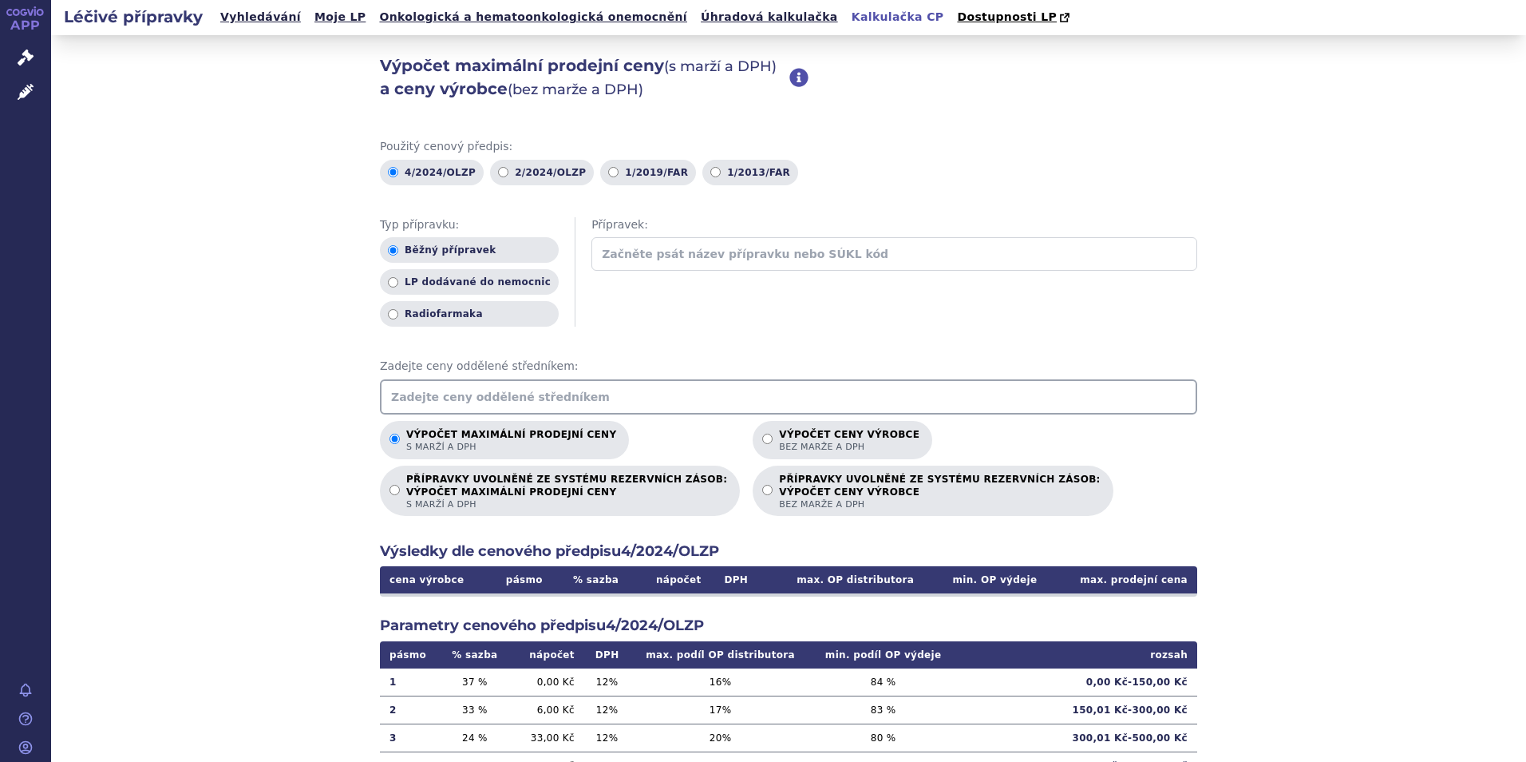
click at [515, 398] on input "text" at bounding box center [789, 396] width 818 height 35
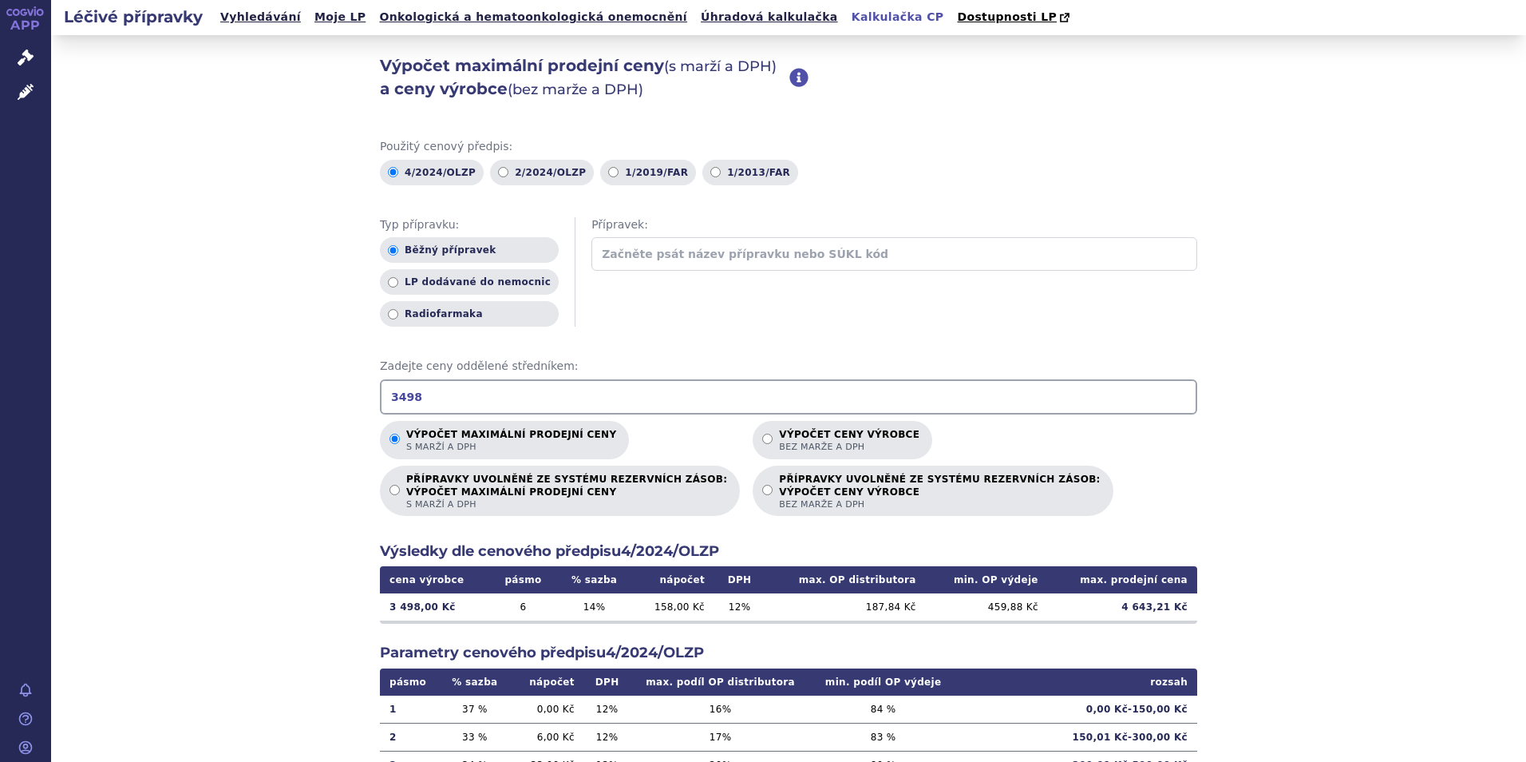
drag, startPoint x: 427, startPoint y: 406, endPoint x: 365, endPoint y: 386, distance: 65.4
click at [365, 386] on div "Výpočet maximální prodejní ceny (s marží a DPH) a ceny výrobce (bez marže a DPH…" at bounding box center [788, 501] width 1475 height 932
type input "@"
type input "2000"
click at [762, 444] on input "Výpočet ceny výrobce bez marže a DPH" at bounding box center [767, 439] width 10 height 10
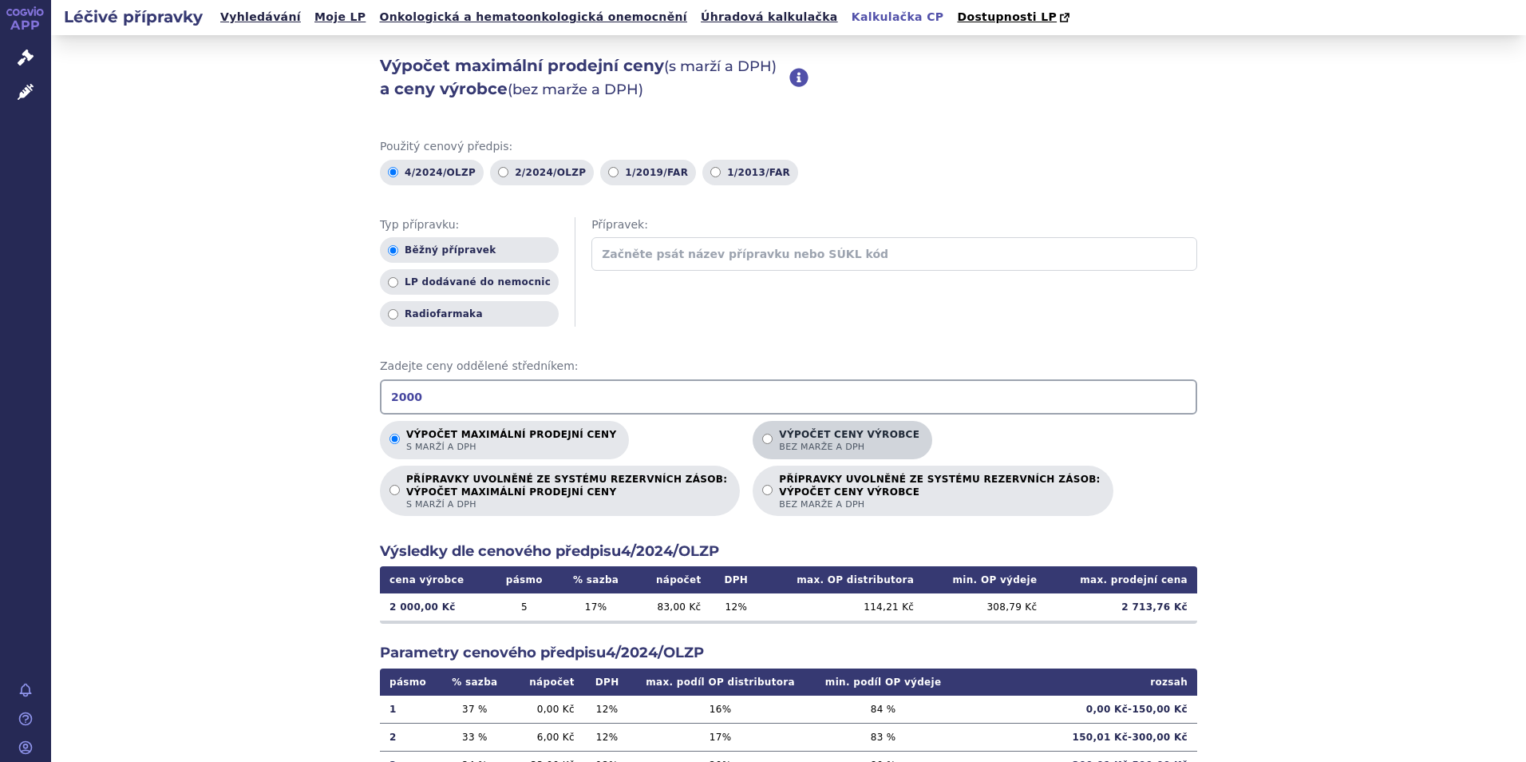
radio input "true"
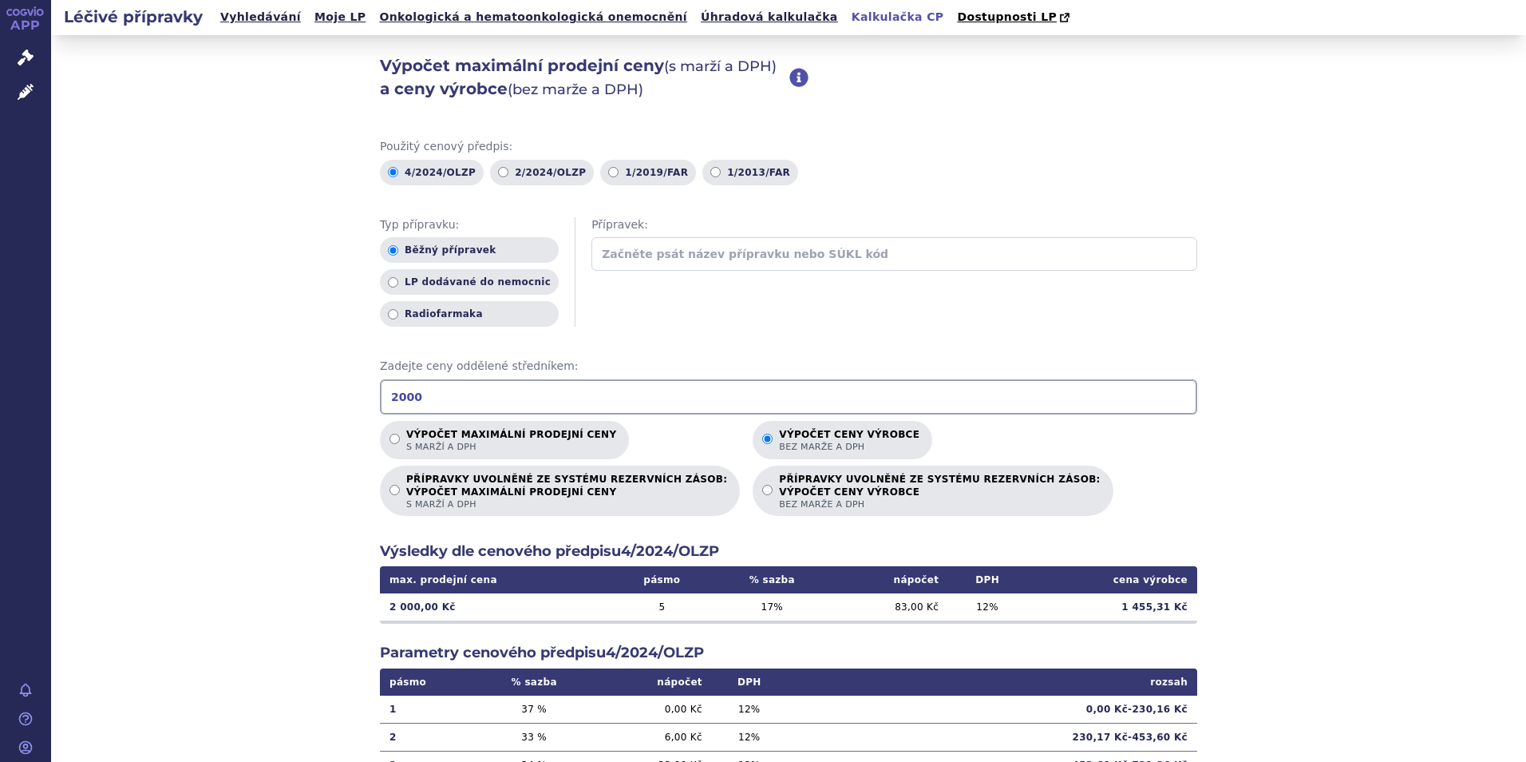
drag, startPoint x: 427, startPoint y: 405, endPoint x: 371, endPoint y: 398, distance: 56.3
click at [371, 398] on div "Výpočet maximální prodejní ceny (s marží a DPH) a ceny výrobce (bez marže a DPH…" at bounding box center [788, 501] width 1475 height 932
type input "1200"
click at [568, 437] on p "Výpočet maximální prodejní ceny s marží a DPH" at bounding box center [511, 441] width 210 height 24
click at [400, 437] on input "Výpočet maximální prodejní ceny s marží a DPH" at bounding box center [395, 439] width 10 height 10
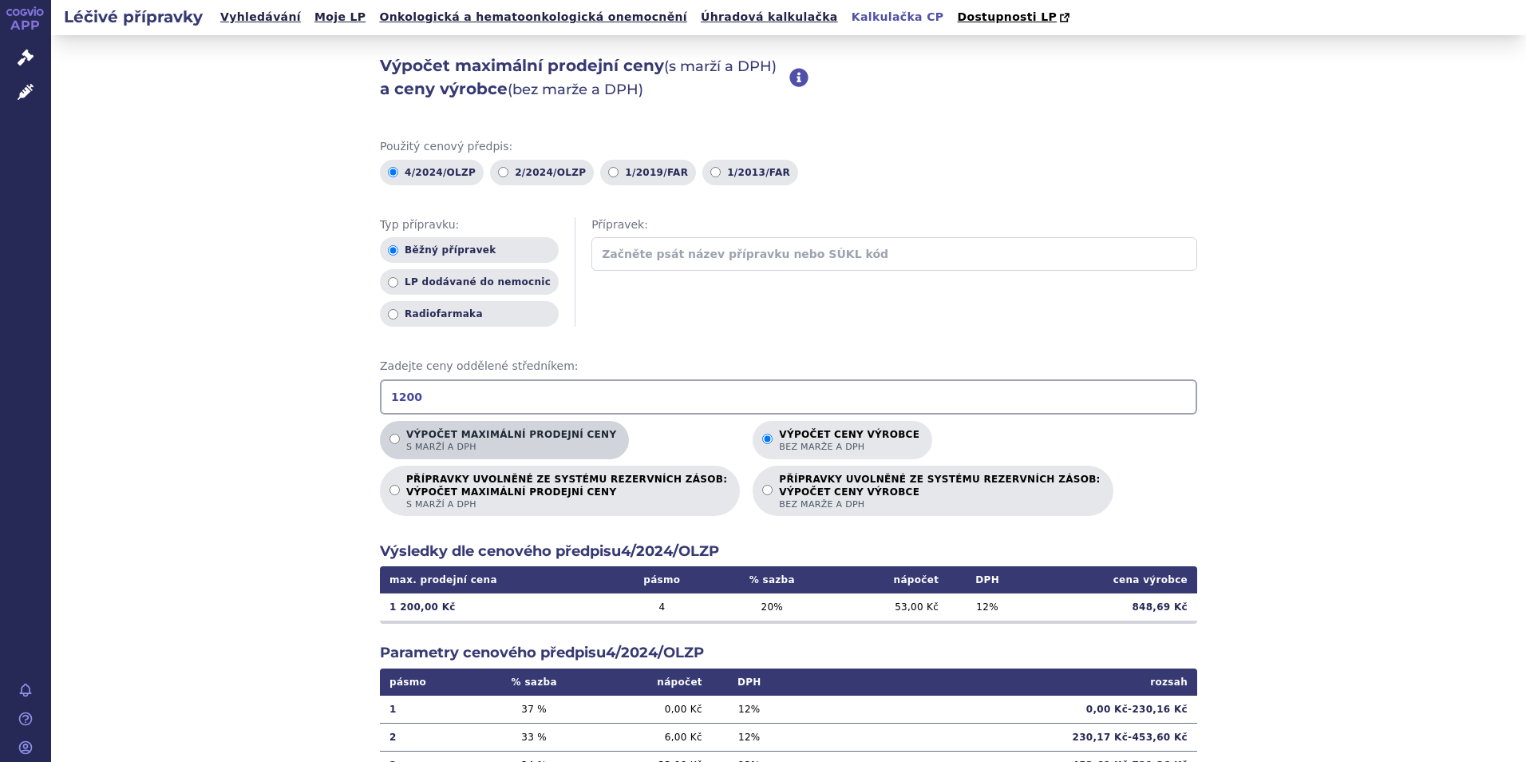
radio input "true"
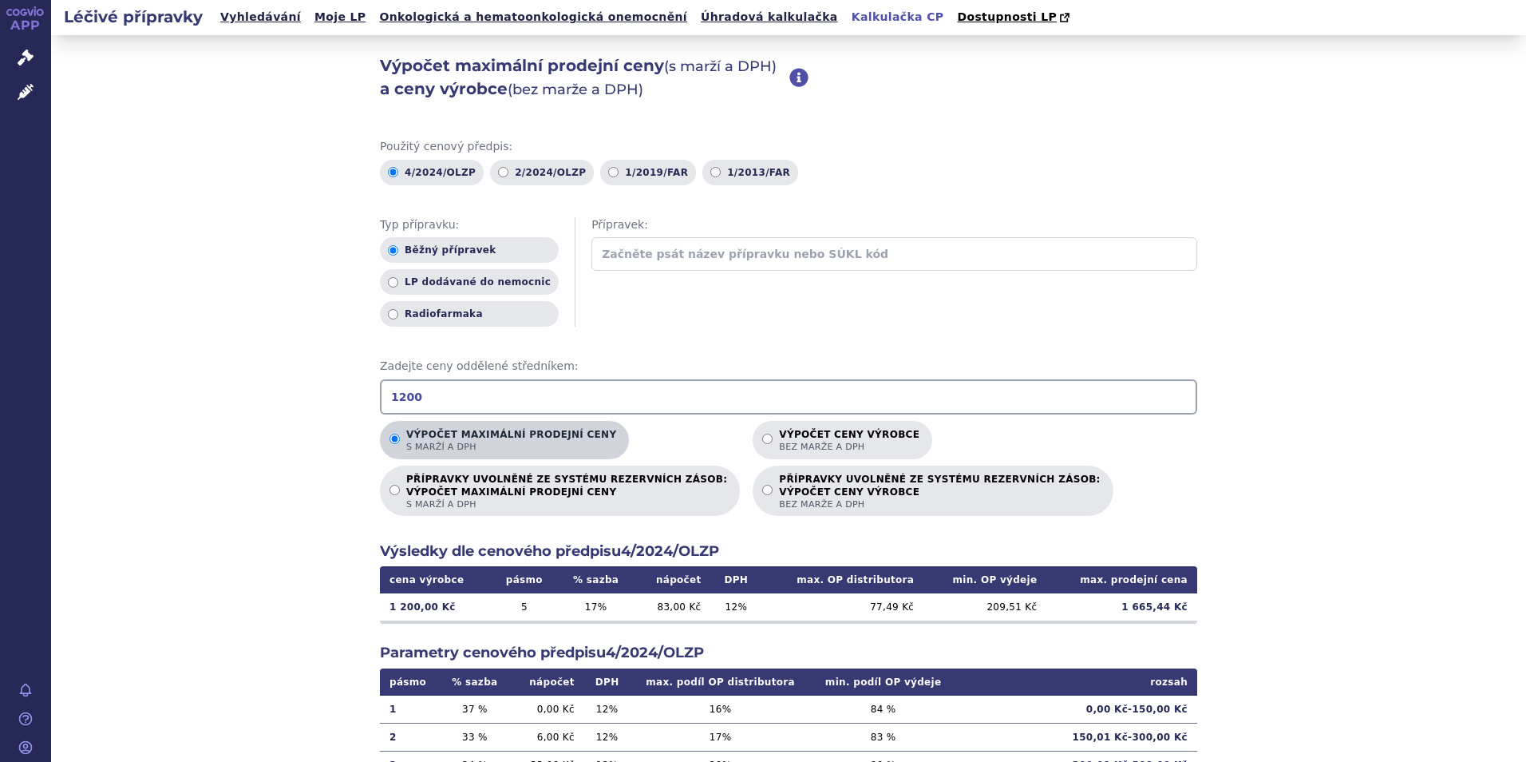
click at [568, 437] on p "Výpočet maximální prodejní ceny s marží a DPH" at bounding box center [511, 441] width 210 height 24
click at [400, 437] on input "Výpočet maximální prodejní ceny s marží a DPH" at bounding box center [395, 439] width 10 height 10
click at [394, 397] on input "1200" at bounding box center [789, 396] width 818 height 35
type input "1000"
